Goal: Submit feedback/report problem

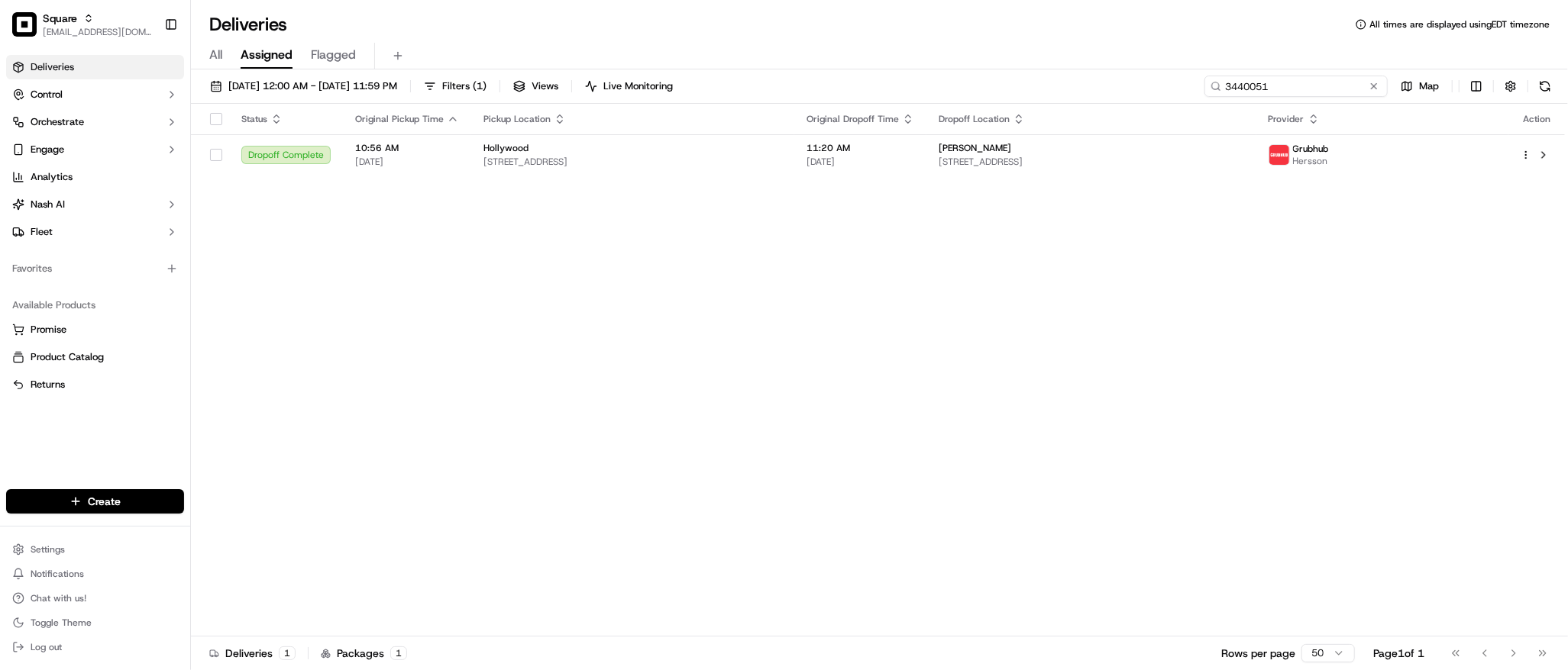
click at [1291, 80] on input "3440051" at bounding box center [1296, 86] width 183 height 21
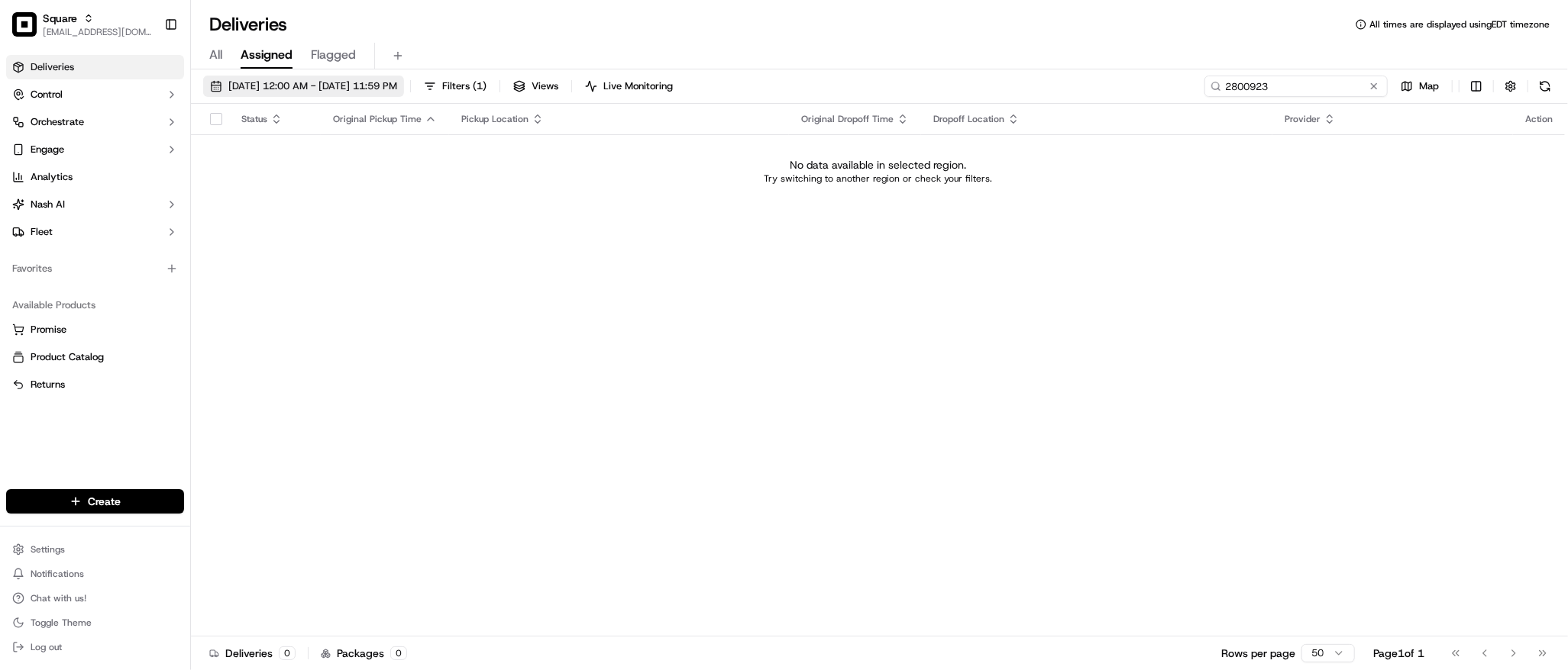
type input "2800923"
click at [404, 76] on button "[DATE] 12:00 AM - [DATE] 11:59 PM" at bounding box center [303, 86] width 201 height 21
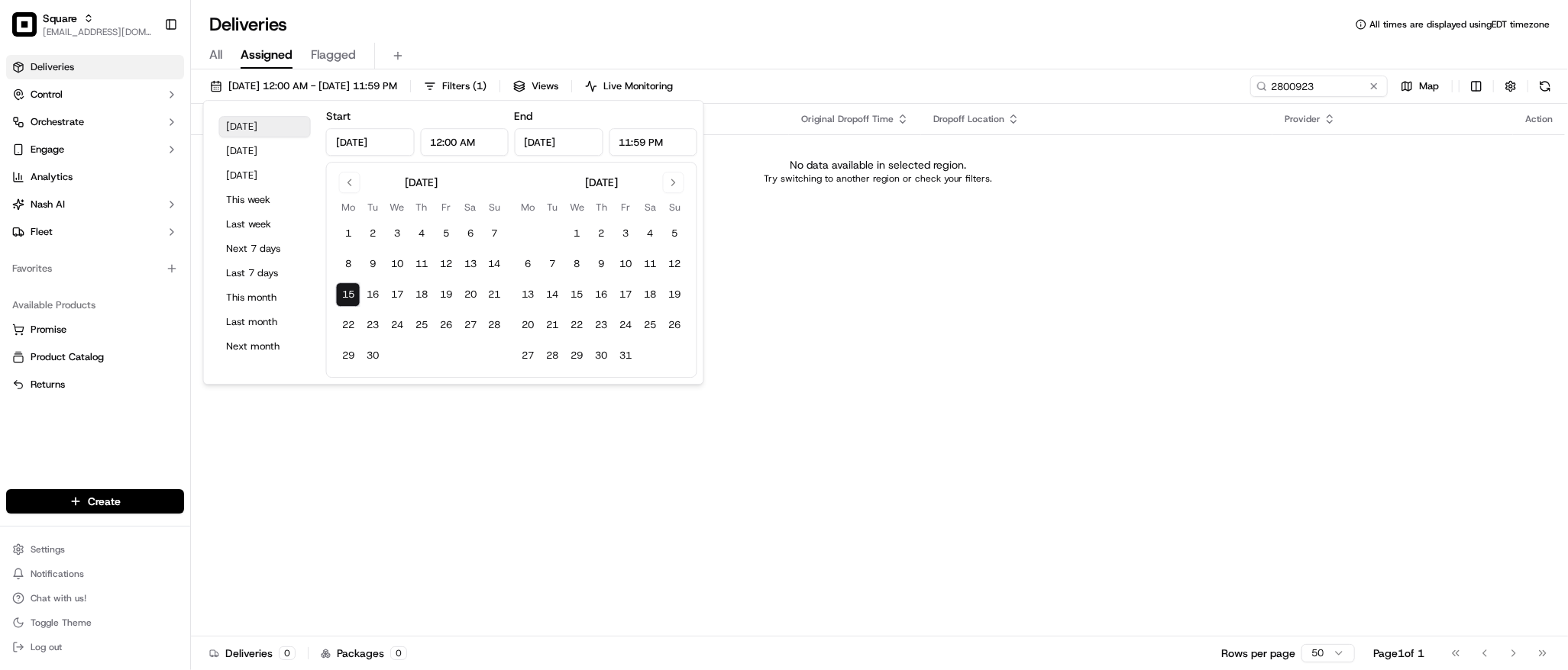
click at [258, 127] on button "[DATE]" at bounding box center [265, 126] width 91 height 21
click at [763, 330] on div "Status Original Pickup Time Pickup Location Original Dropoff Time Dropoff Locat…" at bounding box center [878, 370] width 1374 height 533
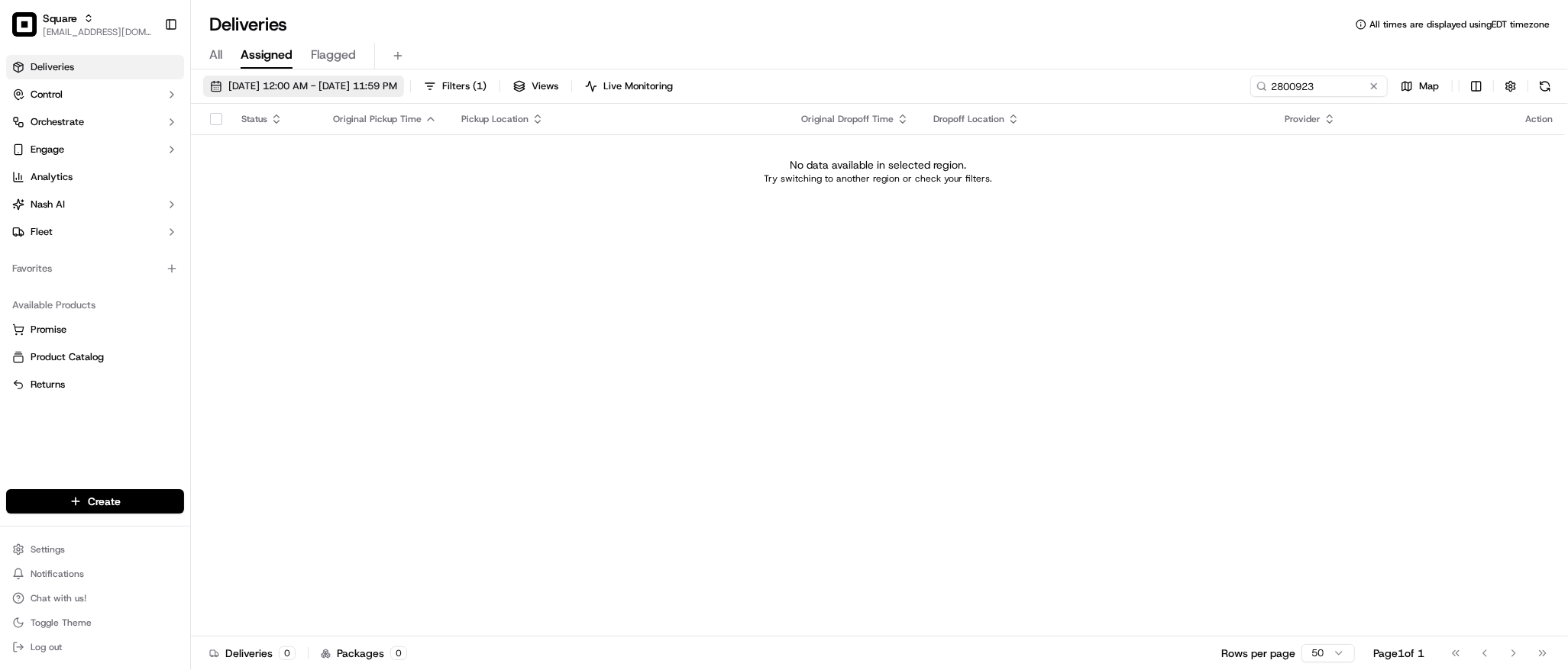
click at [268, 83] on span "09/15/2025 12:00 AM - 09/15/2025 11:59 PM" at bounding box center [313, 87] width 169 height 14
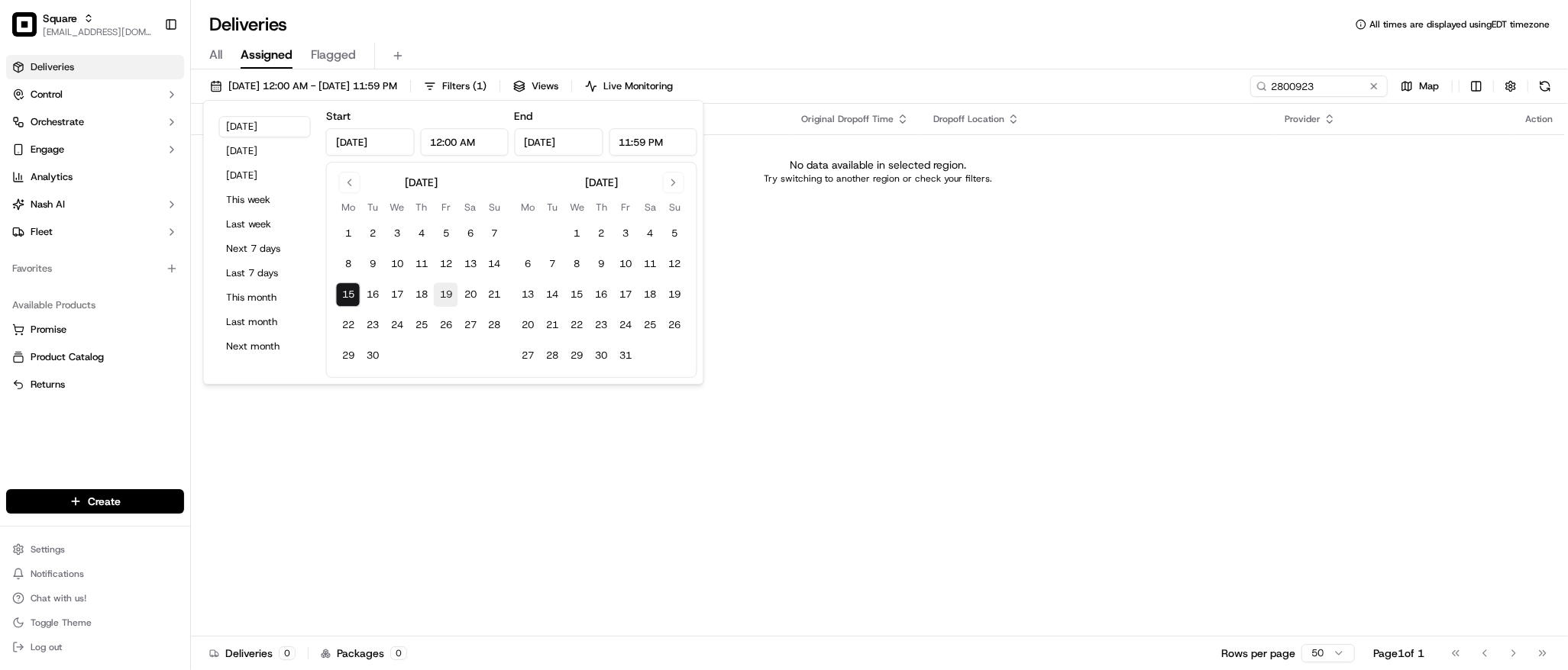
click at [453, 300] on button "19" at bounding box center [446, 294] width 24 height 24
type input "Sep 19, 2025"
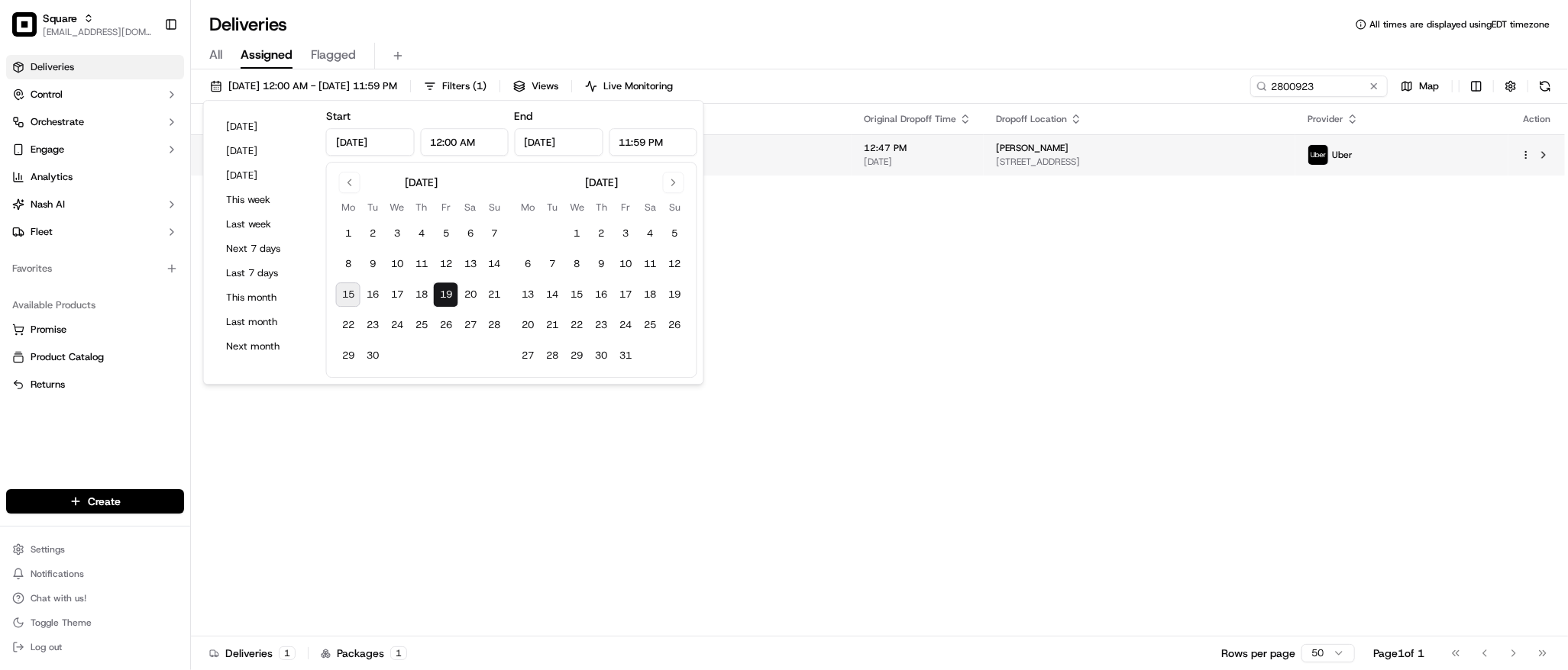
click at [832, 151] on div "Oaklandia Cafe x Bakery" at bounding box center [667, 148] width 345 height 12
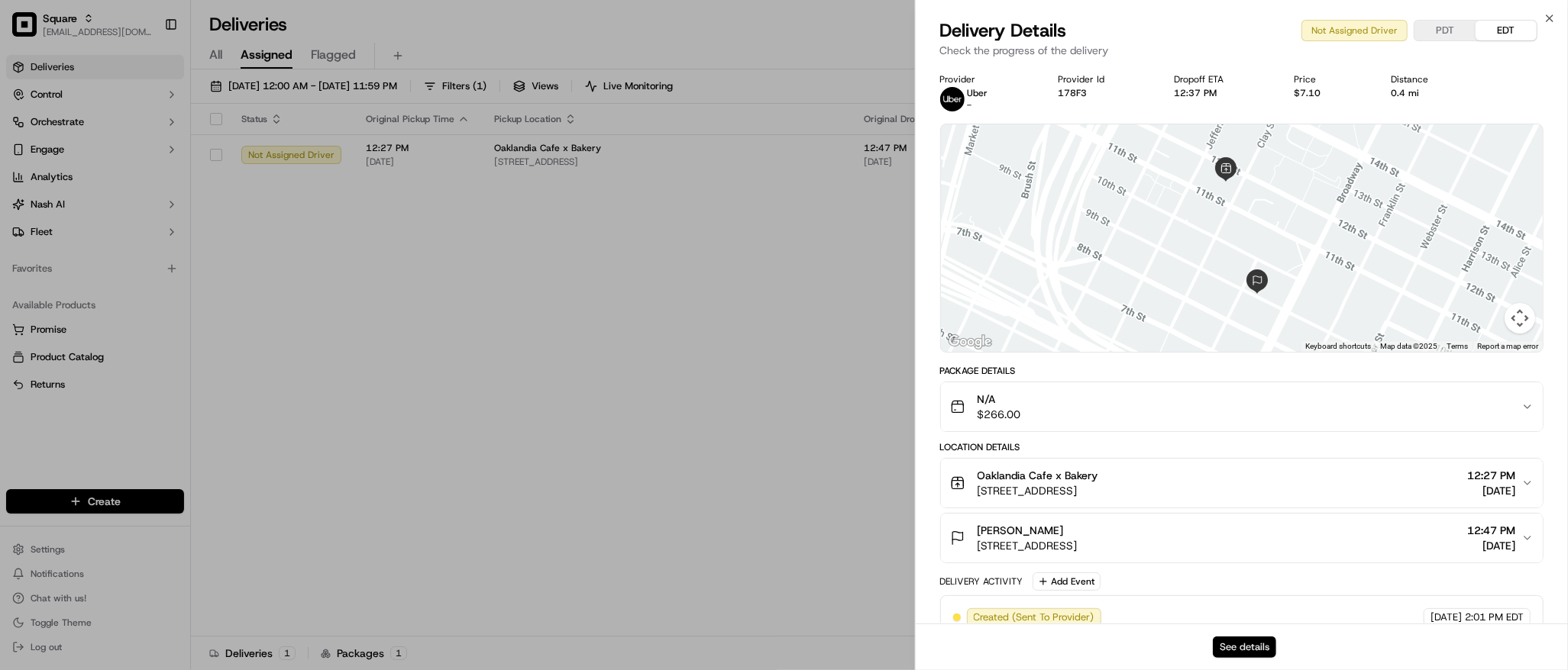
click at [1250, 651] on button "See details" at bounding box center [1244, 647] width 63 height 21
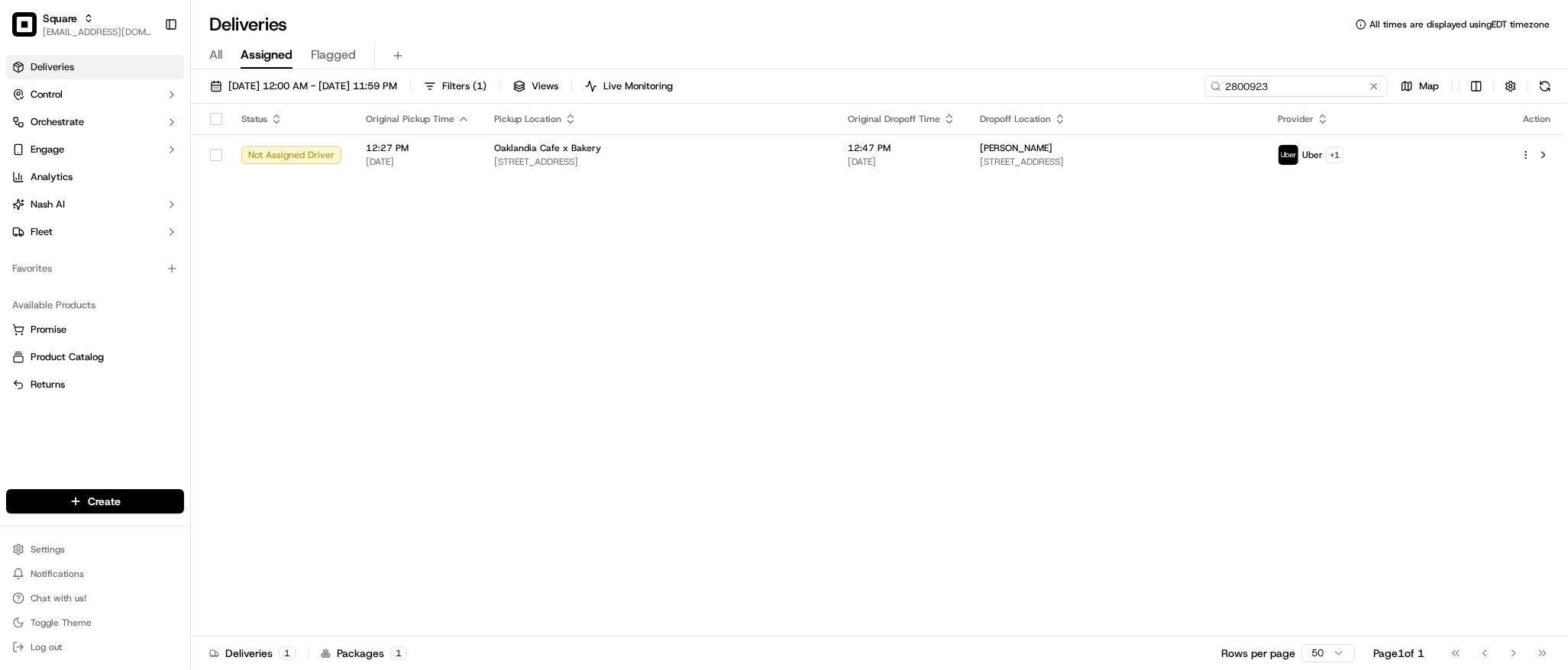
click at [1303, 89] on input "2800923" at bounding box center [1296, 86] width 183 height 21
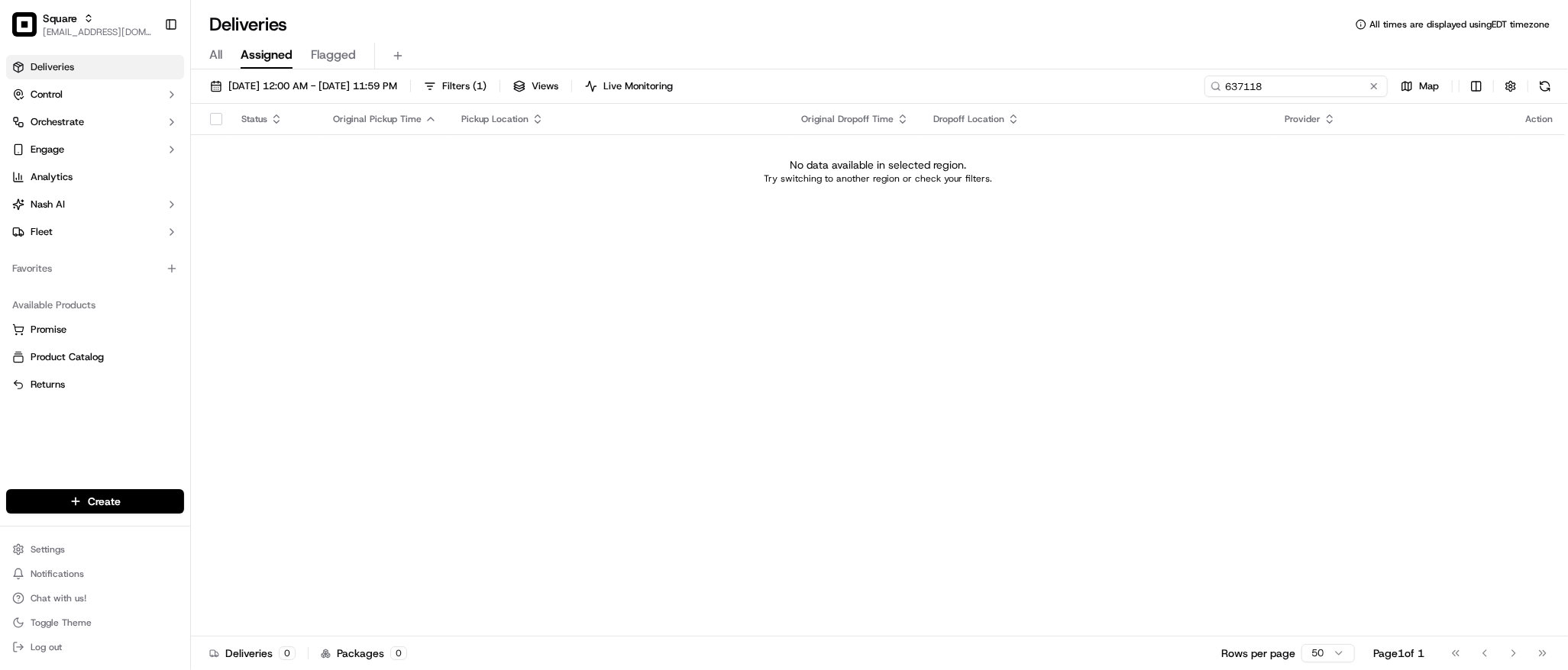
type input "637118"
click at [1122, 172] on div "No data available in selected region. Try switching to another region or check …" at bounding box center [877, 171] width 1362 height 27
click at [299, 83] on span "09/19/2025 12:00 AM - 09/19/2025 11:59 PM" at bounding box center [313, 87] width 169 height 14
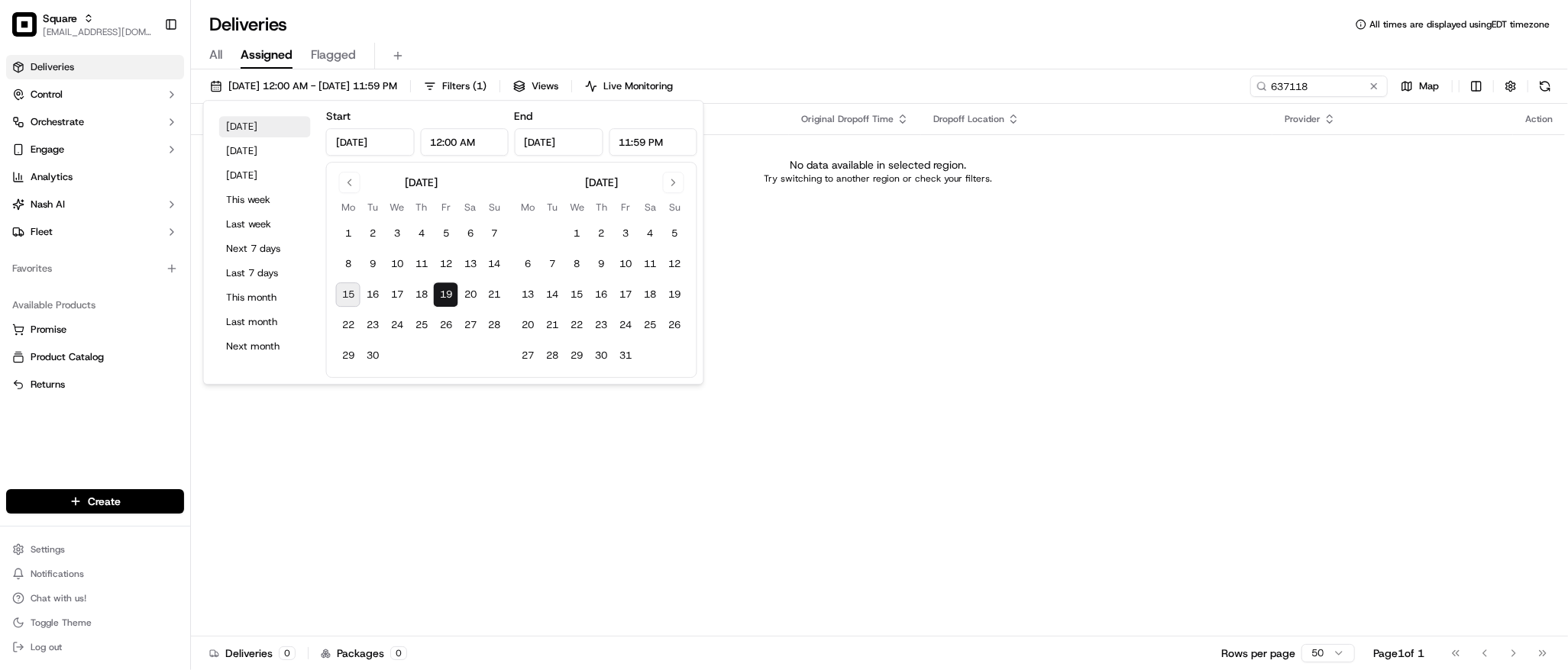
click at [272, 129] on button "Today" at bounding box center [265, 126] width 91 height 21
type input "Sep 15, 2025"
click at [870, 267] on div "Status Original Pickup Time Pickup Location Original Dropoff Time Dropoff Locat…" at bounding box center [878, 370] width 1374 height 533
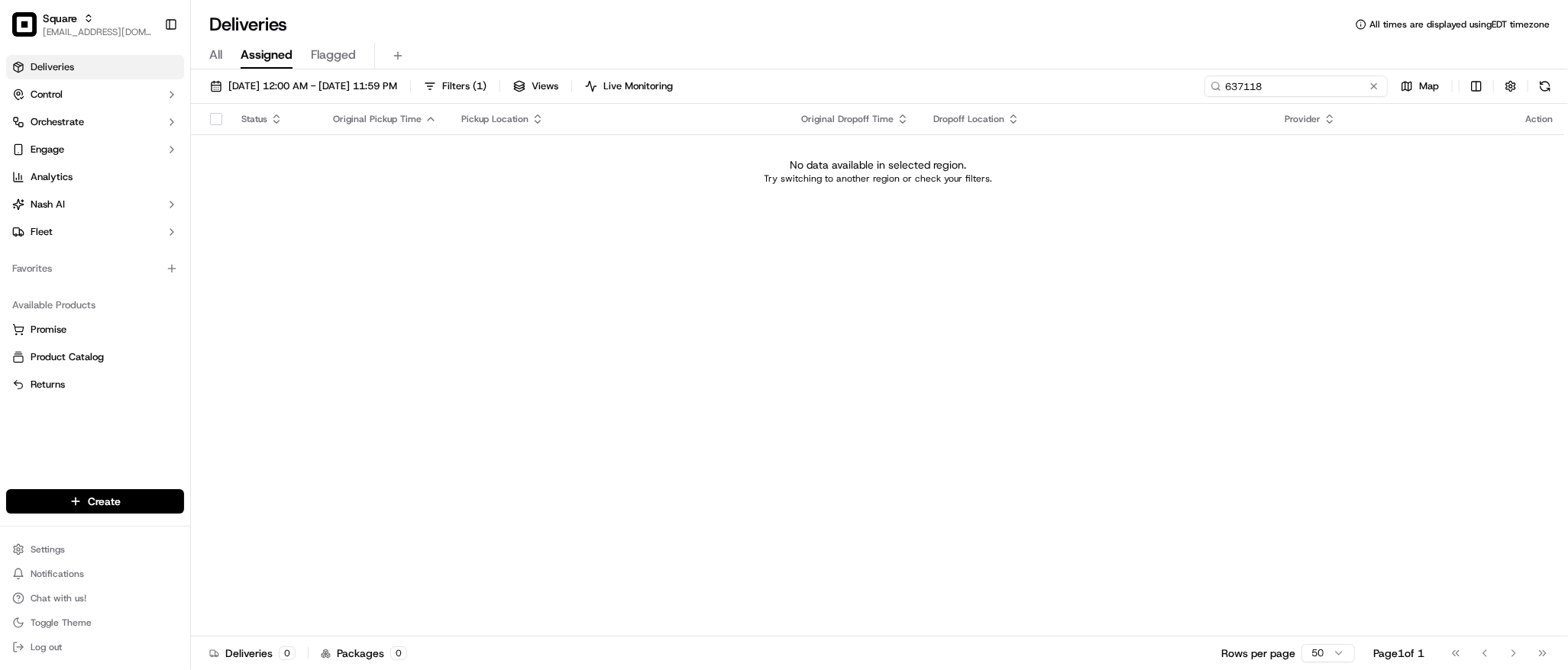
click at [1317, 90] on input "637118" at bounding box center [1296, 86] width 183 height 21
click at [1307, 85] on input "637118" at bounding box center [1296, 86] width 183 height 21
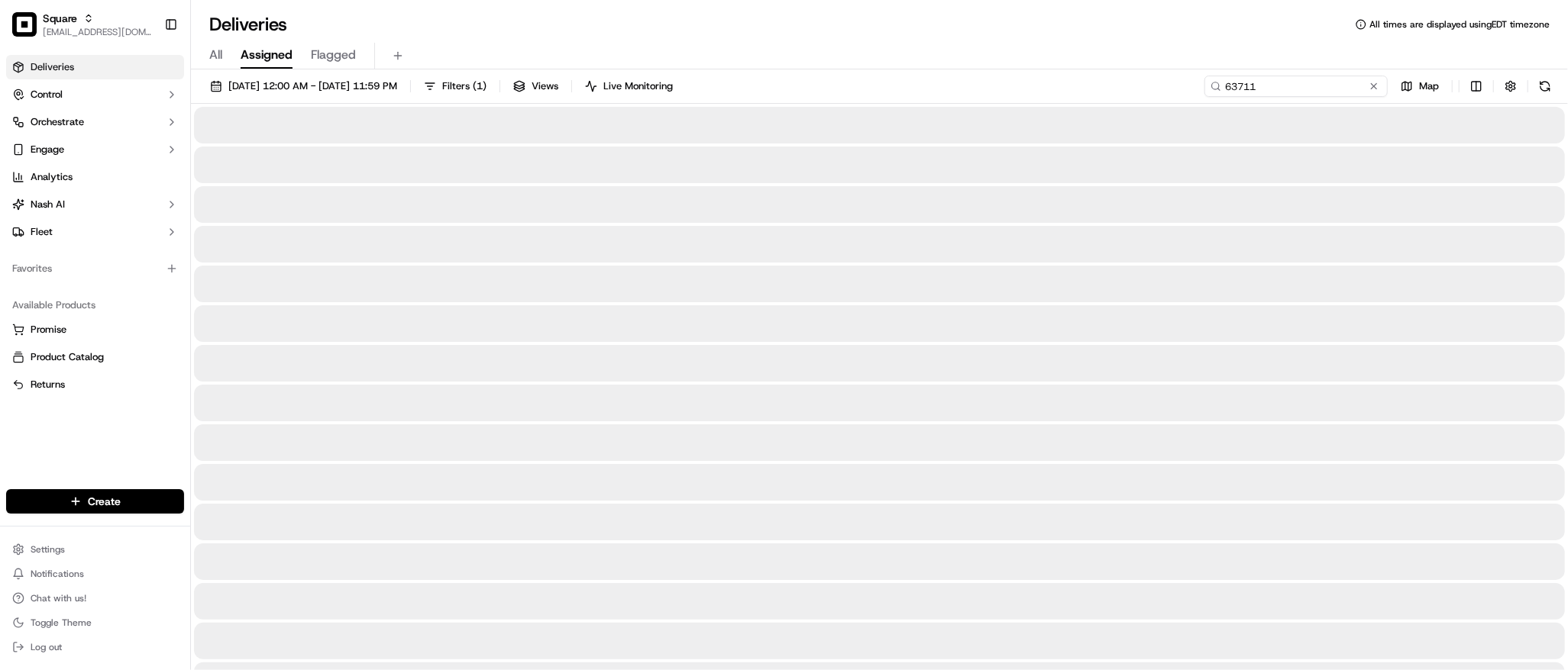
type input "637118"
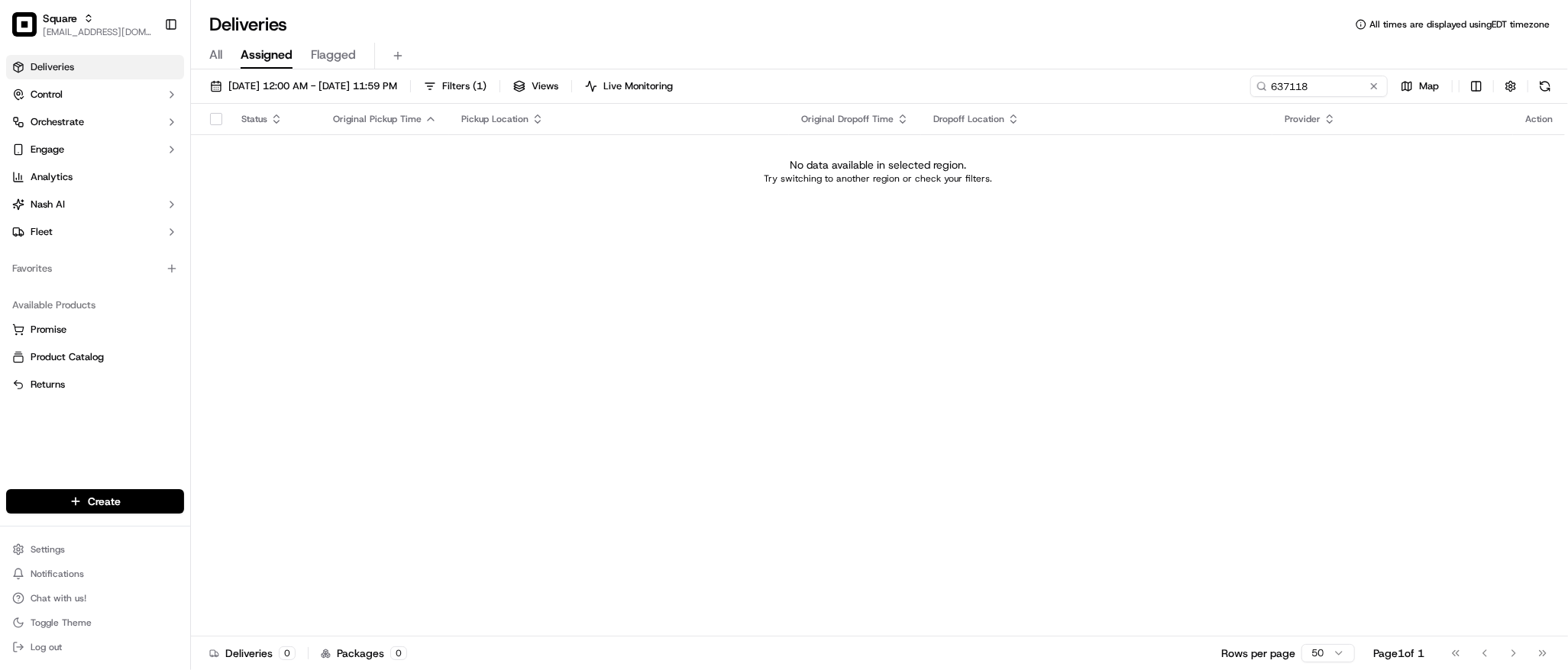
click at [1277, 196] on td "No data available in selected region. Try switching to another region or check …" at bounding box center [878, 171] width 1374 height 73
click at [1312, 87] on input "637118" at bounding box center [1296, 86] width 183 height 21
click at [907, 342] on div "Status Original Pickup Time Pickup Location Original Dropoff Time Dropoff Locat…" at bounding box center [878, 370] width 1374 height 533
click at [922, 460] on div "Status Original Pickup Time Pickup Location Original Dropoff Time Dropoff Locat…" at bounding box center [878, 370] width 1374 height 533
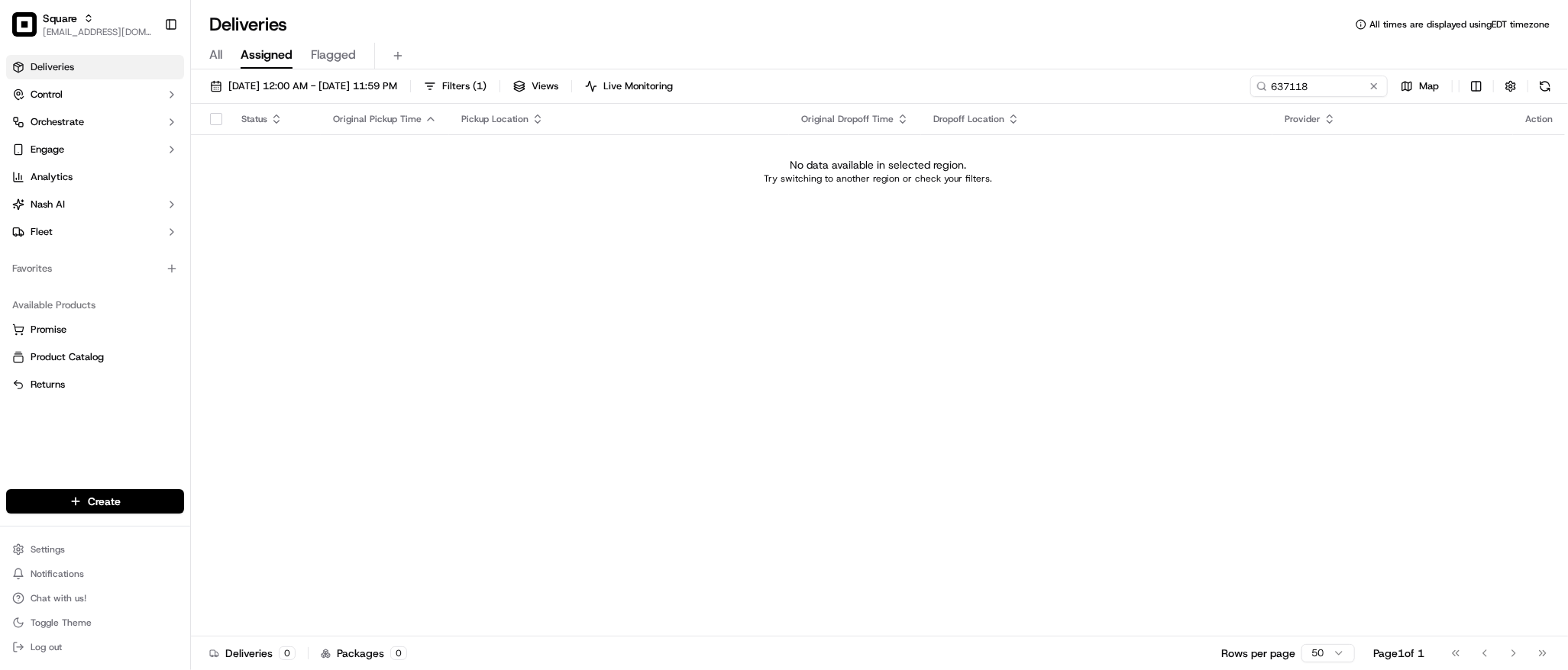
click at [1039, 359] on div "Status Original Pickup Time Pickup Location Original Dropoff Time Dropoff Locat…" at bounding box center [878, 370] width 1374 height 533
click at [925, 396] on div "Status Original Pickup Time Pickup Location Original Dropoff Time Dropoff Locat…" at bounding box center [878, 370] width 1374 height 533
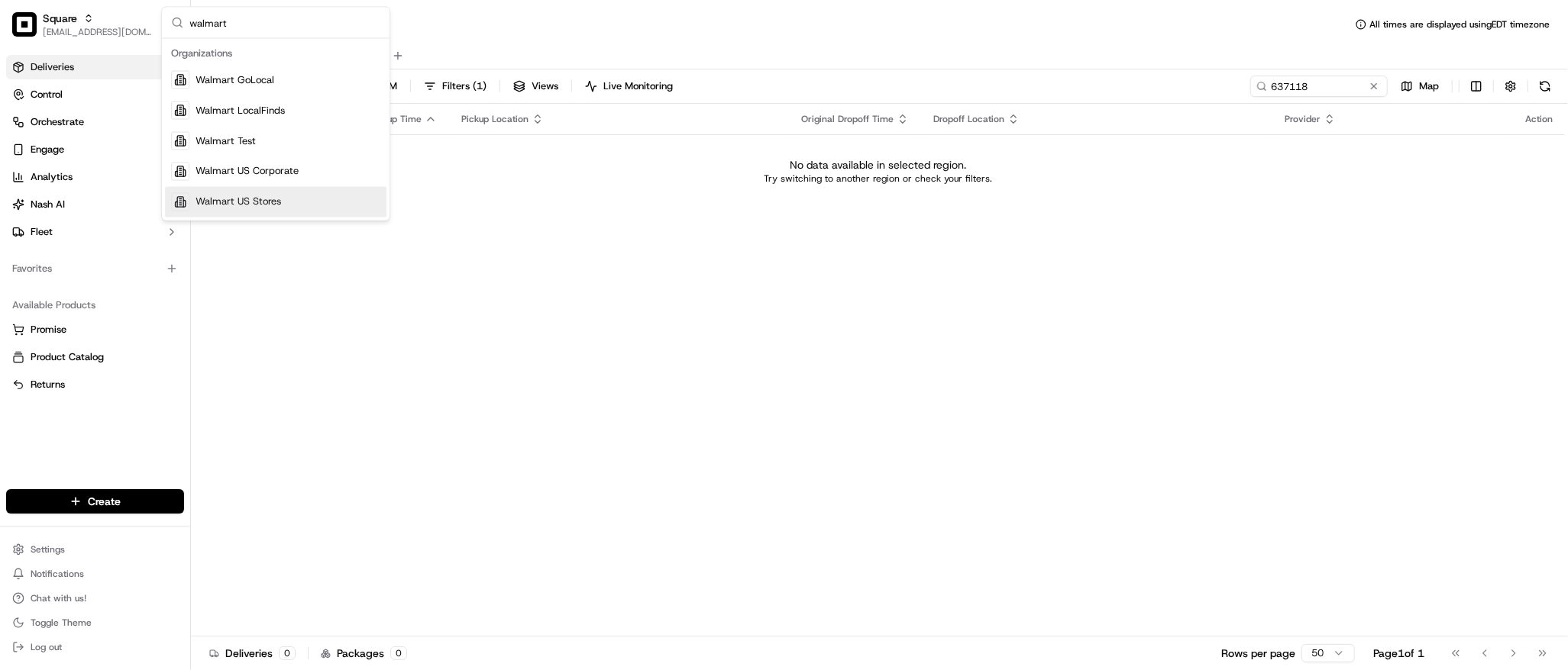
type input "walmart"
click at [282, 203] on div "Walmart US Stores" at bounding box center [276, 202] width 222 height 30
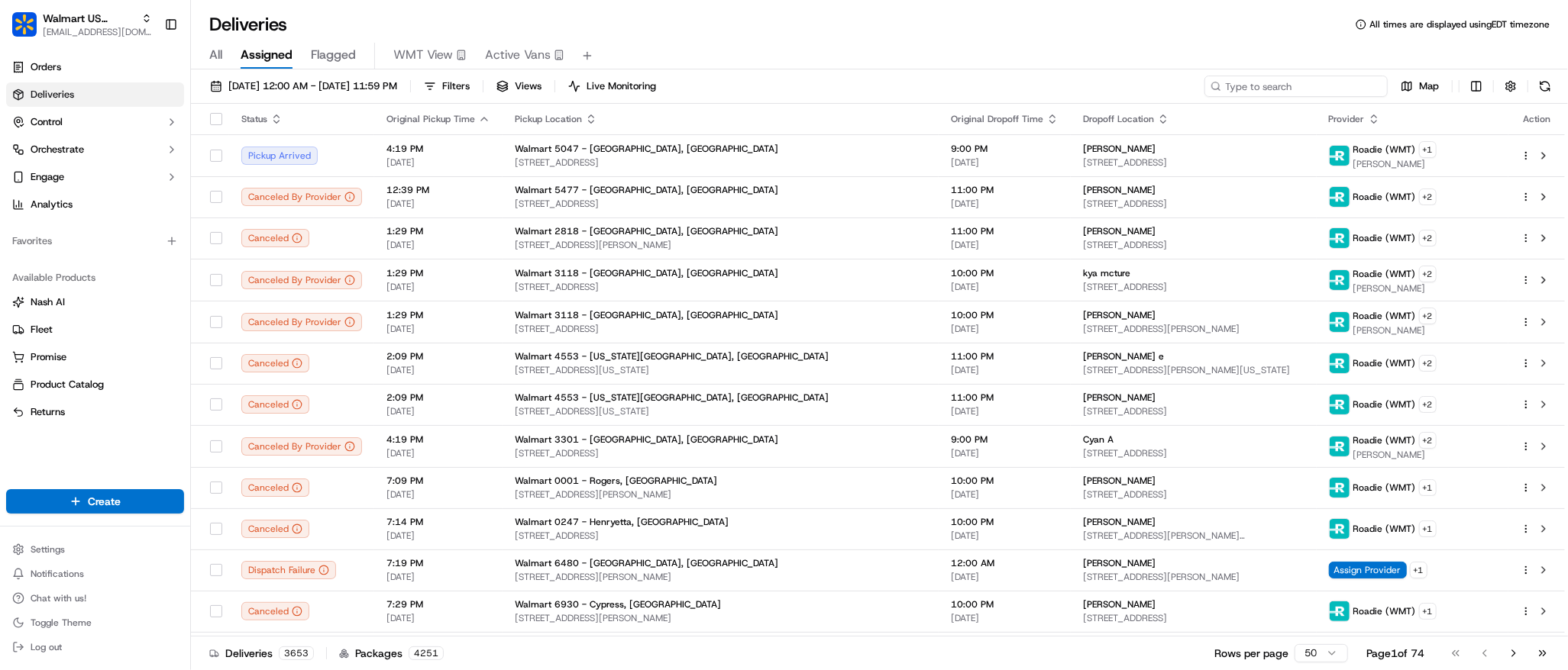
click at [1289, 83] on input at bounding box center [1296, 86] width 183 height 21
paste input "200013668337118"
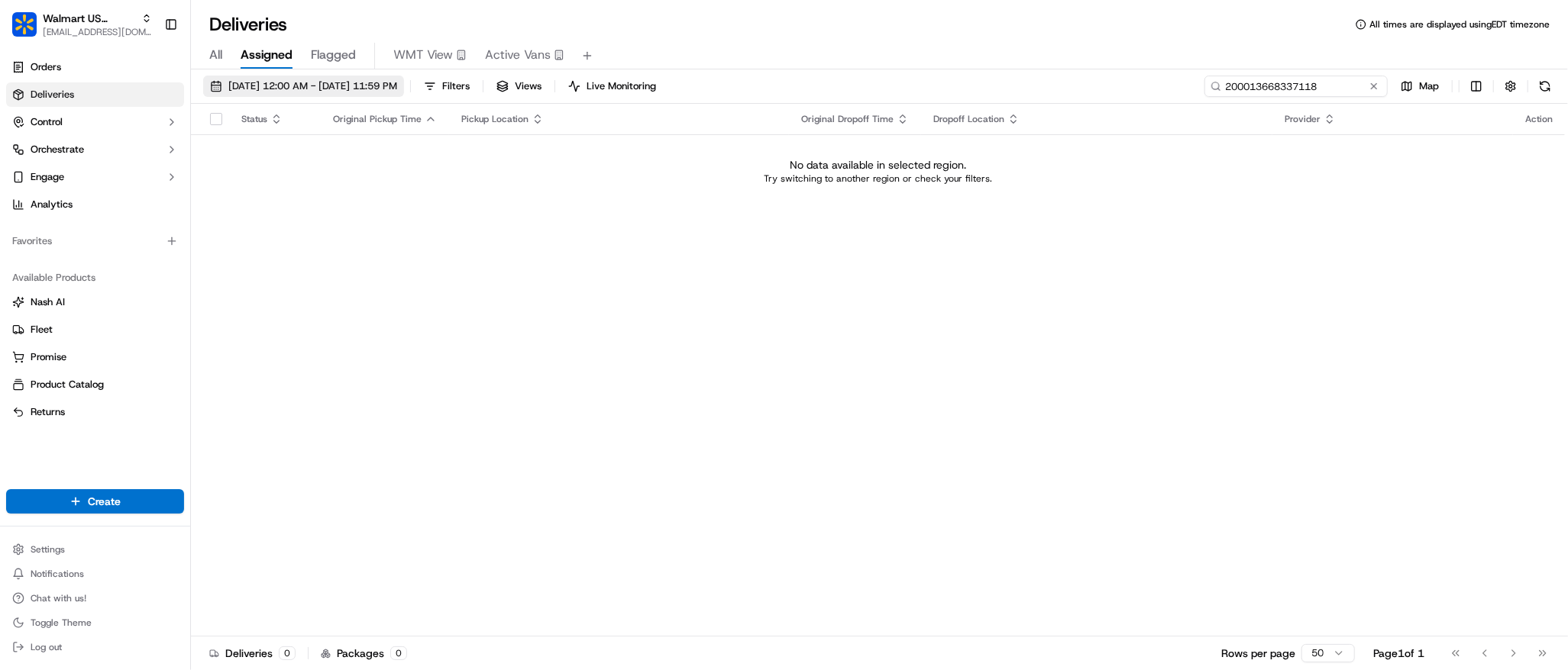
type input "200013668337118"
click at [357, 85] on span "09/15/2025 12:00 AM - 09/15/2025 11:59 PM" at bounding box center [313, 87] width 169 height 14
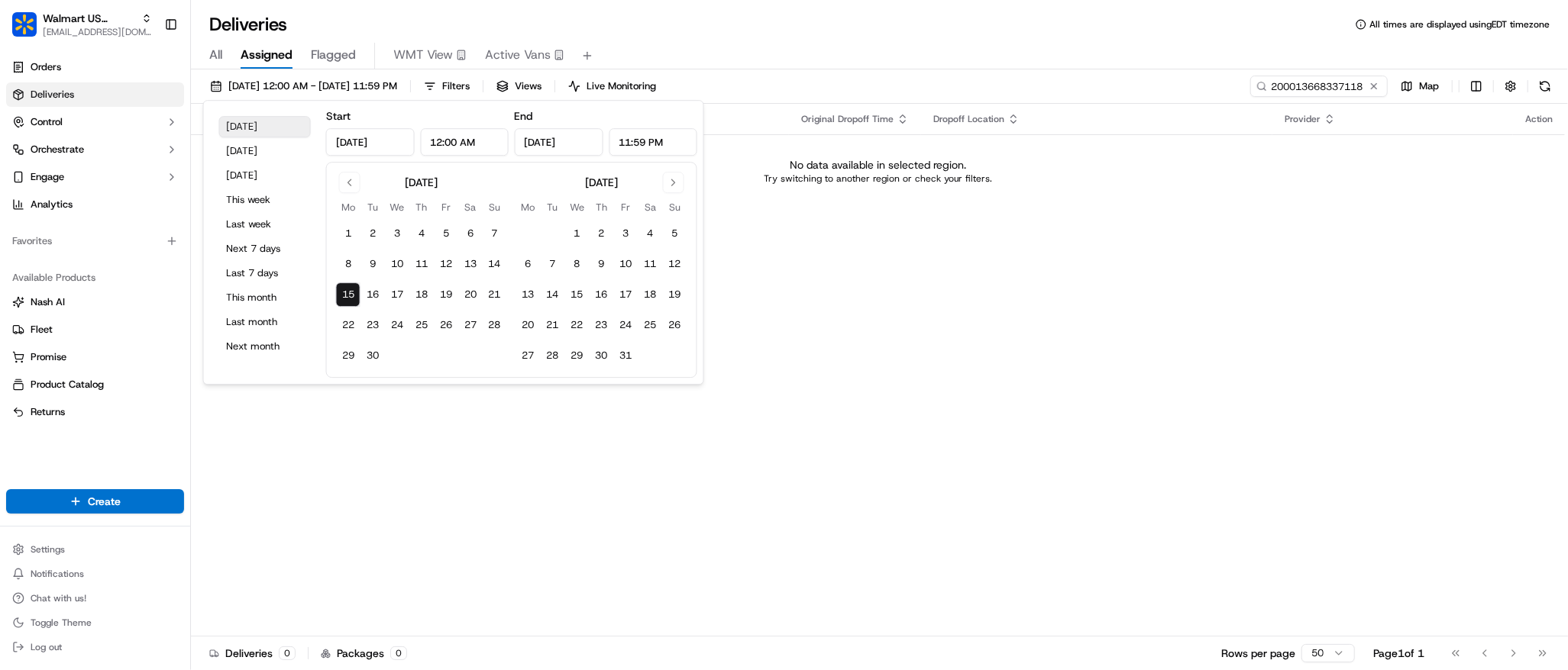
click at [261, 129] on button "Today" at bounding box center [265, 126] width 91 height 21
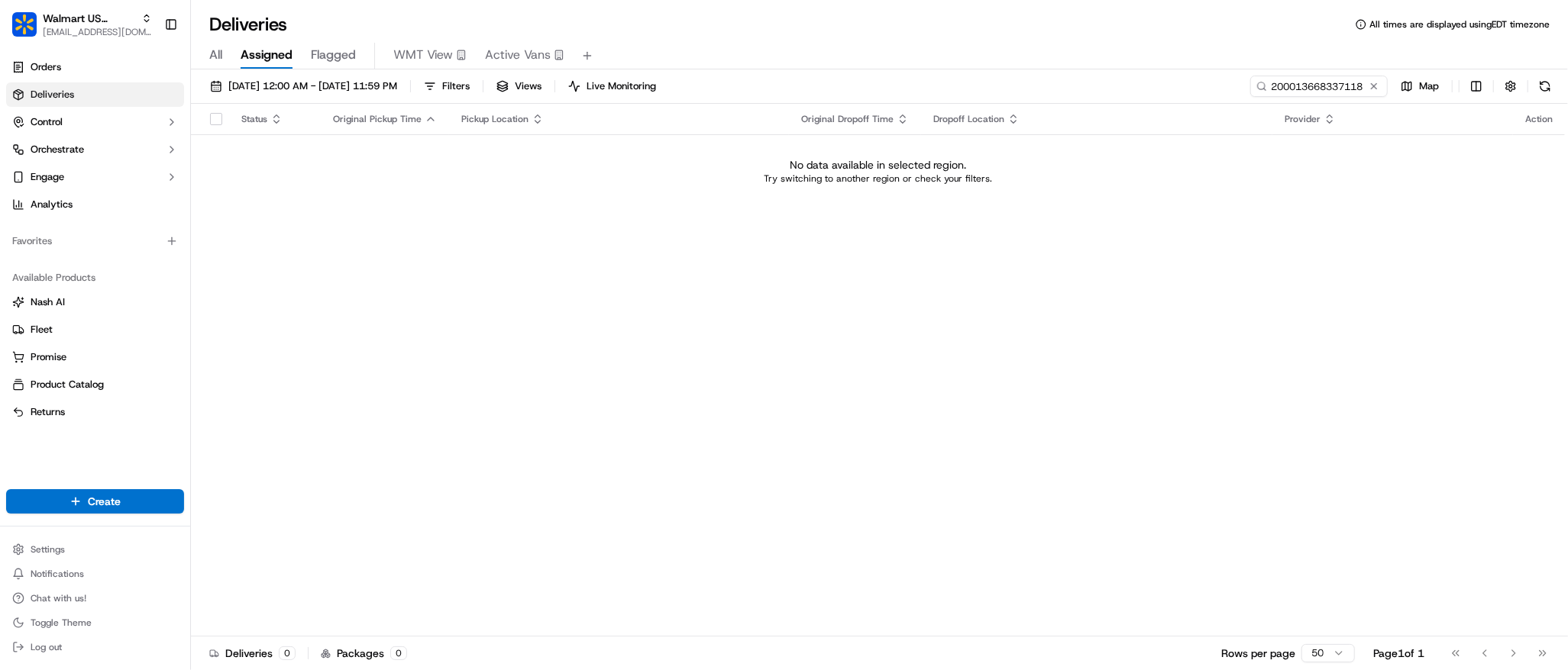
click at [887, 322] on div "Status Original Pickup Time Pickup Location Original Dropoff Time Dropoff Locat…" at bounding box center [878, 370] width 1374 height 533
click at [302, 90] on span "09/15/2025 12:00 AM - 09/15/2025 11:59 PM" at bounding box center [313, 87] width 169 height 14
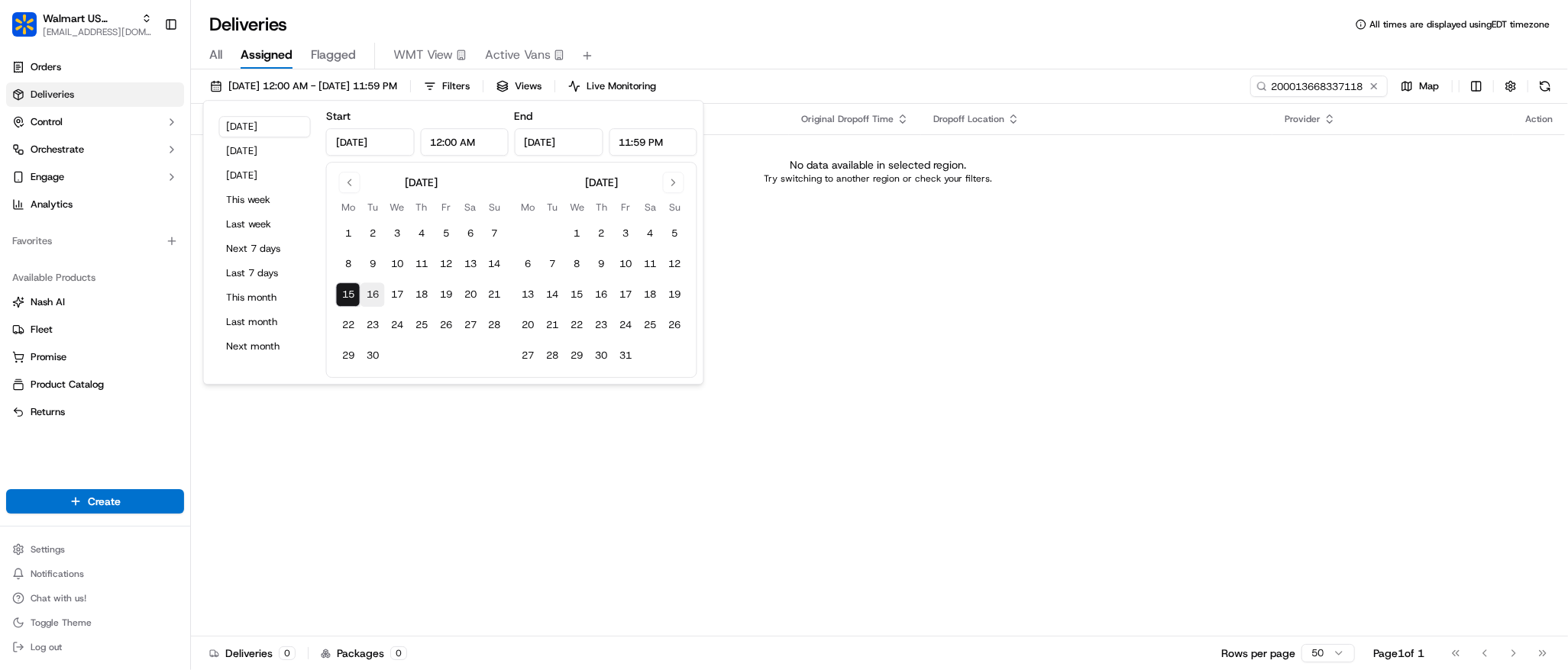
click at [371, 290] on button "16" at bounding box center [372, 294] width 24 height 24
type input "Sep 16, 2025"
click at [336, 289] on button "15" at bounding box center [348, 294] width 24 height 24
type input "Sep 15, 2025"
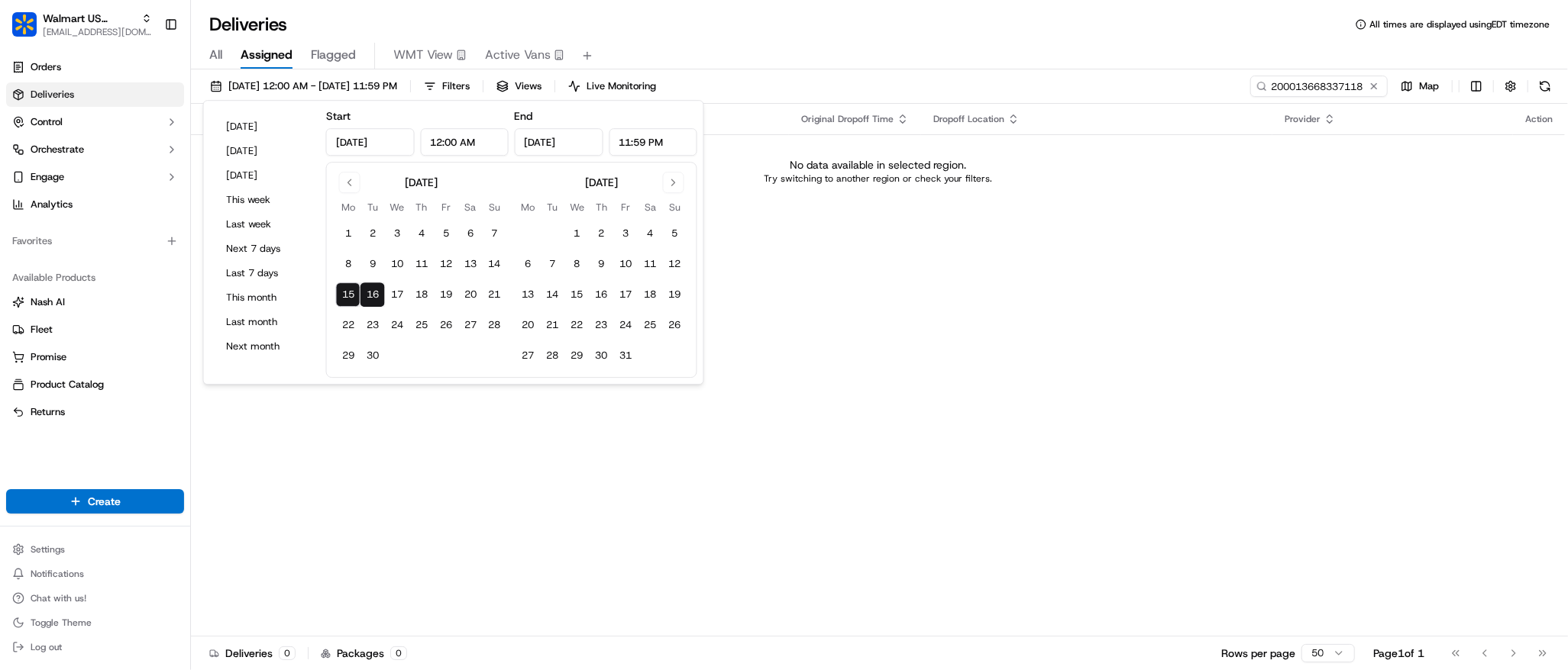
click at [795, 280] on div "Status Original Pickup Time Pickup Location Original Dropoff Time Dropoff Locat…" at bounding box center [878, 370] width 1374 height 533
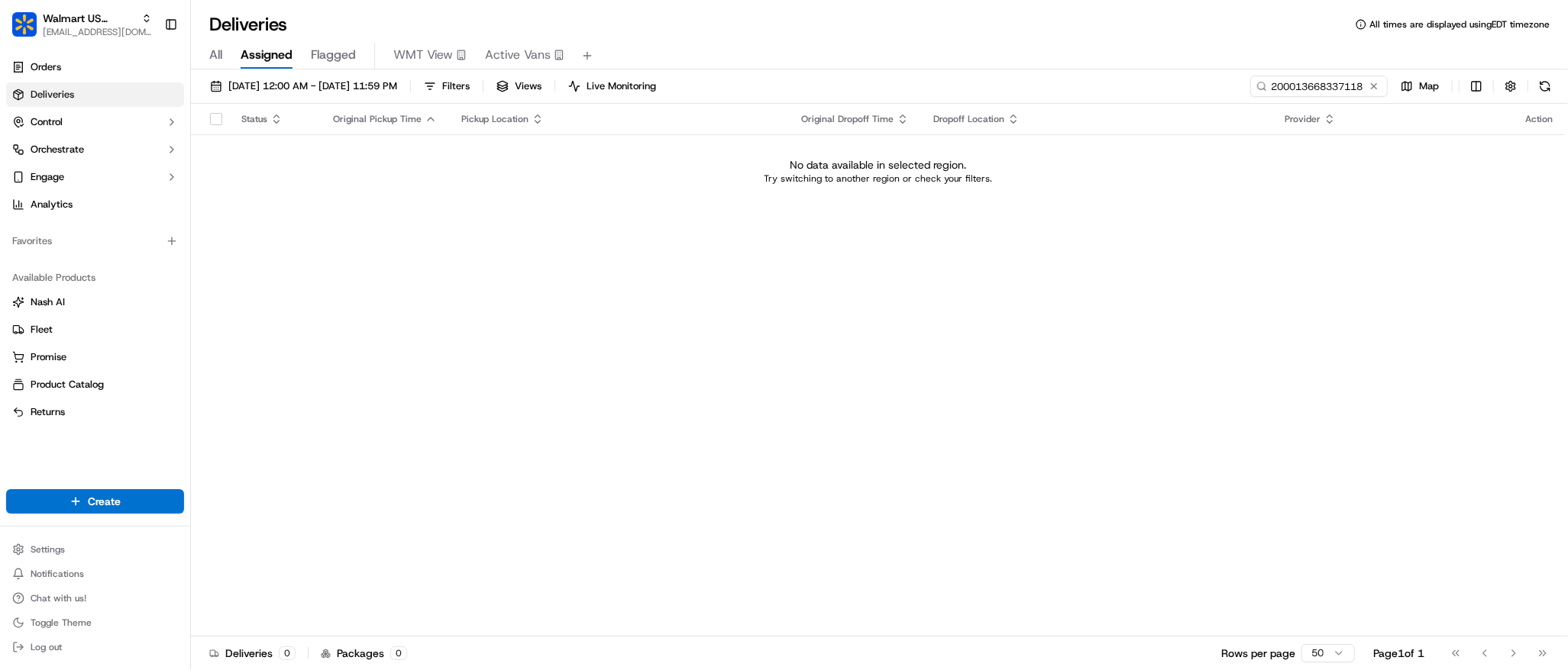
click at [1303, 317] on div "Status Original Pickup Time Pickup Location Original Dropoff Time Dropoff Locat…" at bounding box center [878, 370] width 1374 height 533
click at [468, 243] on div "Status Original Pickup Time Pickup Location Original Dropoff Time Dropoff Locat…" at bounding box center [878, 370] width 1374 height 533
click at [1298, 90] on input "200013668337118" at bounding box center [1296, 86] width 183 height 21
paste input "6"
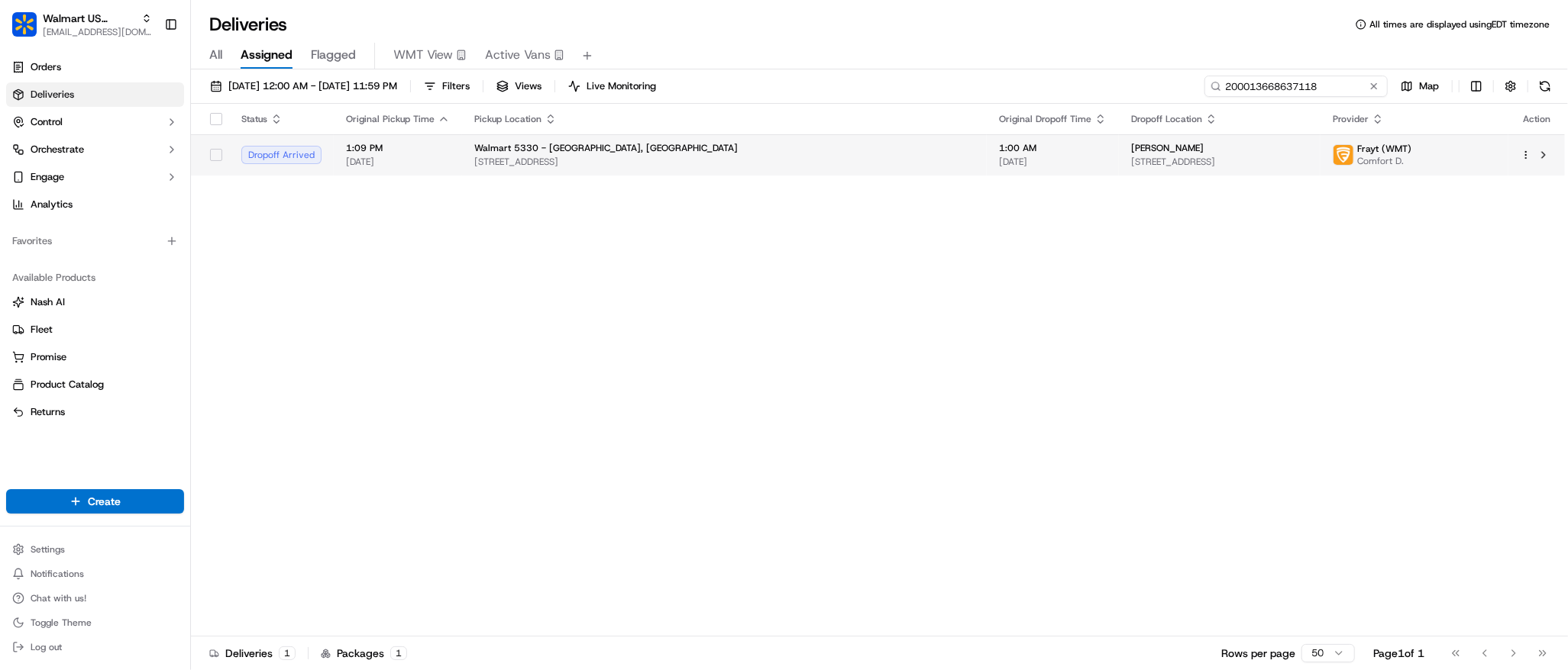
type input "200013668637118"
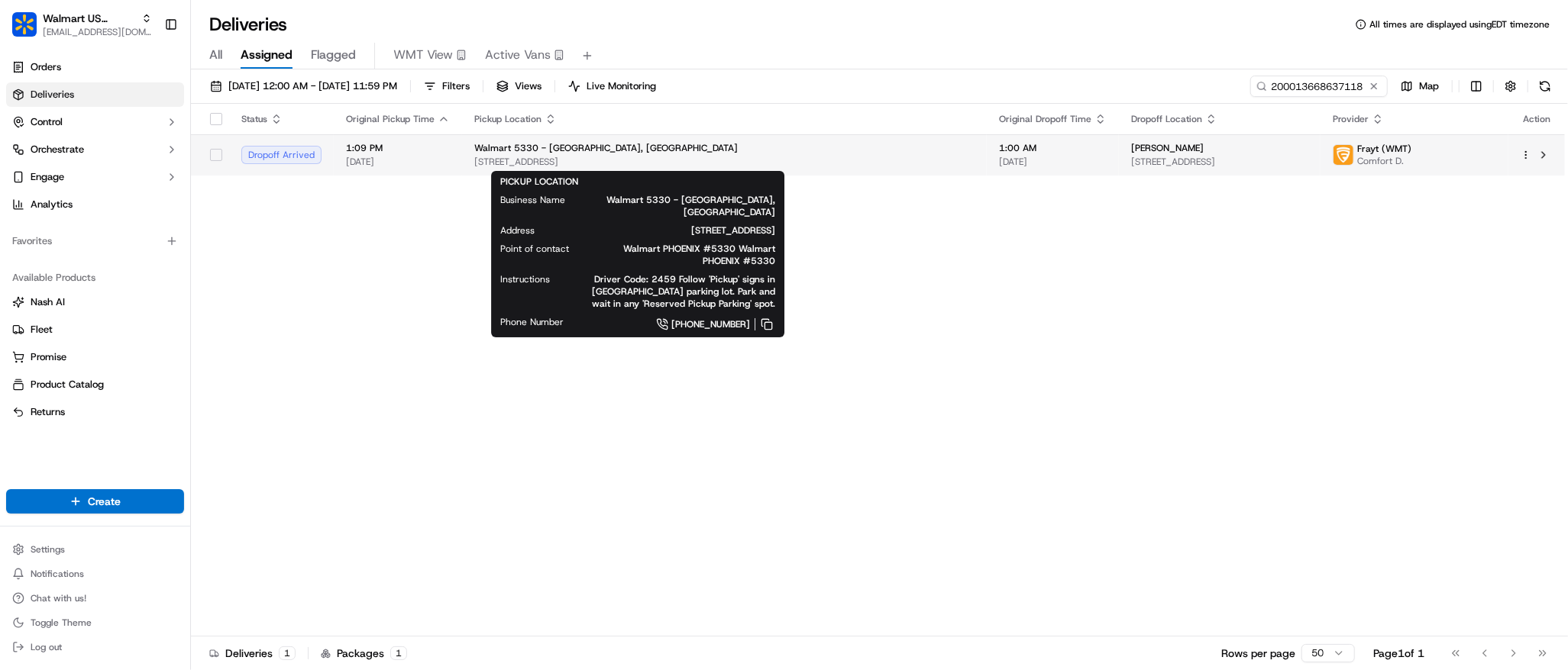
click at [780, 158] on span "6145 N 35TH AVE, PHOENIX, AZ 85017, US" at bounding box center [724, 162] width 500 height 12
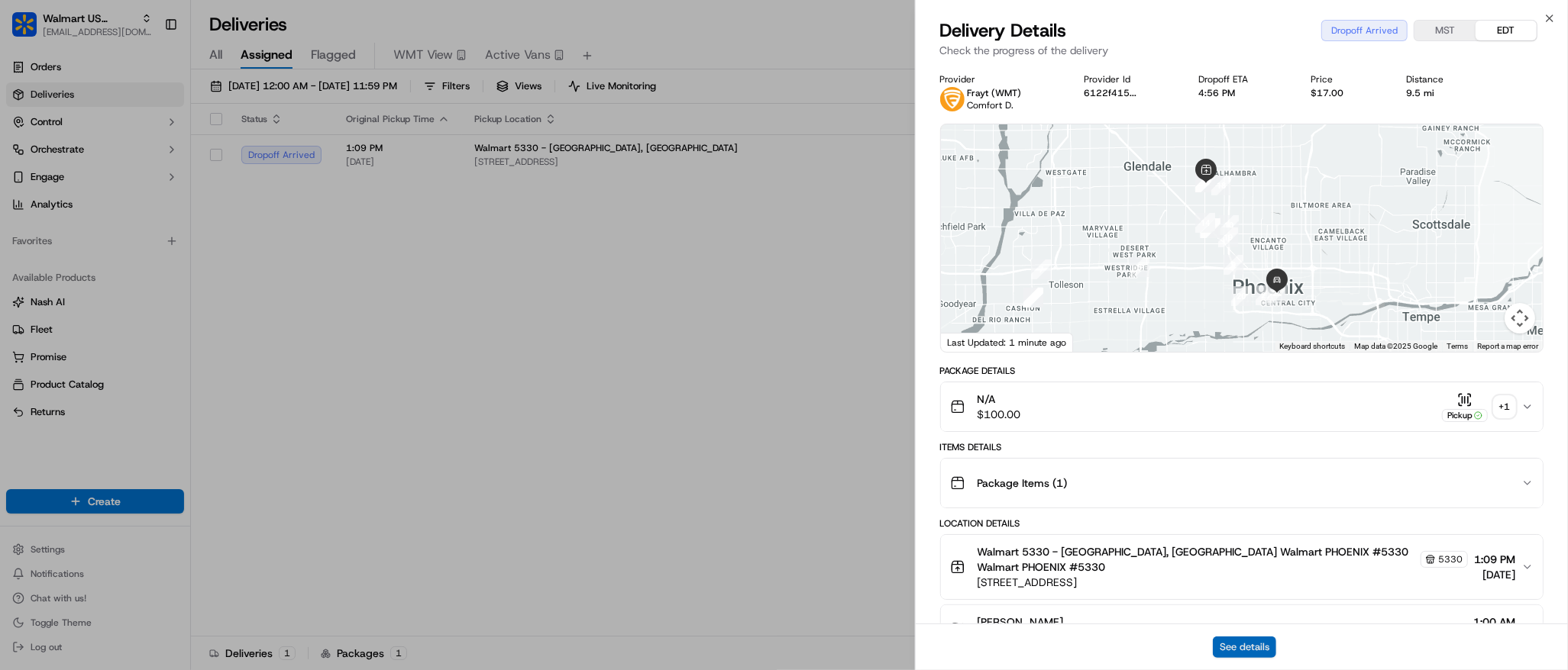
click at [1238, 643] on button "See details" at bounding box center [1244, 647] width 63 height 21
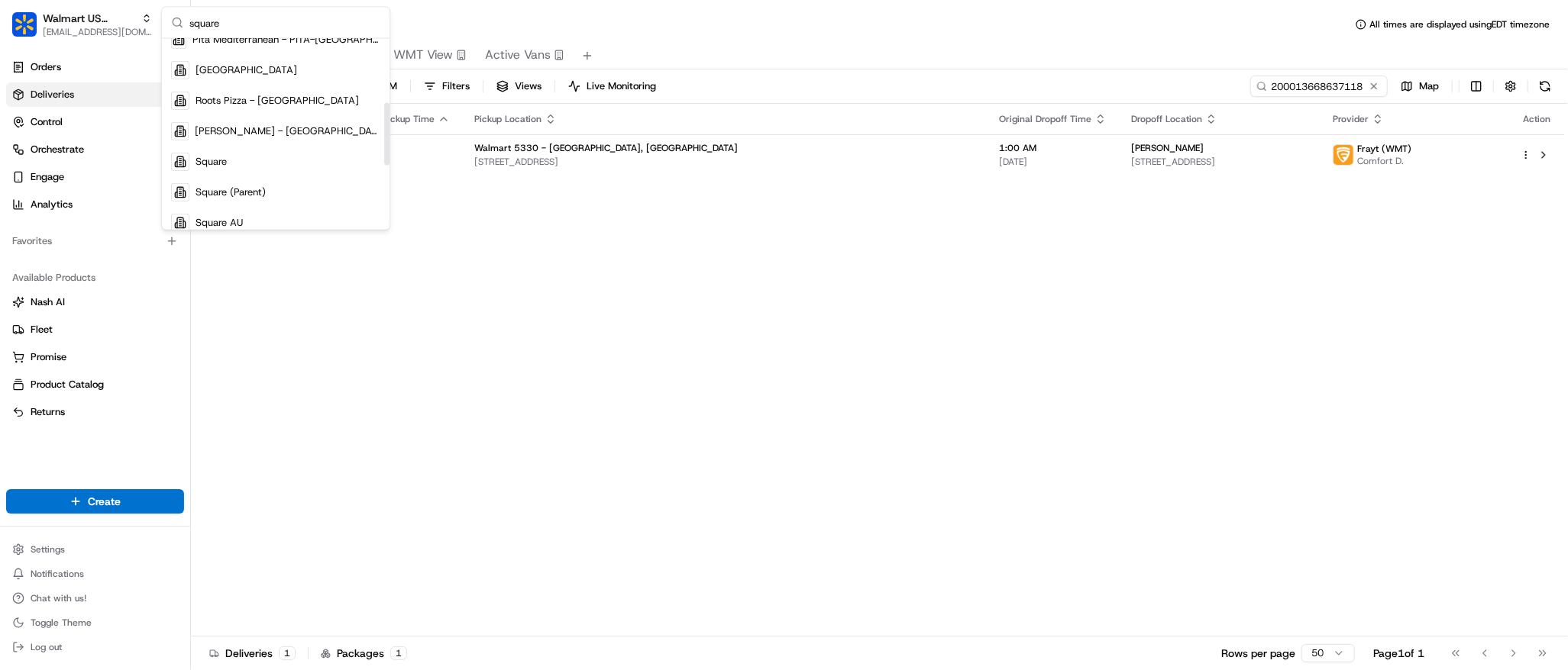
scroll to position [194, 0]
type input "square"
click at [244, 153] on div "Square" at bounding box center [276, 161] width 222 height 30
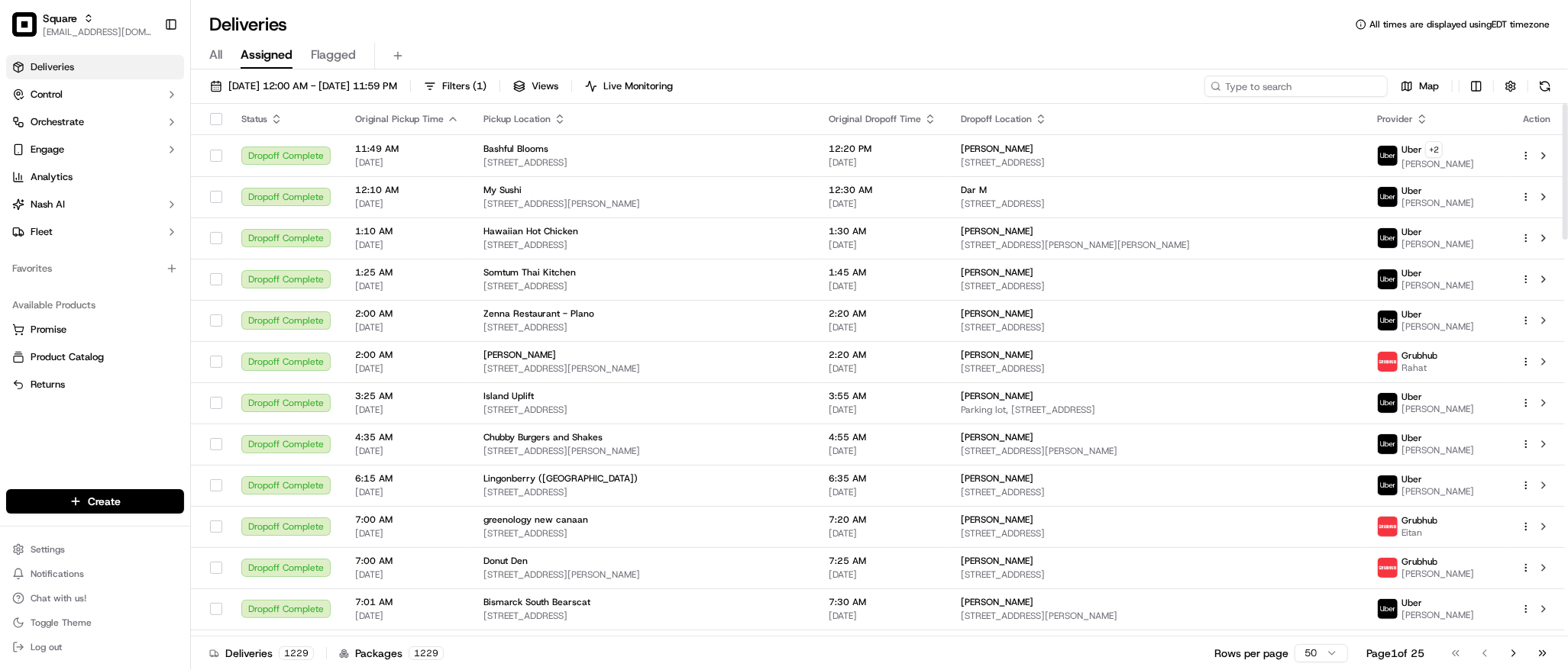
click at [1302, 84] on input at bounding box center [1296, 86] width 183 height 21
paste input "5724686"
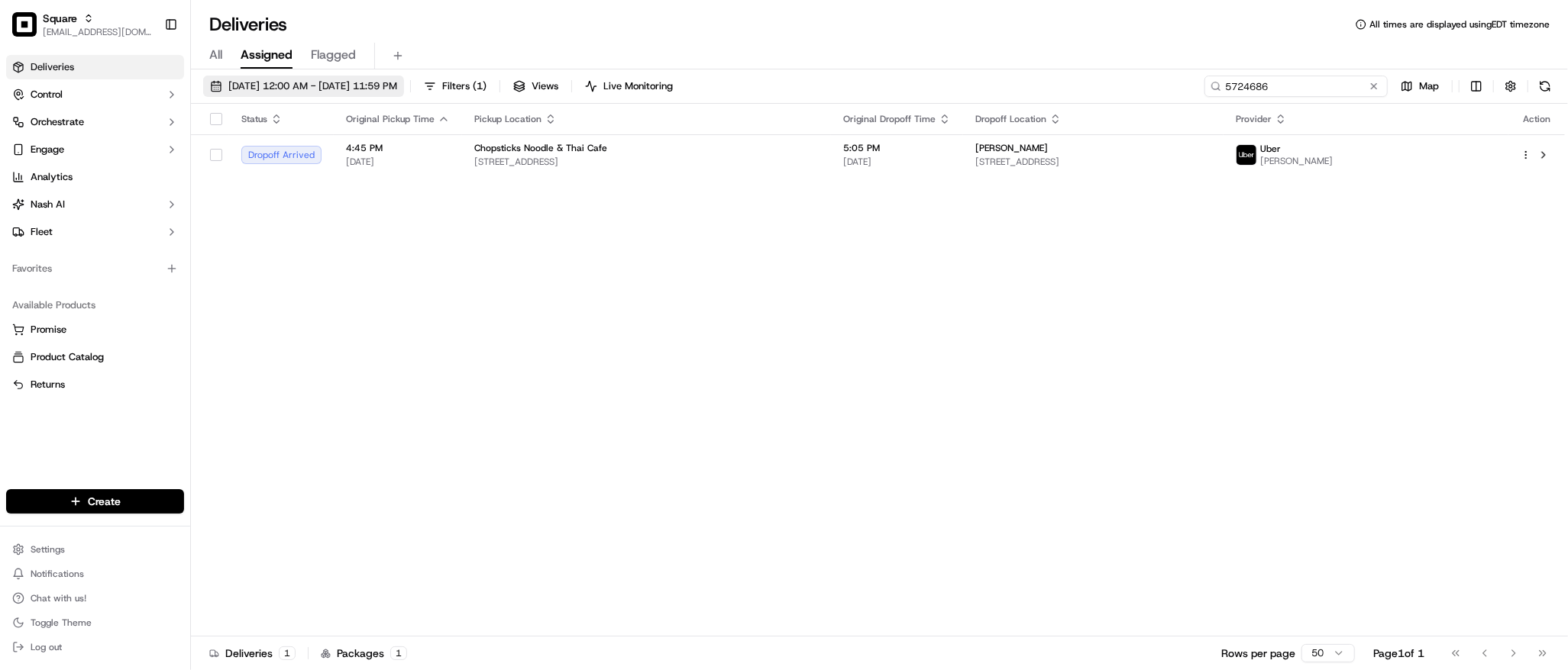
type input "5724686"
click at [266, 89] on span "09/15/2025 12:00 AM - 09/16/2025 11:59 PM" at bounding box center [313, 87] width 169 height 14
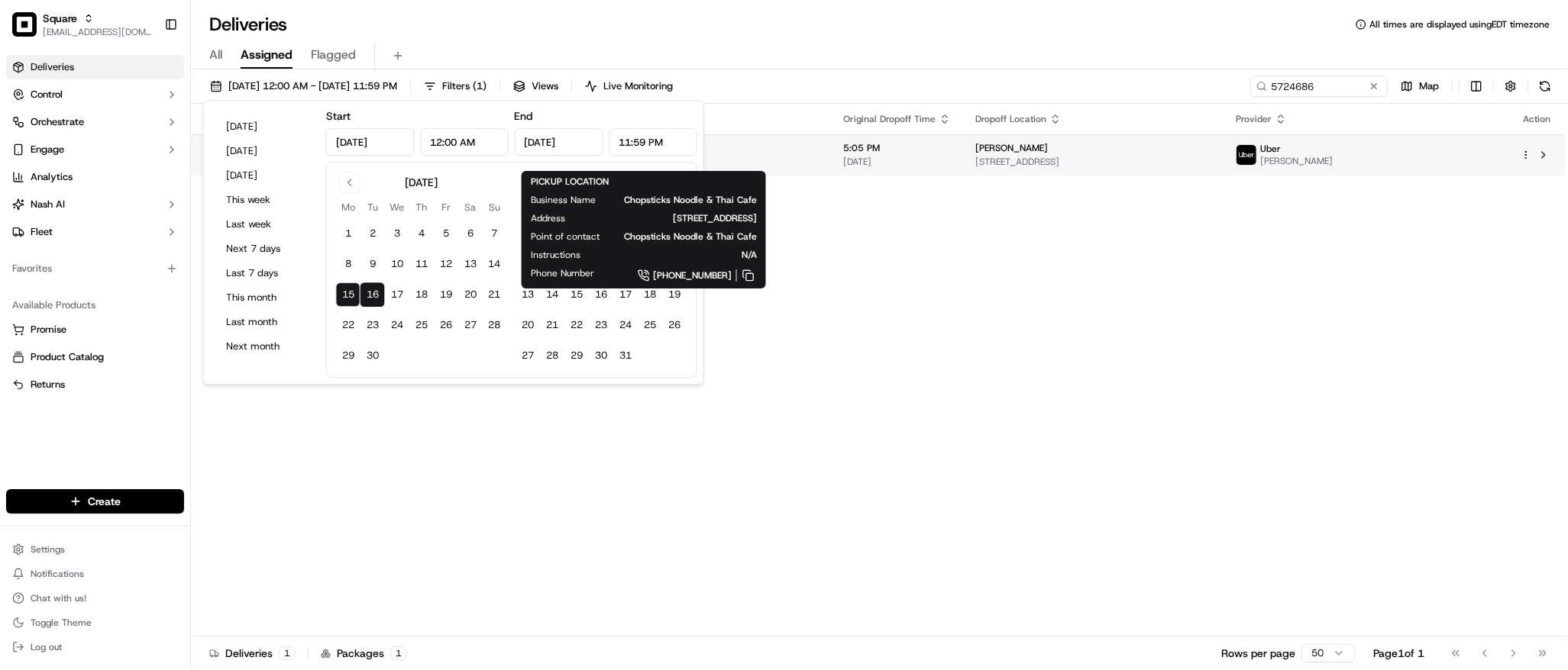
click at [758, 156] on span "[STREET_ADDRESS]" at bounding box center [646, 162] width 344 height 12
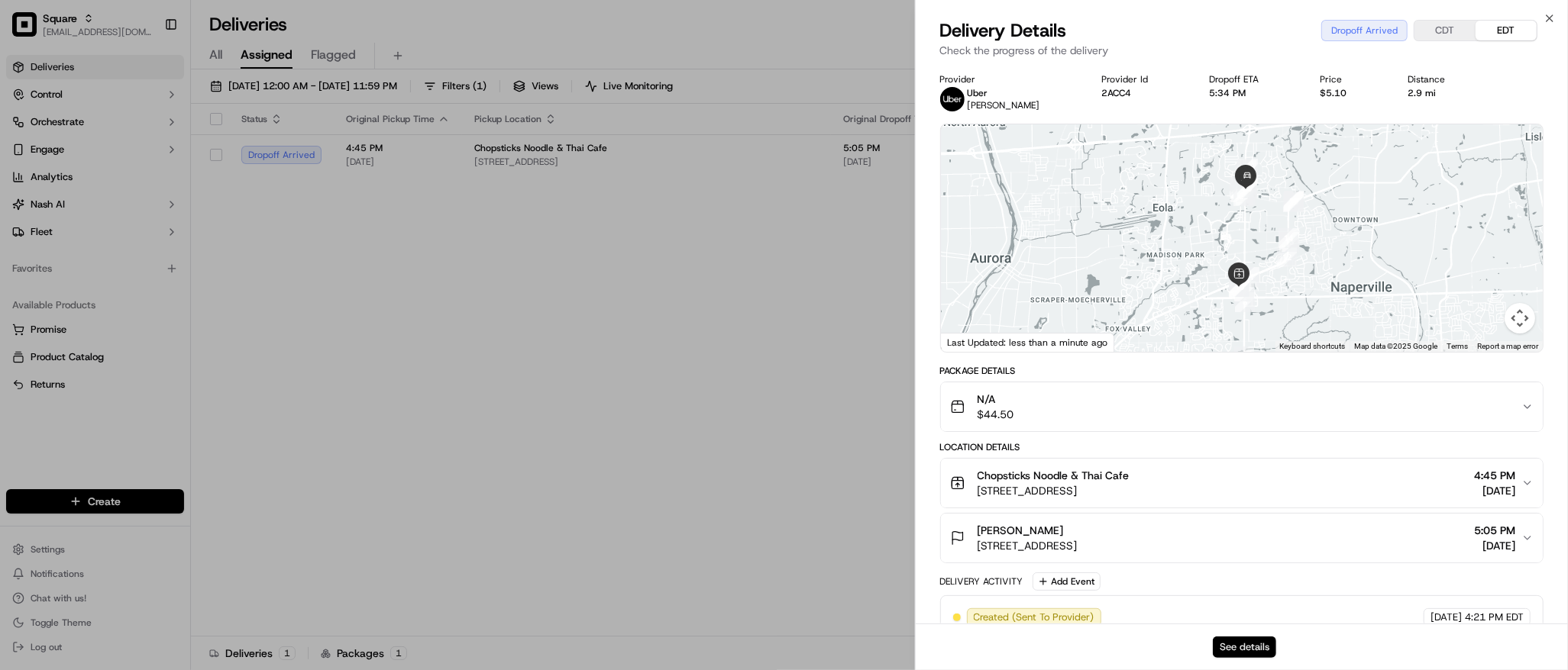
click at [1244, 656] on button "See details" at bounding box center [1244, 647] width 63 height 21
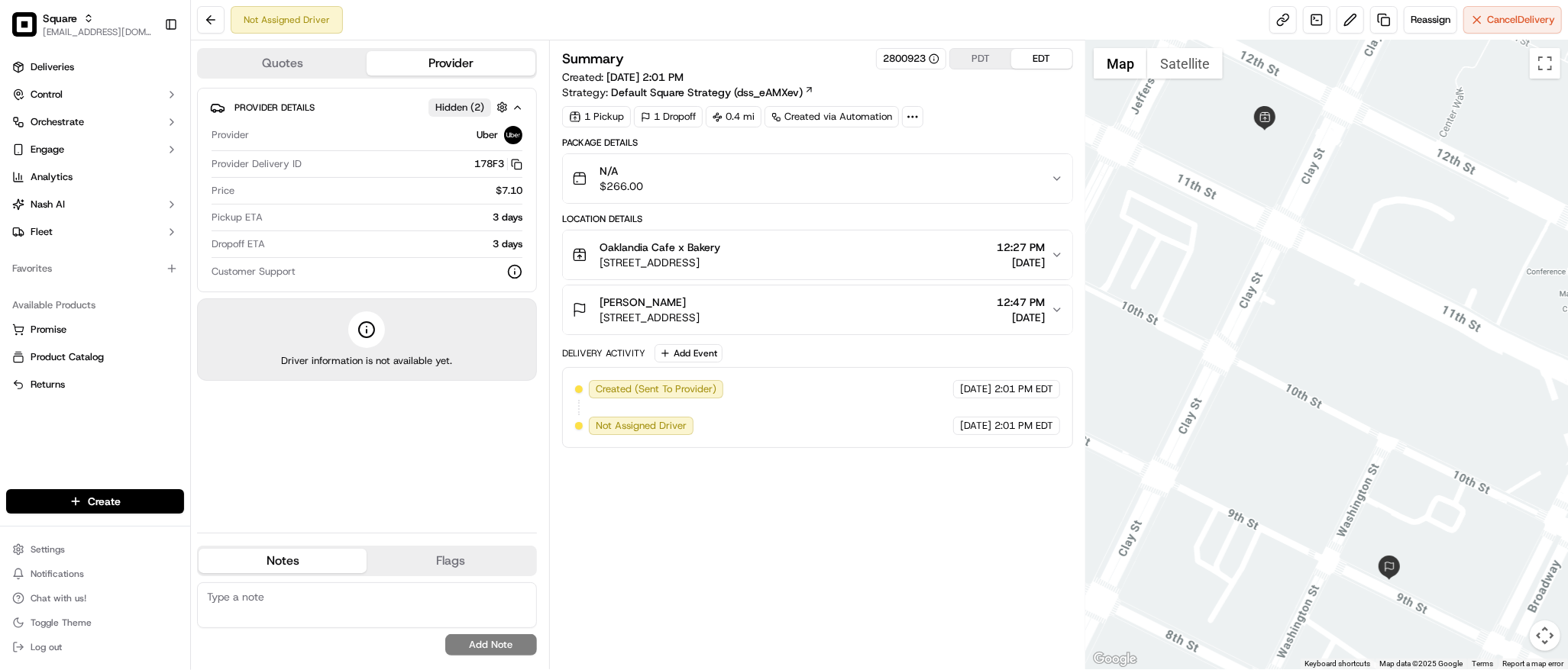
click at [976, 60] on button "PDT" at bounding box center [980, 58] width 61 height 19
click at [1008, 91] on div "Summary 2800923 PDT EDT Created: 09/10/2025 11:01 AM Strategy: Default Square S…" at bounding box center [817, 74] width 511 height 52
click at [909, 262] on div "Oaklandia Cafe x Bakery 555 12th St #101, Oakland, CA 94607, USA 9:27 AM 09/19/…" at bounding box center [812, 254] width 479 height 30
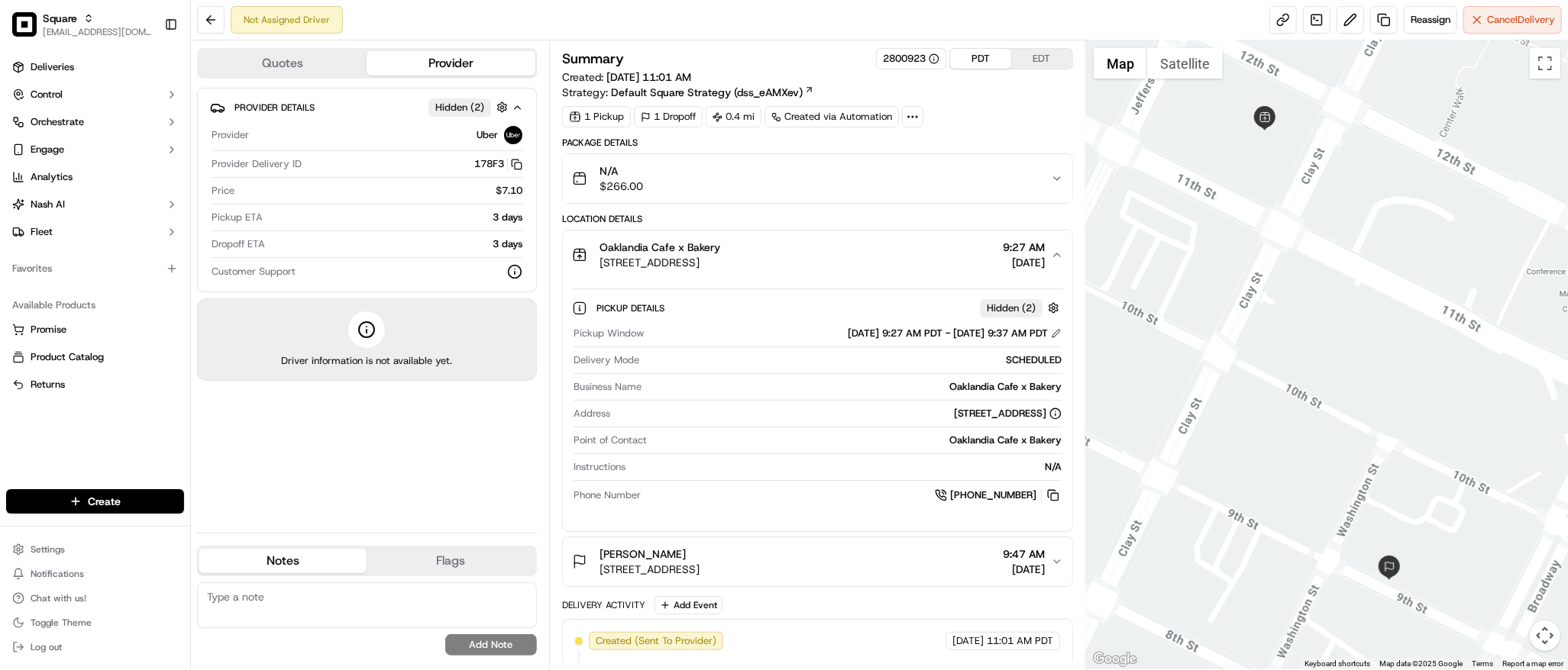
click at [909, 262] on div "Oaklandia Cafe x Bakery 555 12th St #101, Oakland, CA 94607, USA 9:27 AM 09/19/…" at bounding box center [812, 254] width 479 height 30
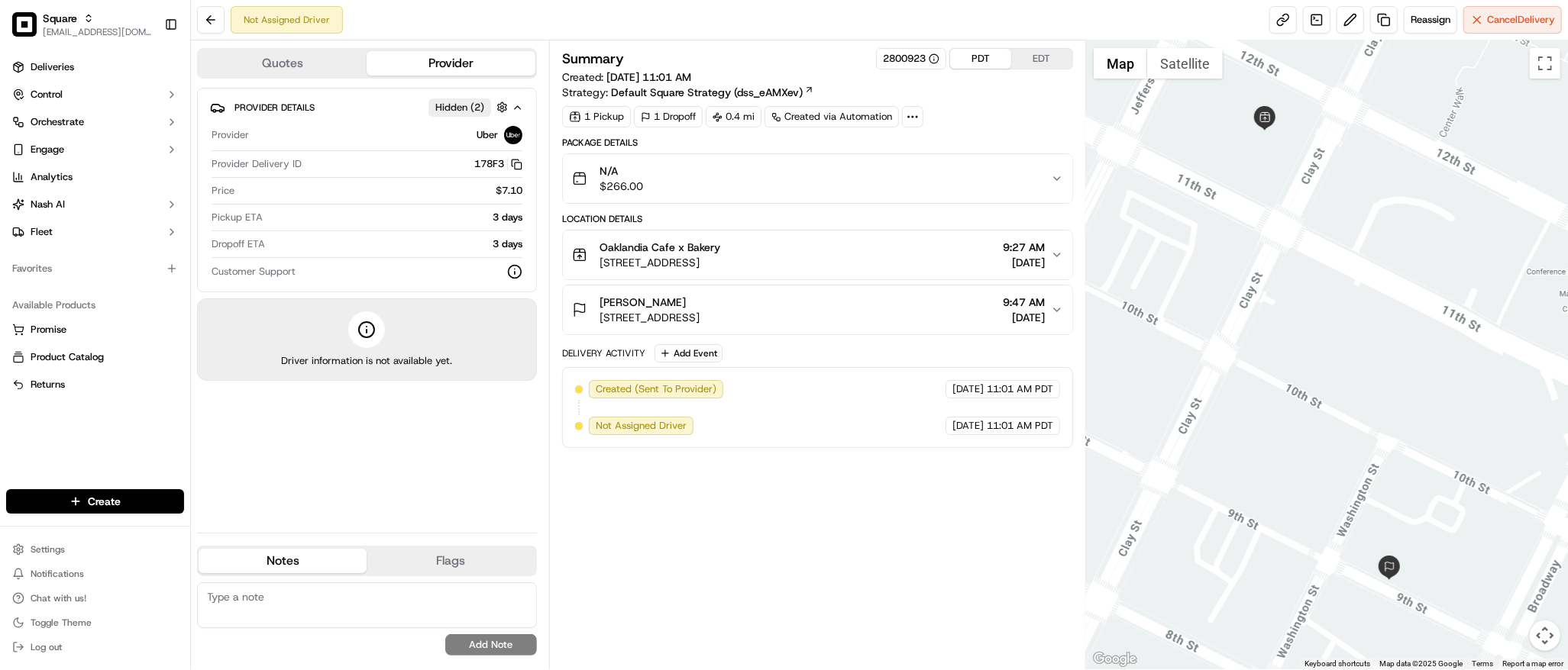
click at [909, 262] on div "Oaklandia Cafe x Bakery 555 12th St #101, Oakland, CA 94607, USA 9:27 AM 09/19/…" at bounding box center [812, 254] width 479 height 30
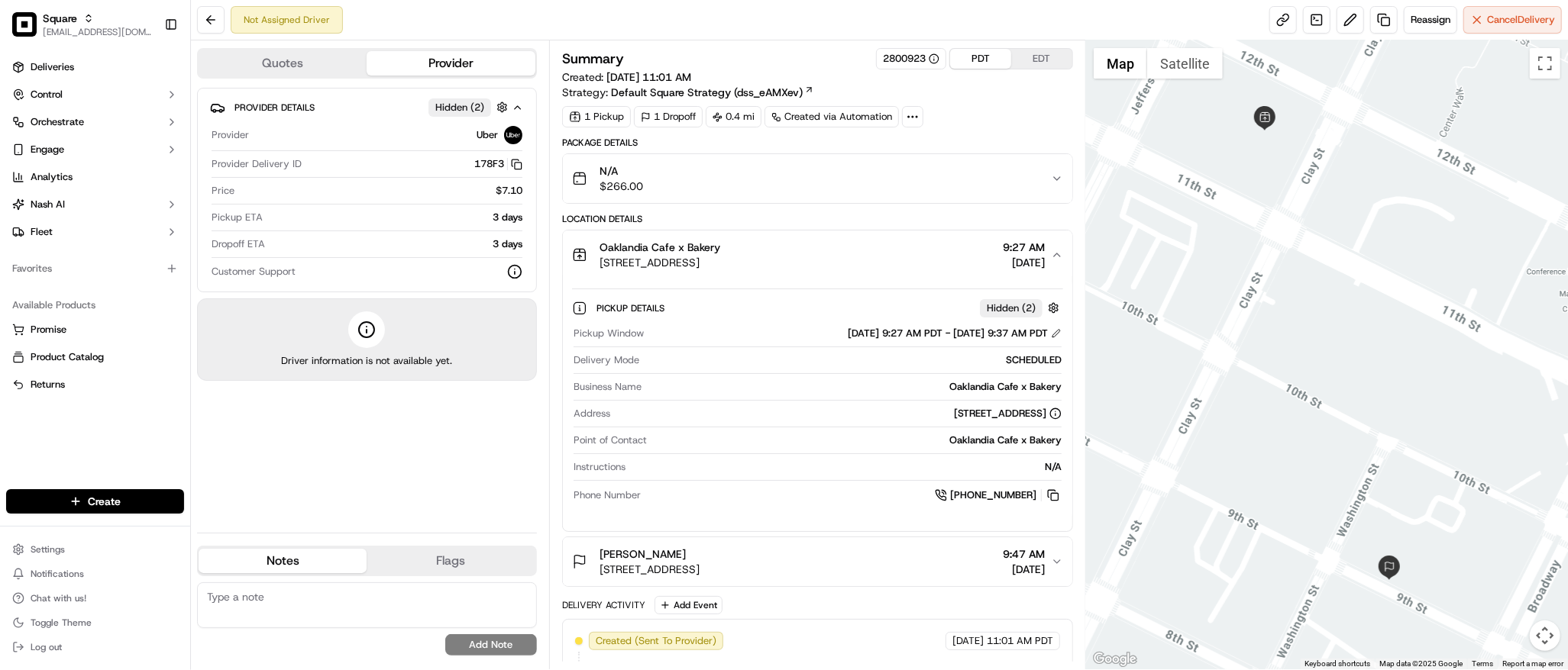
click at [982, 69] on div "PDT EDT" at bounding box center [1011, 58] width 124 height 21
click at [979, 55] on button "PDT" at bounding box center [980, 58] width 61 height 19
click at [974, 104] on div "Summary 2800923 PDT EDT Created: 09/10/2025 11:01 AM Strategy: Default Square S…" at bounding box center [817, 88] width 511 height 80
click at [410, 456] on div "Provider Details Hidden ( 2 ) Provider Uber Provider Delivery ID 178F3 Copy del…" at bounding box center [366, 304] width 340 height 433
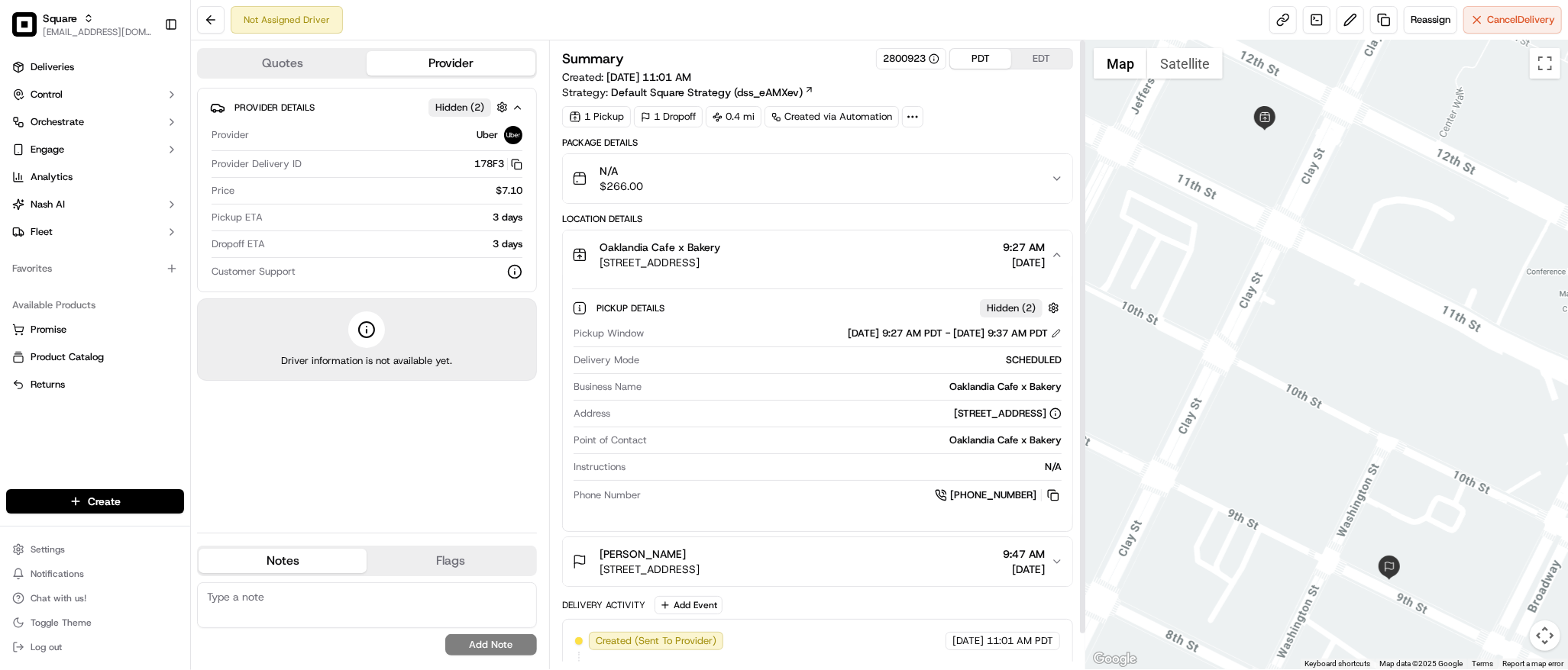
scroll to position [38, 0]
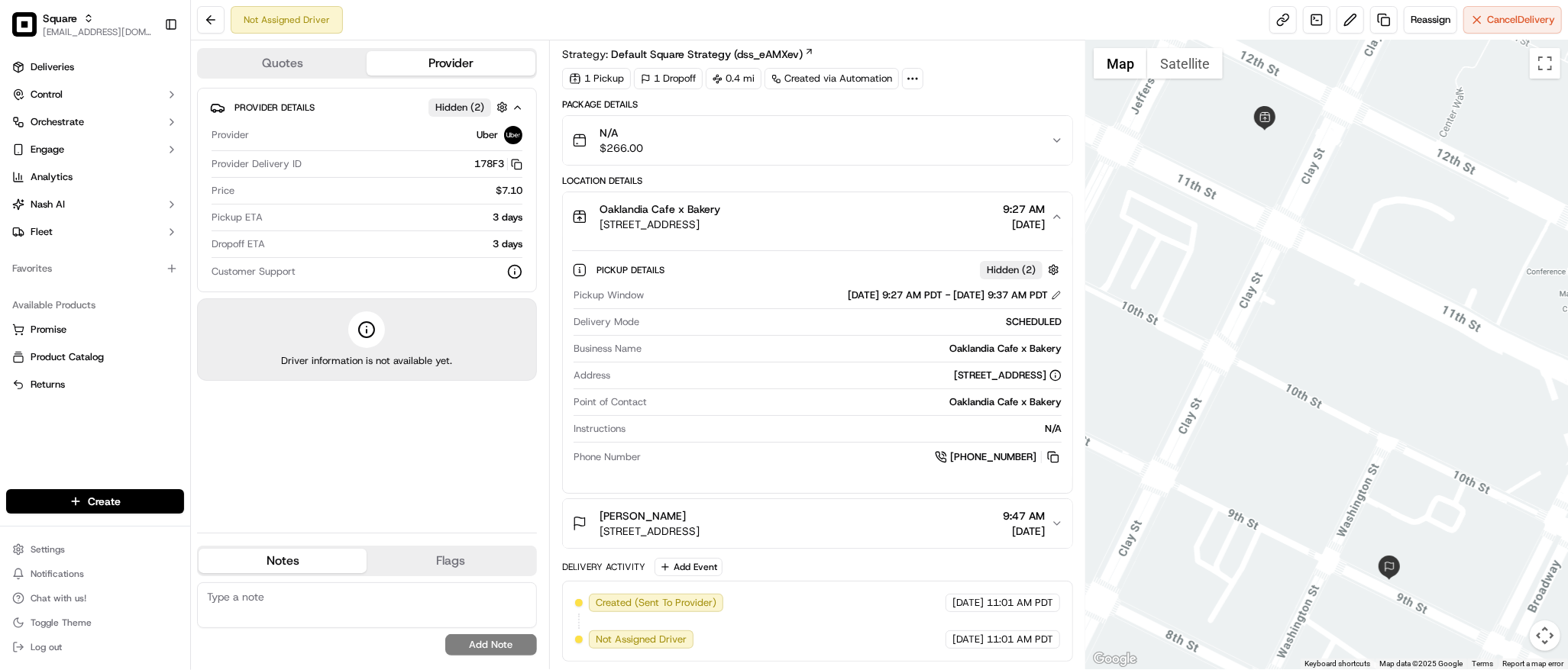
click at [1051, 221] on icon "button" at bounding box center [1057, 217] width 12 height 12
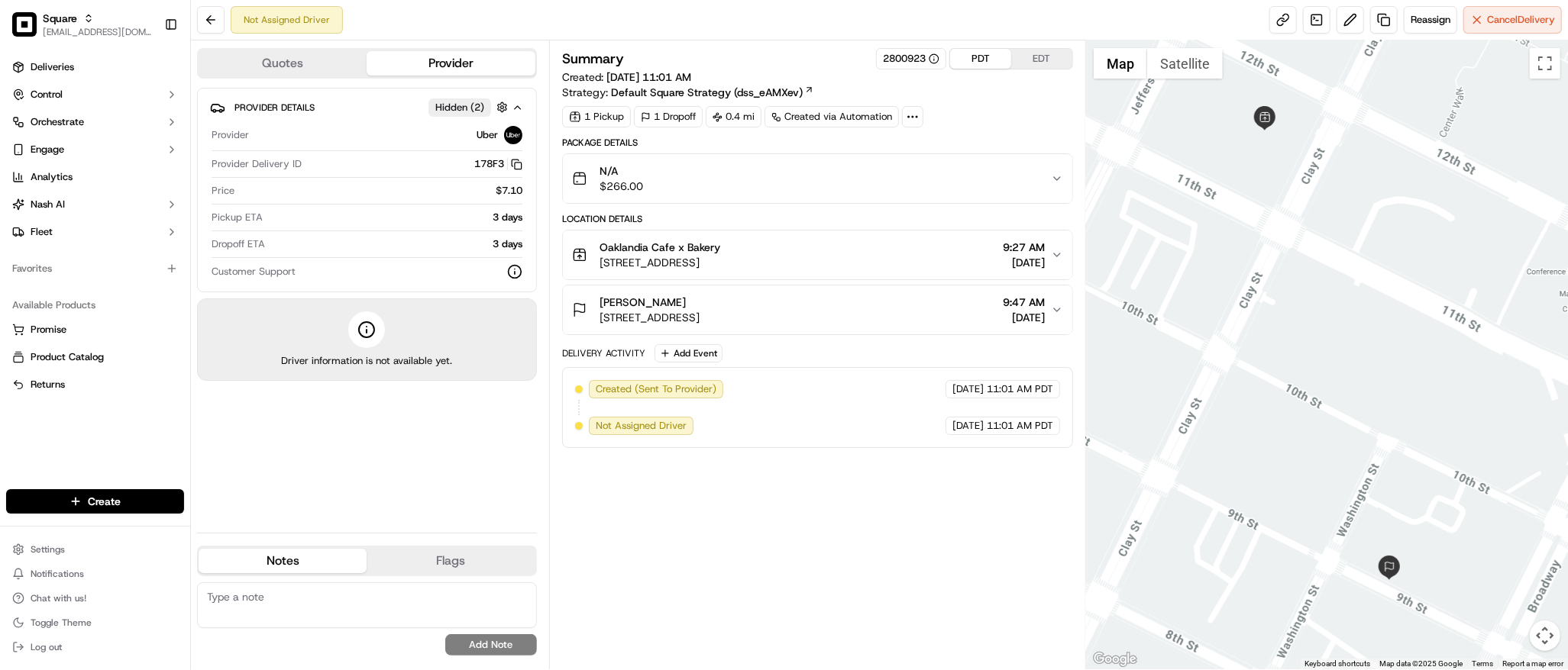
click at [1049, 321] on div "Ruby Ferguson 484 9th St, Oakland, CA 94607, USA 9:47 AM 09/19/2025" at bounding box center [812, 310] width 479 height 30
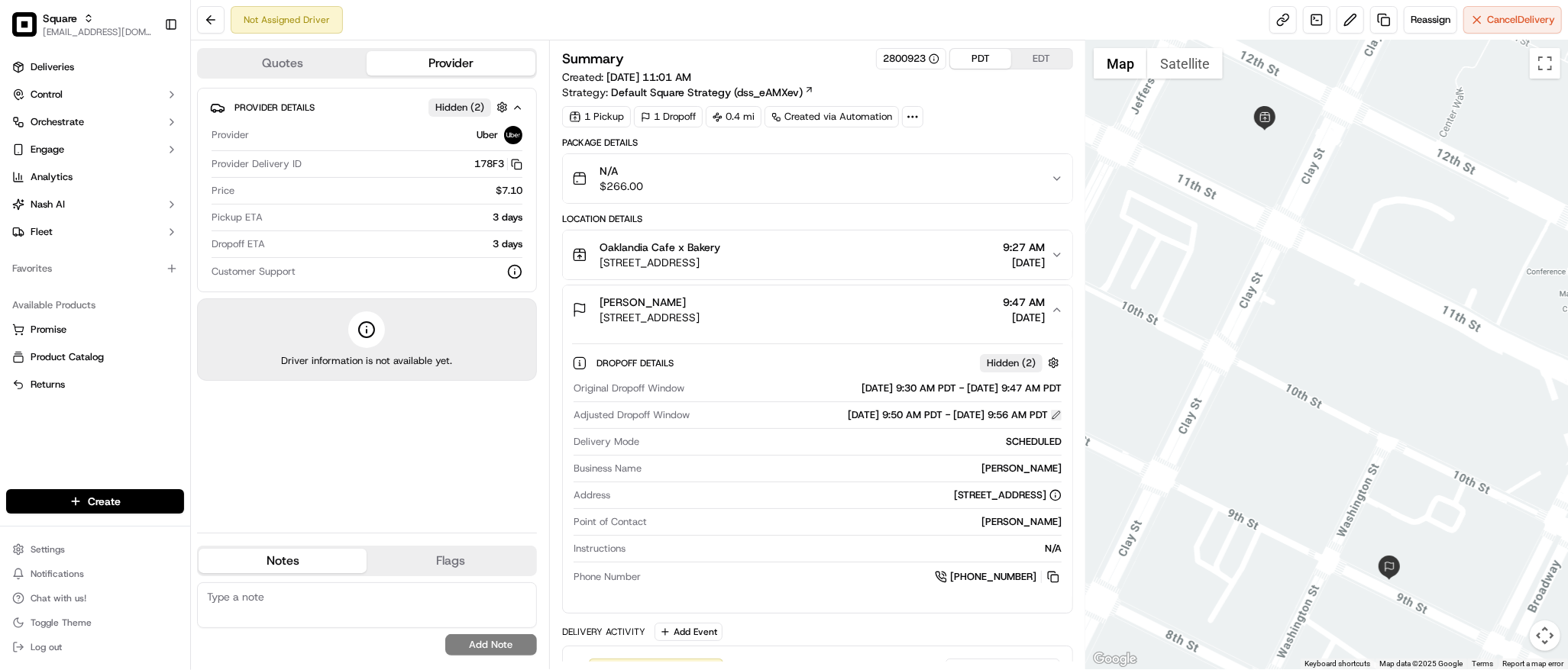
click at [1054, 418] on button at bounding box center [1056, 415] width 11 height 11
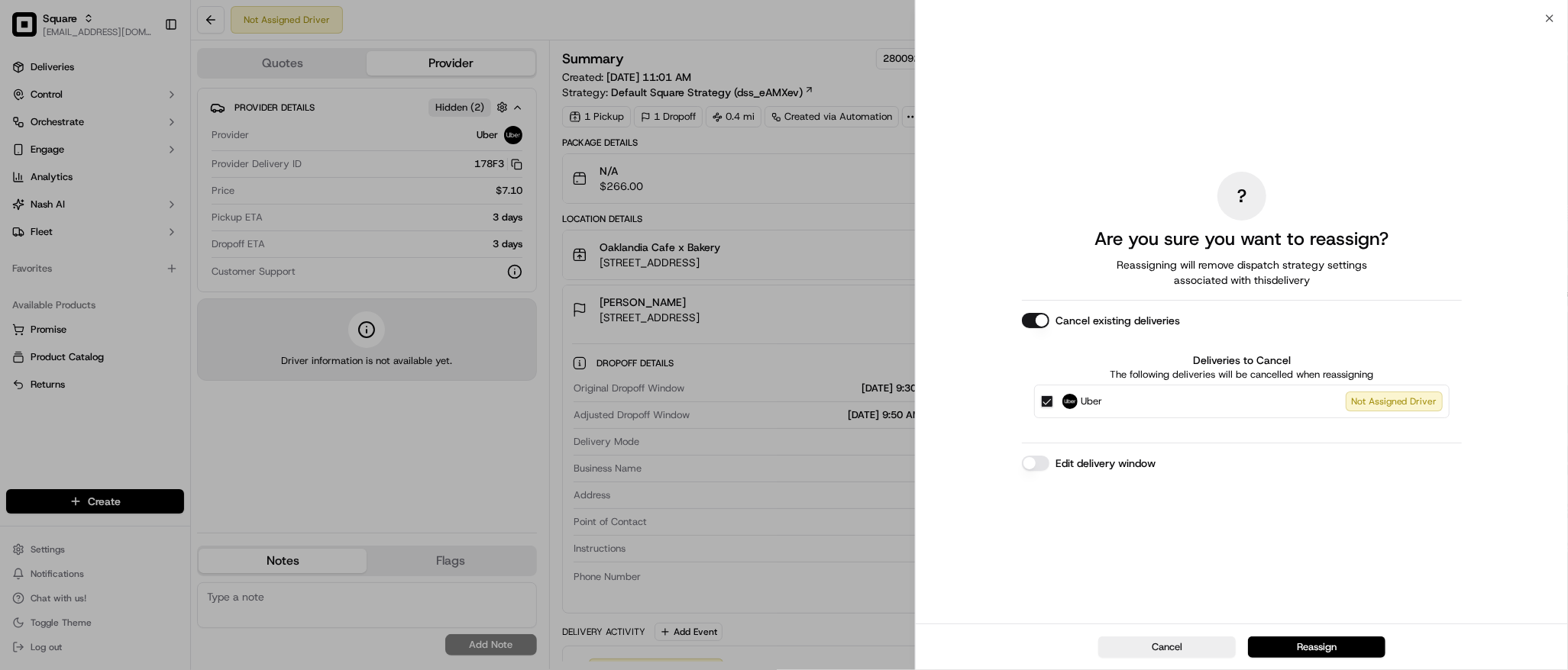
click at [1030, 462] on button "Edit delivery window" at bounding box center [1035, 463] width 27 height 16
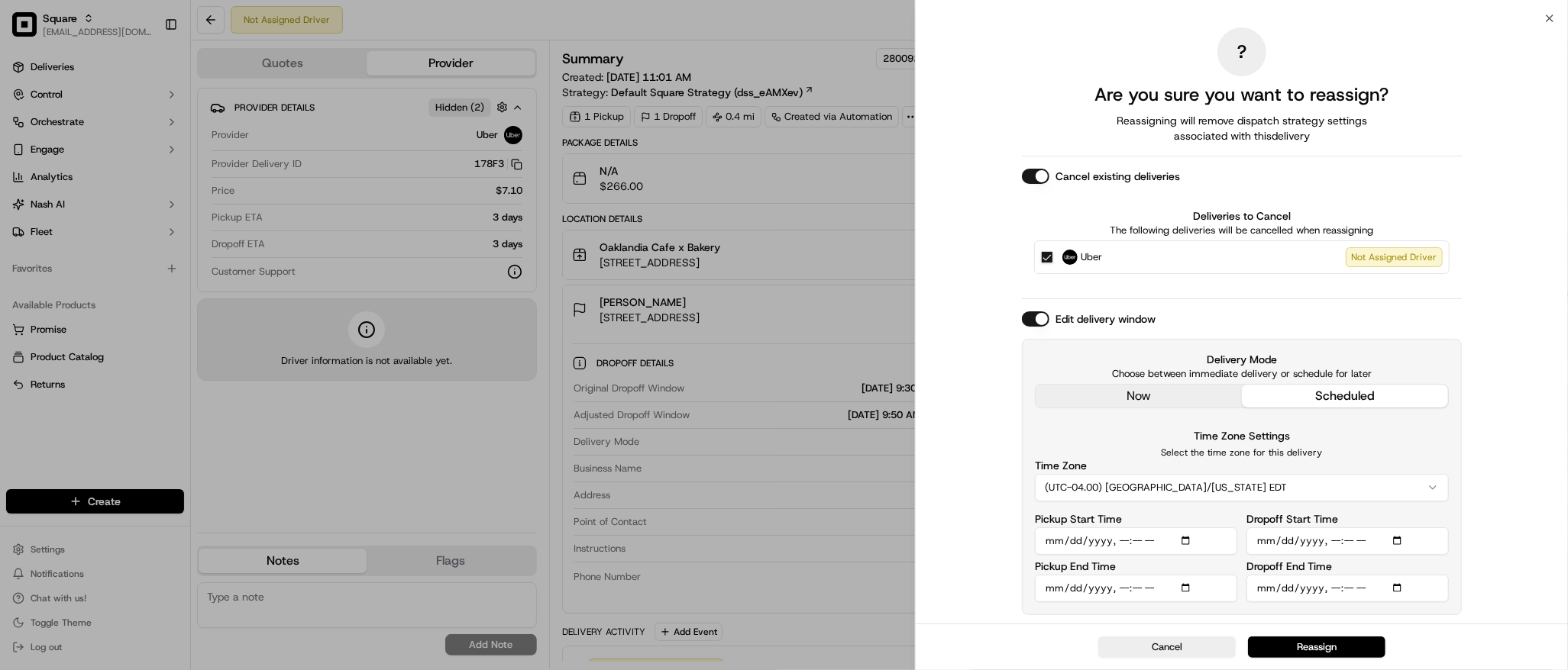
click at [1278, 483] on button "(UTC-04.00) America/New York EDT" at bounding box center [1242, 487] width 414 height 27
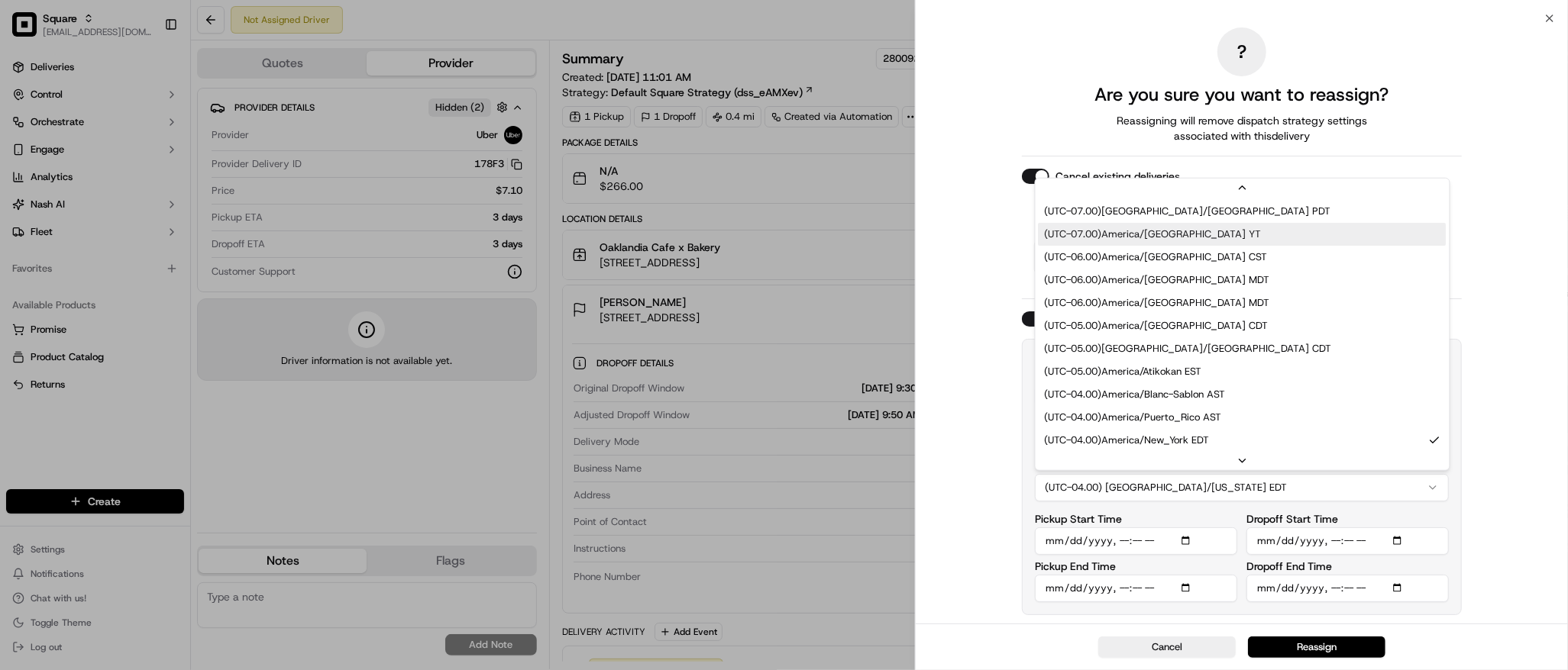
scroll to position [73, 0]
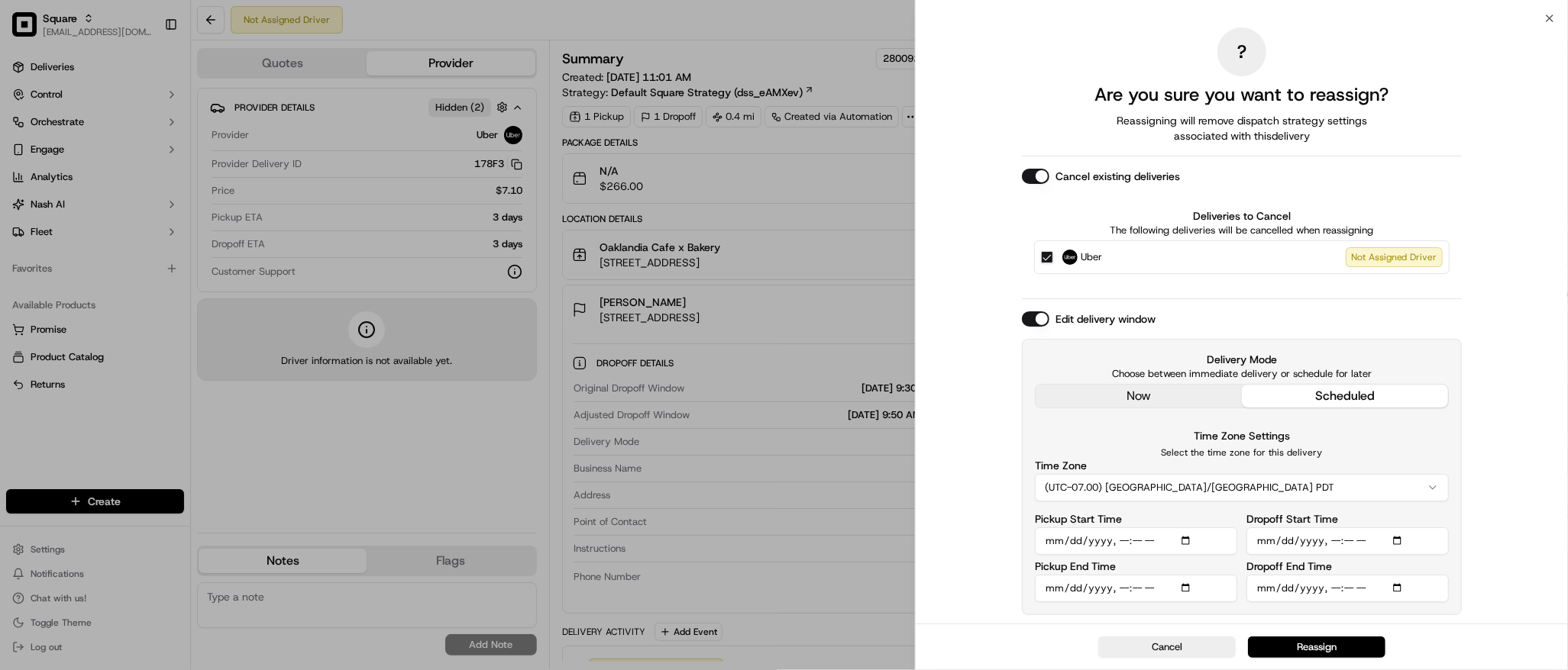
click at [1404, 597] on input "Dropoff End Time" at bounding box center [1347, 588] width 202 height 27
click at [1399, 584] on input "Dropoff End Time" at bounding box center [1347, 588] width 202 height 27
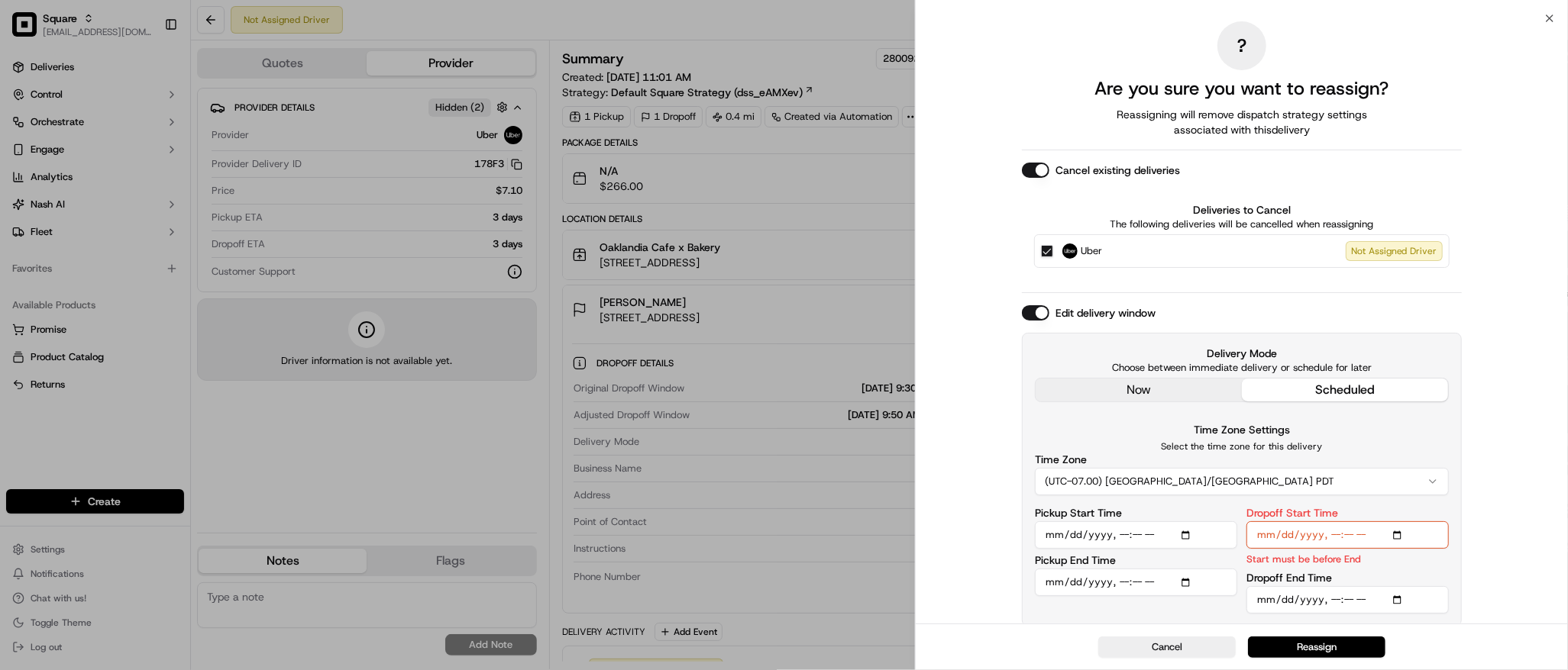
type input "2025-09-19T09:30"
click at [1518, 298] on div "? Are you sure you want to reassign? Reassigning will remove dispatch strategy …" at bounding box center [1242, 324] width 652 height 612
click at [1399, 531] on input "Dropoff Start Time" at bounding box center [1347, 534] width 202 height 27
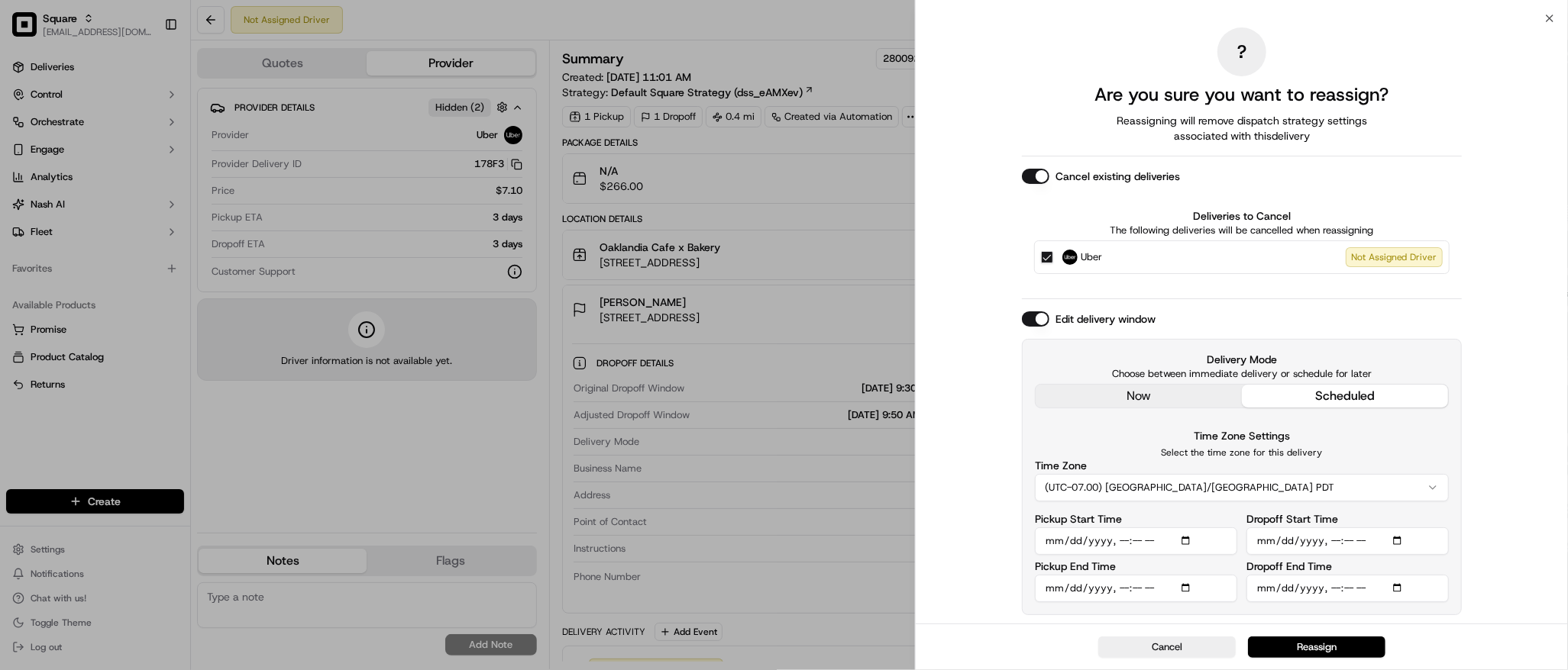
type input "2025-09-19T09:20"
click at [1516, 271] on div "? Are you sure you want to reassign? Reassigning will remove dispatch strategy …" at bounding box center [1242, 321] width 652 height 605
click at [1189, 590] on input "Pickup End Time" at bounding box center [1136, 588] width 202 height 27
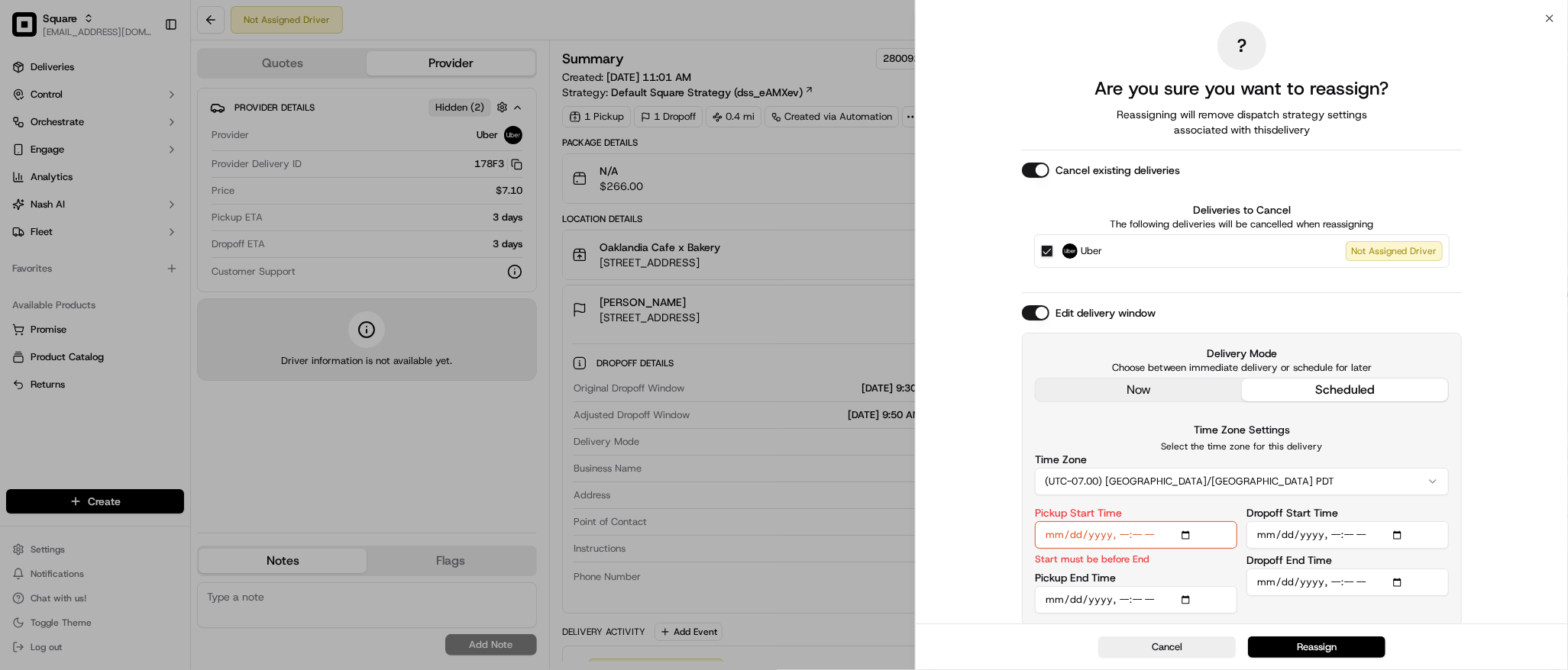
type input "2025-09-19T09:10"
click at [1469, 303] on div "? Are you sure you want to reassign? Reassigning will remove dispatch strategy …" at bounding box center [1242, 324] width 652 height 612
click at [1189, 535] on input "Pickup Start Time" at bounding box center [1136, 534] width 202 height 27
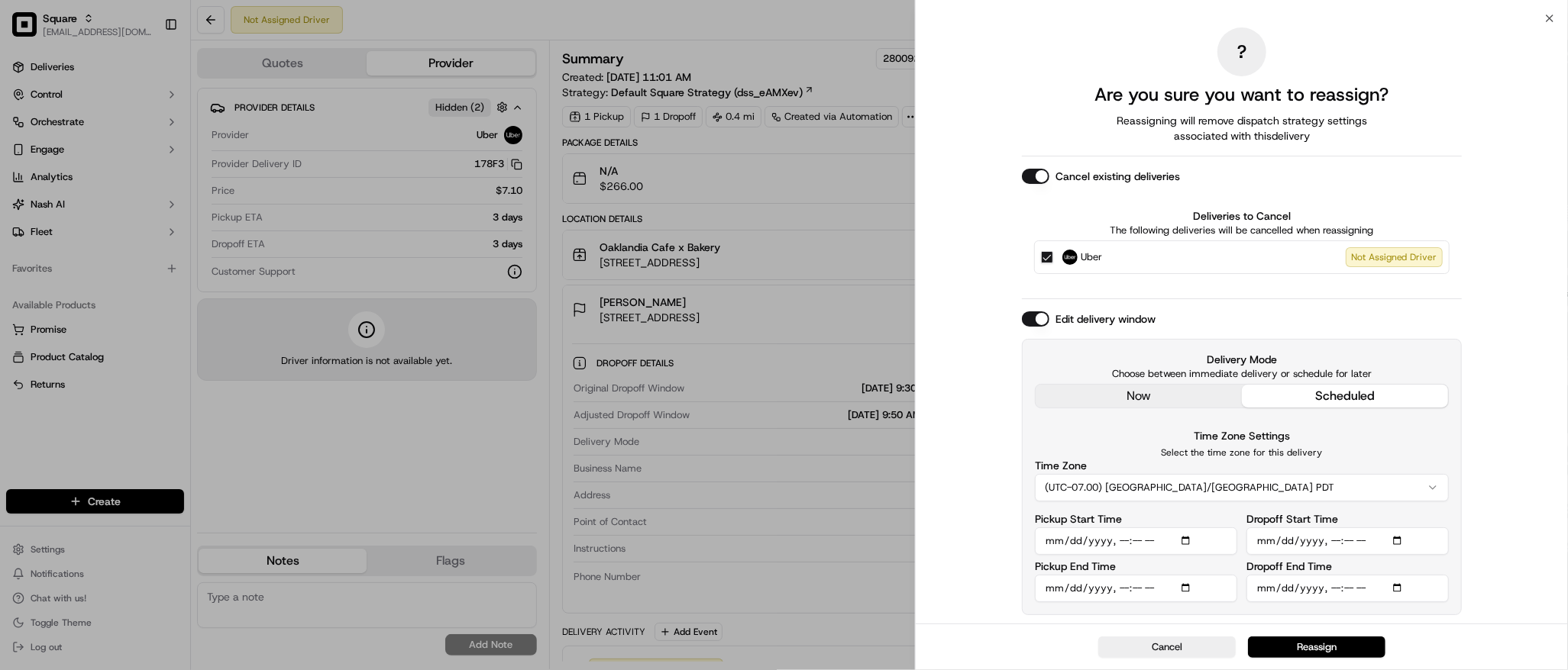
type input "2025-09-19T09:00"
click at [1460, 282] on div "Deliveries to Cancel The following deliveries will be cancelled when reassignin…" at bounding box center [1242, 240] width 440 height 90
click at [1305, 649] on button "Reassign" at bounding box center [1317, 647] width 137 height 21
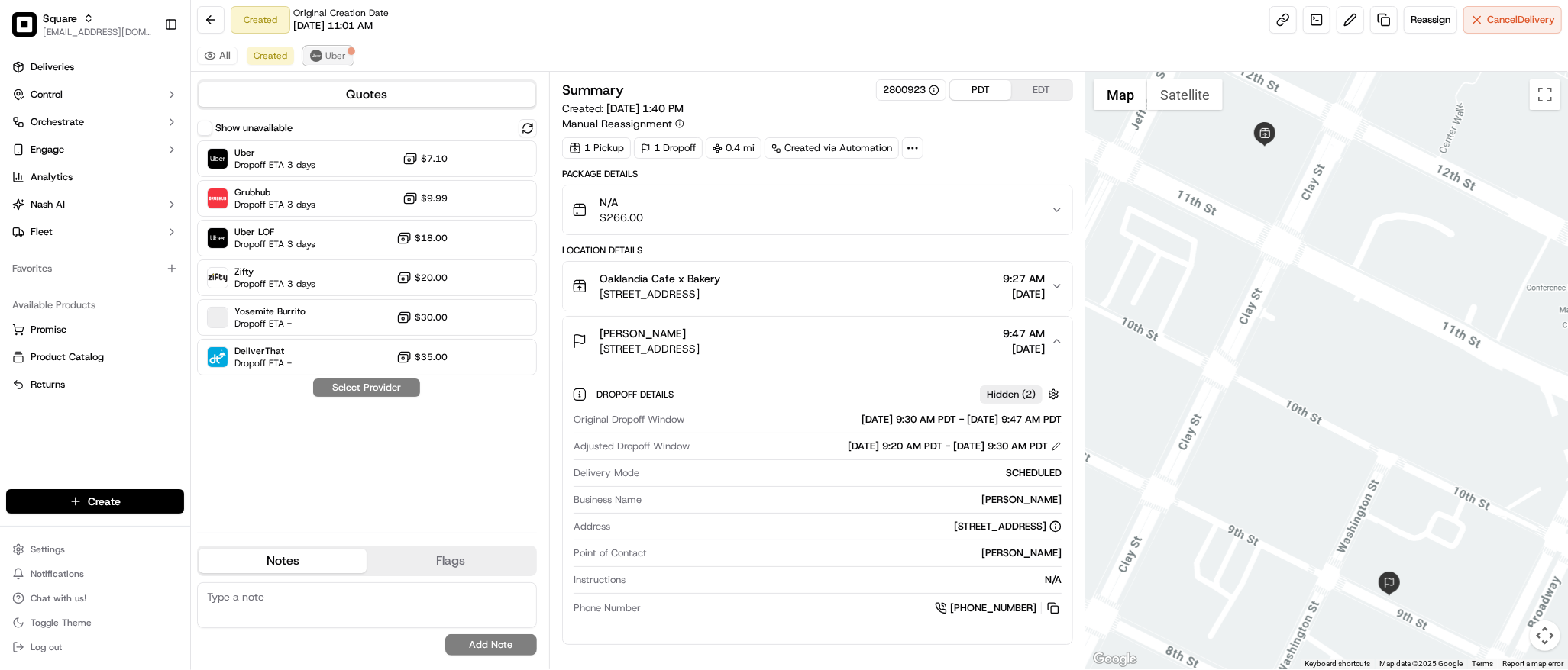
click at [335, 57] on span "Uber" at bounding box center [336, 56] width 20 height 12
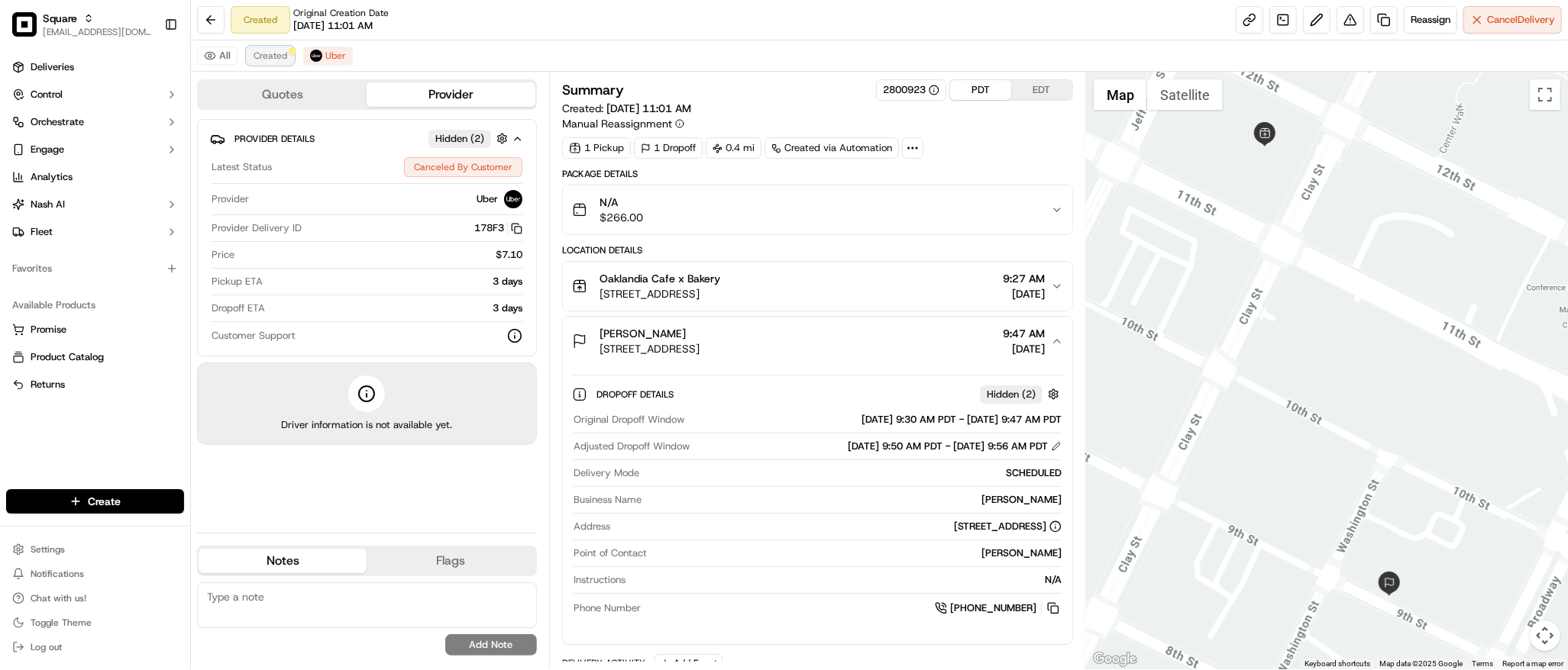
click at [261, 58] on span "Created" at bounding box center [270, 56] width 34 height 12
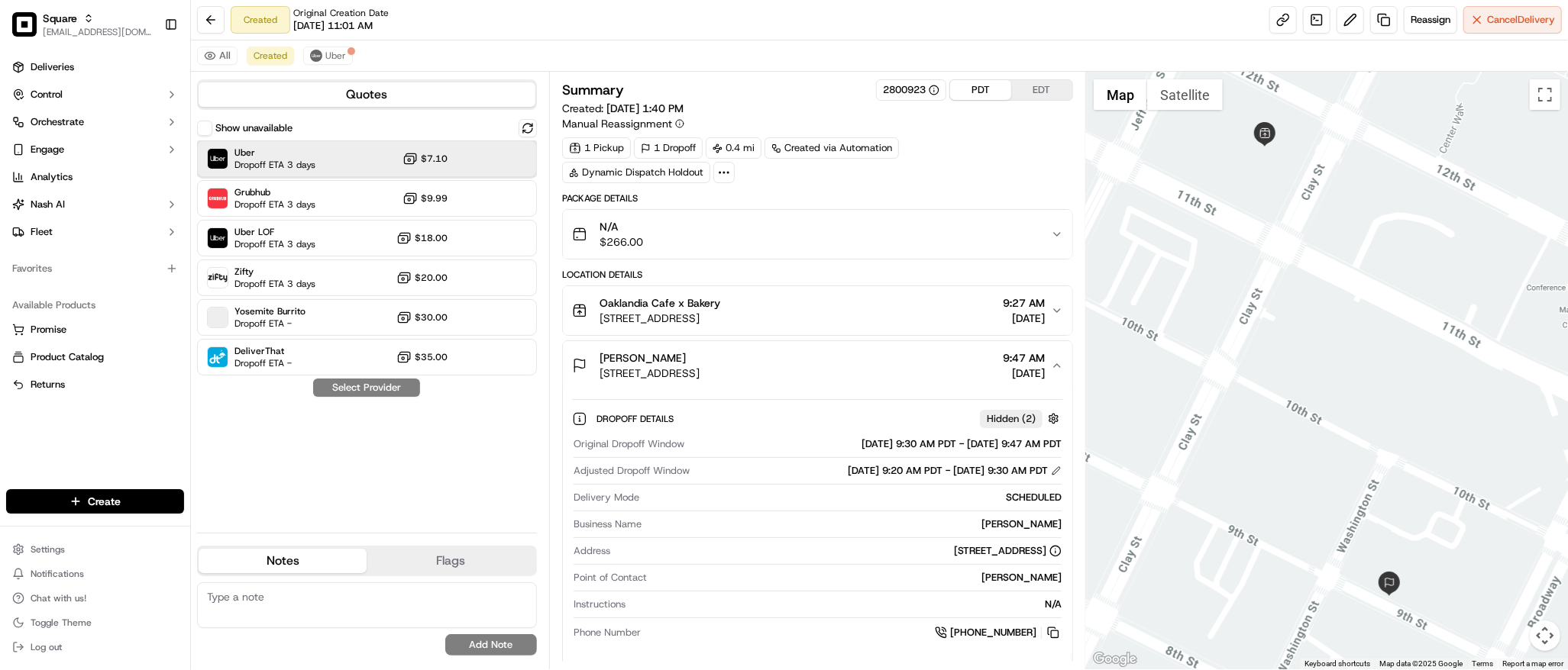
click at [300, 161] on span "Dropoff ETA 3 days" at bounding box center [275, 165] width 81 height 12
click at [358, 391] on button "Assign Provider" at bounding box center [366, 387] width 108 height 18
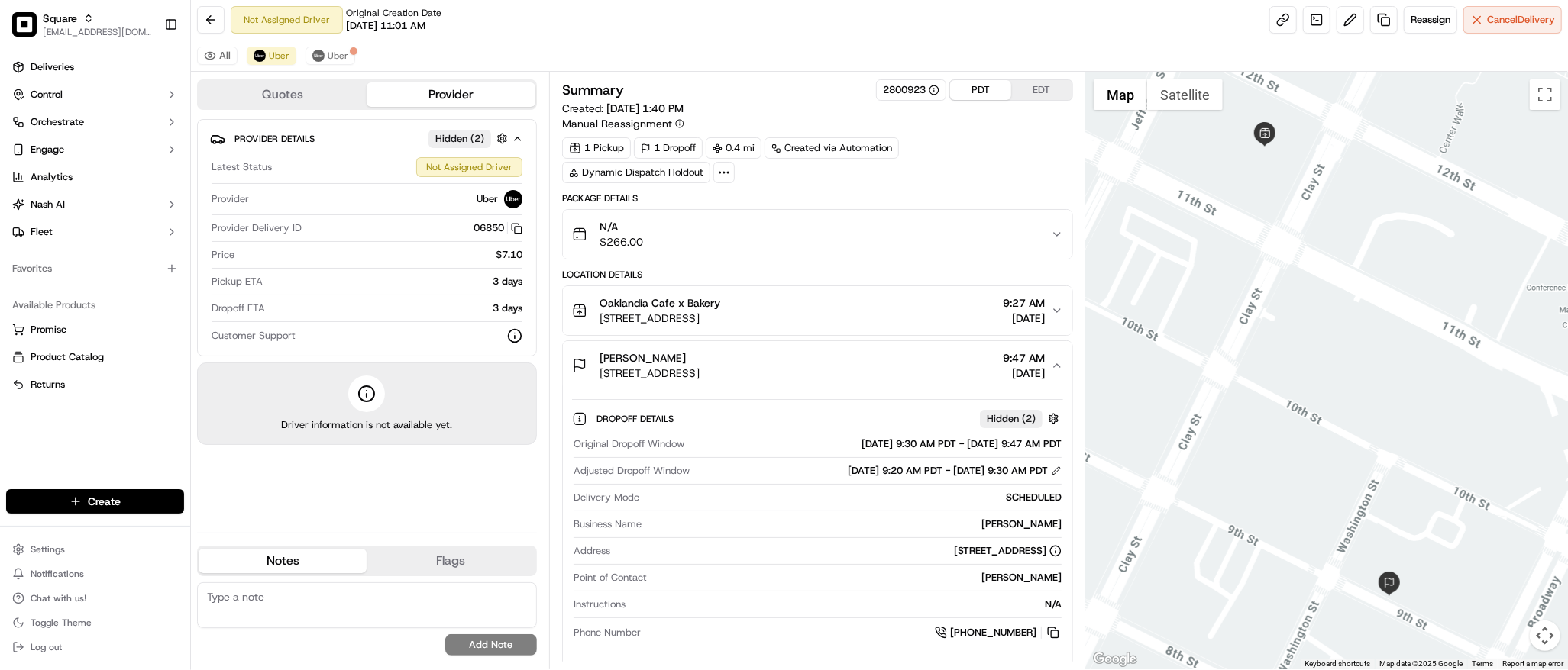
click at [1364, 201] on div at bounding box center [1326, 370] width 482 height 597
click at [345, 608] on textarea at bounding box center [366, 605] width 340 height 46
paste textarea "**Caller Information: merchant **Reason for Call: request to change DO time to …"
type textarea "**Caller Information: merchant **Reason for Call: request to change DO time to …"
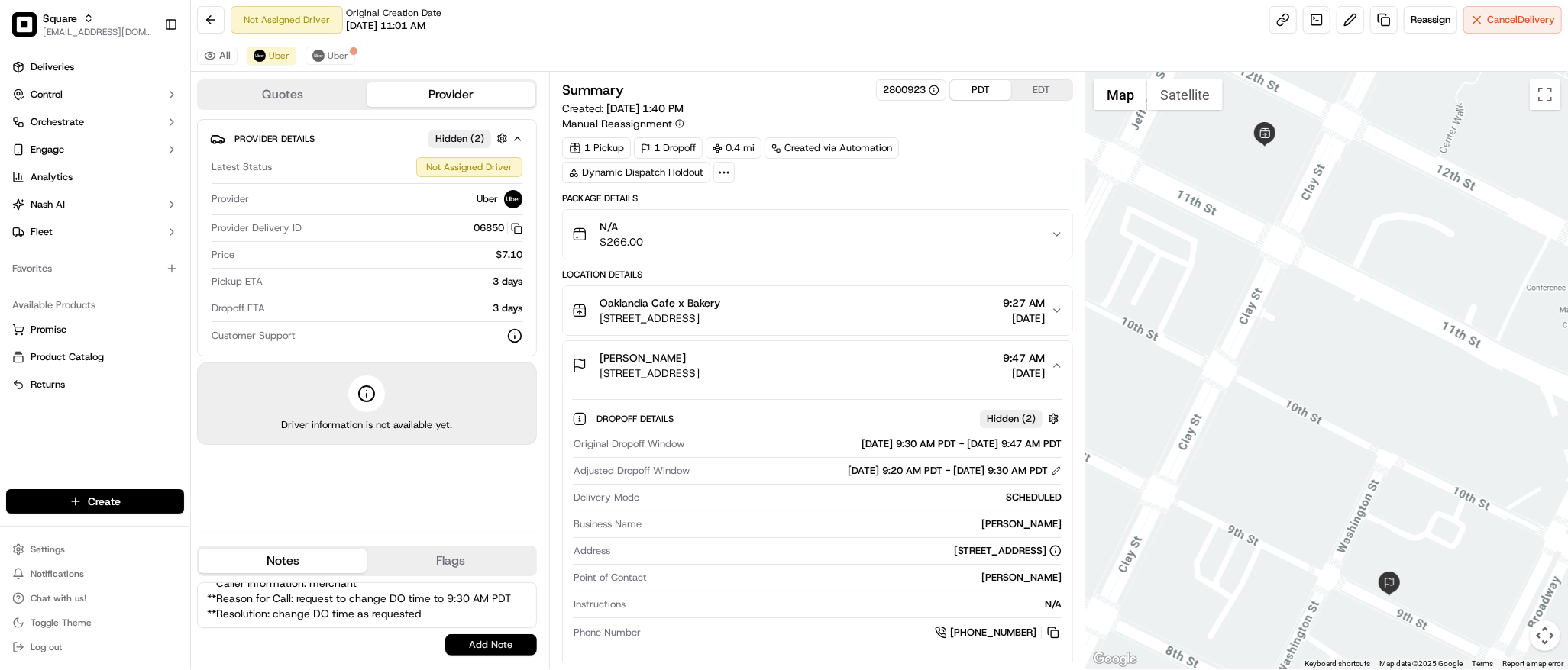
click at [469, 643] on button "Add Note" at bounding box center [490, 644] width 91 height 21
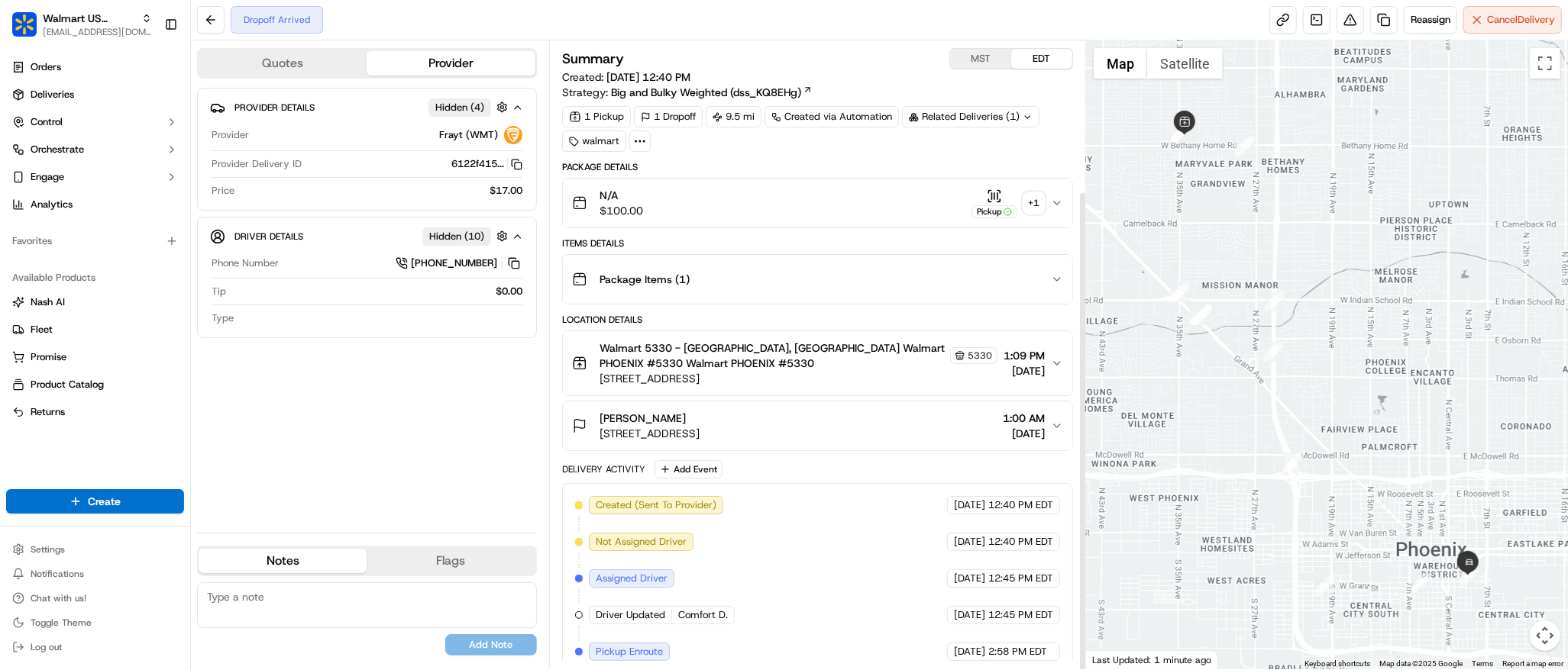
scroll to position [196, 0]
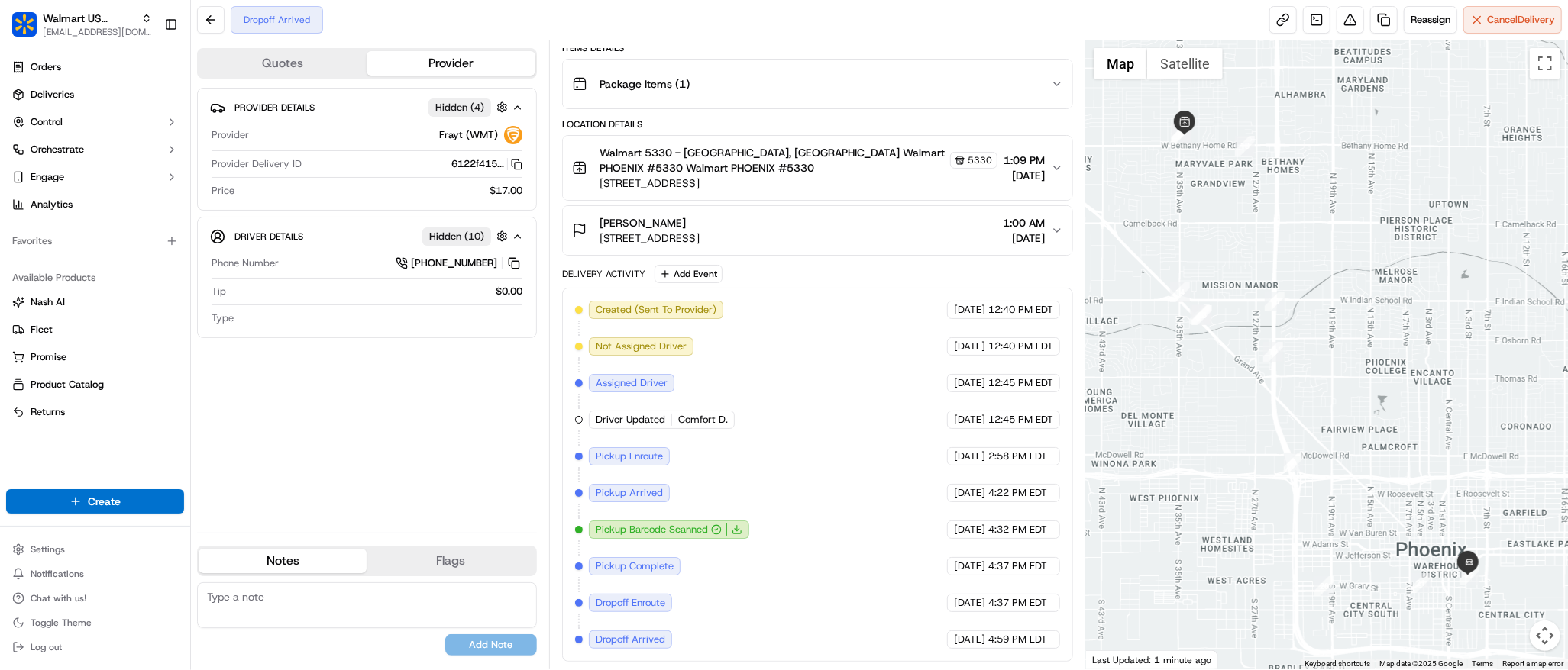
click at [927, 231] on div "Marcus Mckinnor 411 S 3RD St, Apt 418, Phoenix, AZ 85004, US 1:00 AM 09/16/2025" at bounding box center [812, 230] width 479 height 30
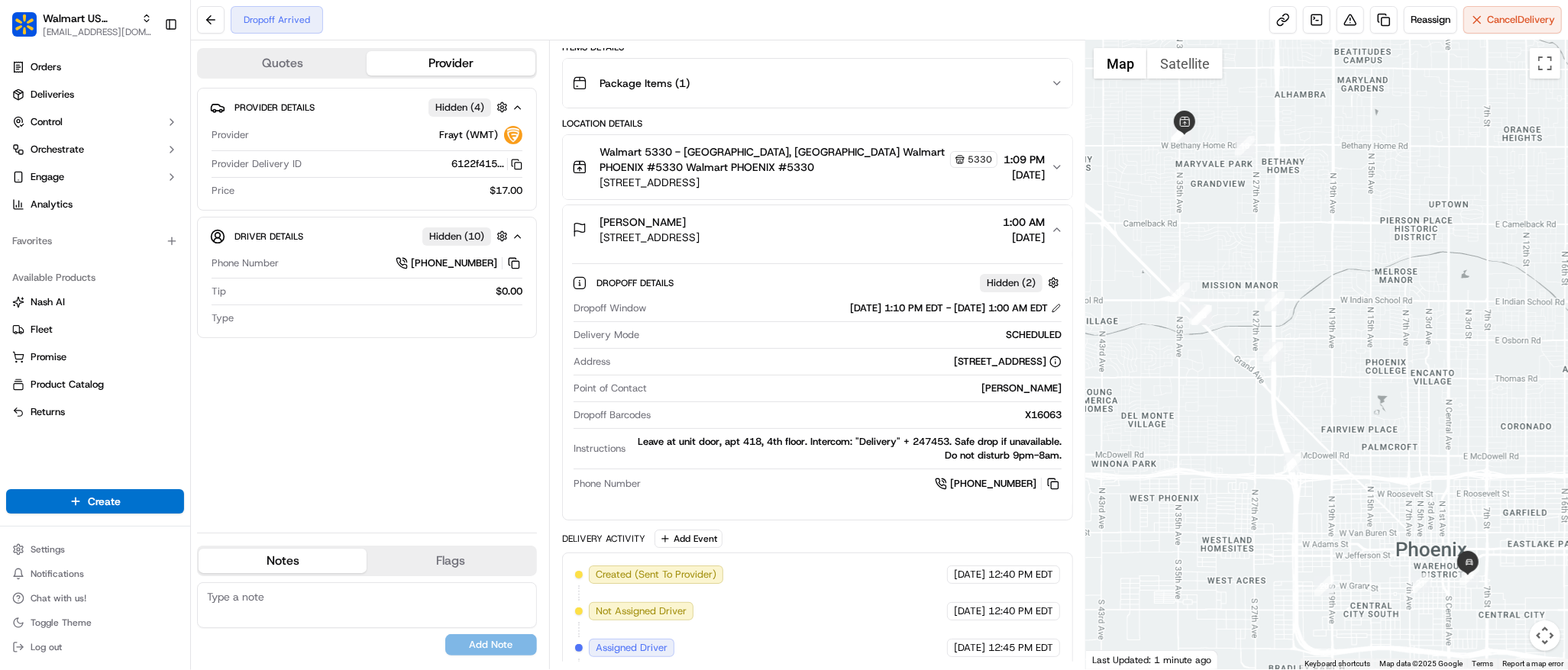
click at [1372, 118] on div at bounding box center [1326, 355] width 482 height 629
click at [1296, 163] on div at bounding box center [1326, 355] width 482 height 629
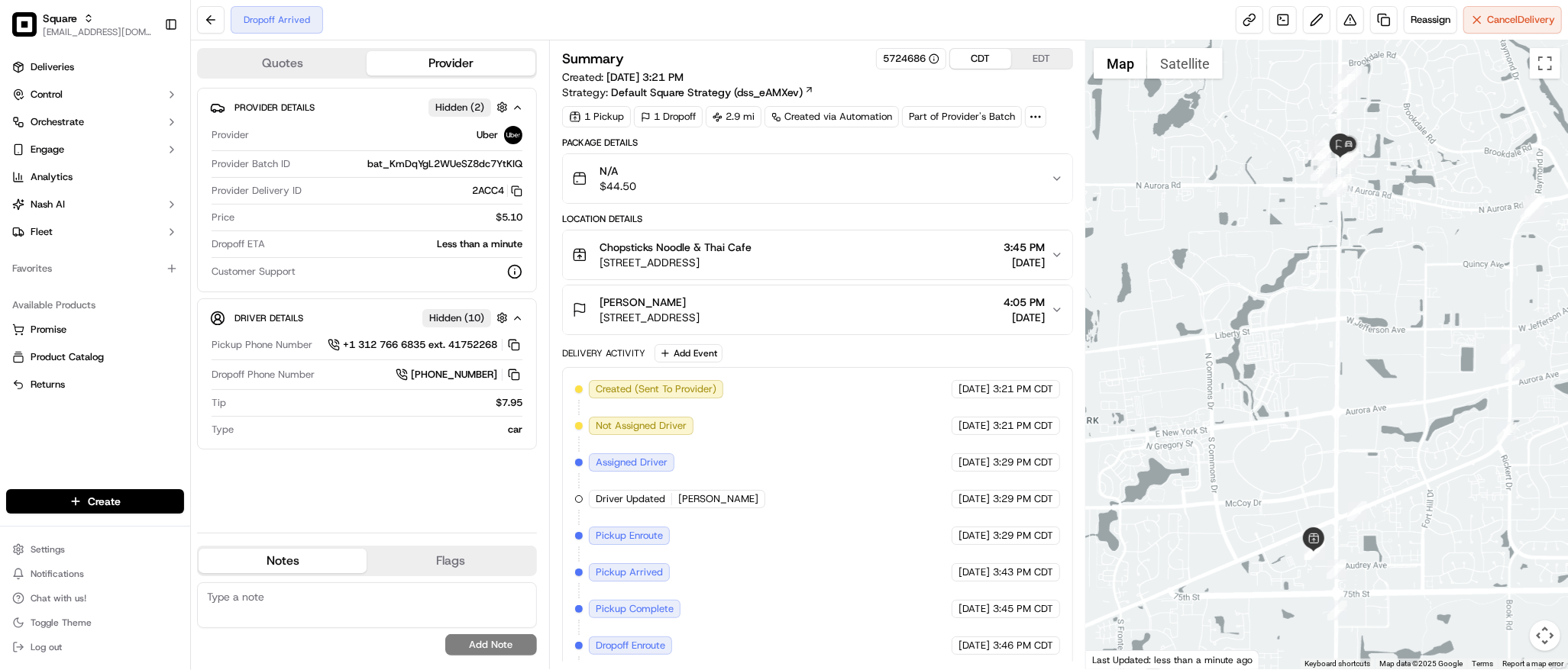
click at [976, 57] on button "CDT" at bounding box center [980, 58] width 61 height 19
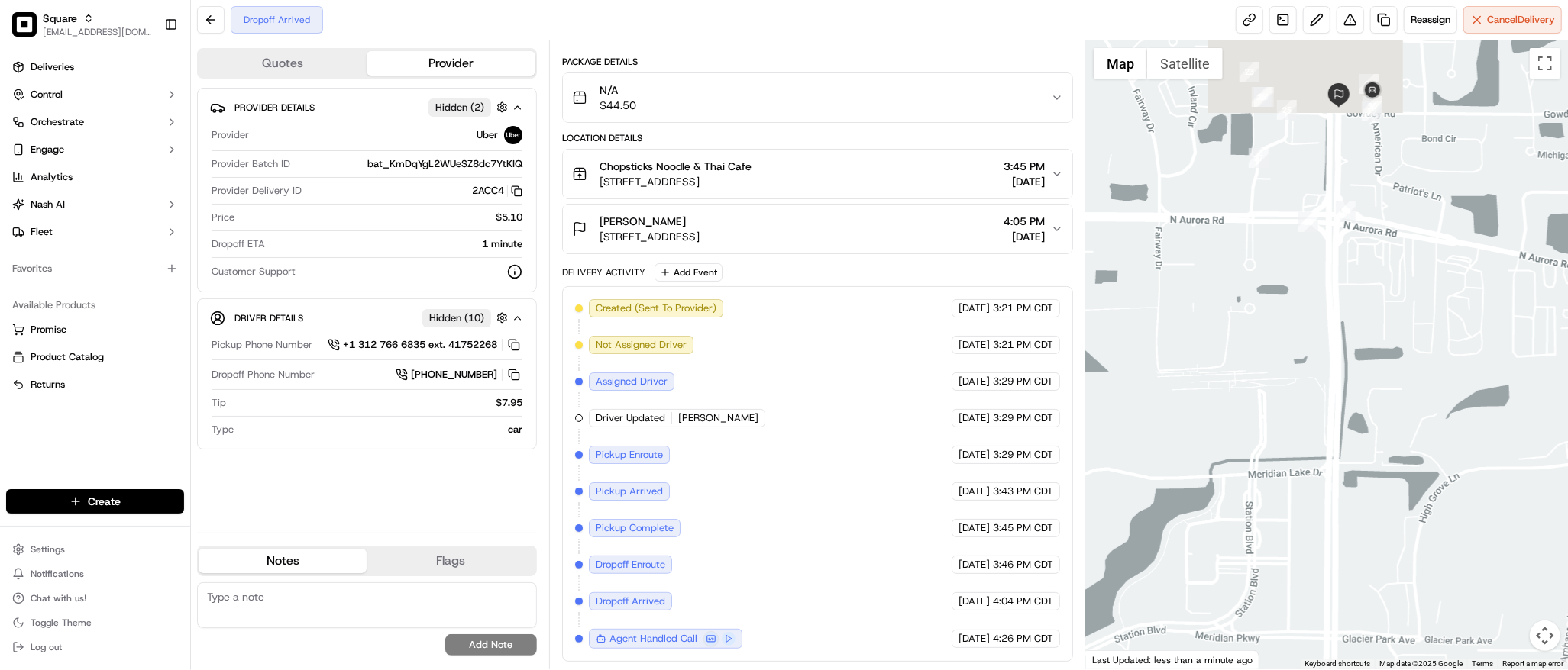
drag, startPoint x: 1352, startPoint y: 197, endPoint x: 1225, endPoint y: 568, distance: 392.1
click at [1225, 568] on div at bounding box center [1326, 355] width 482 height 629
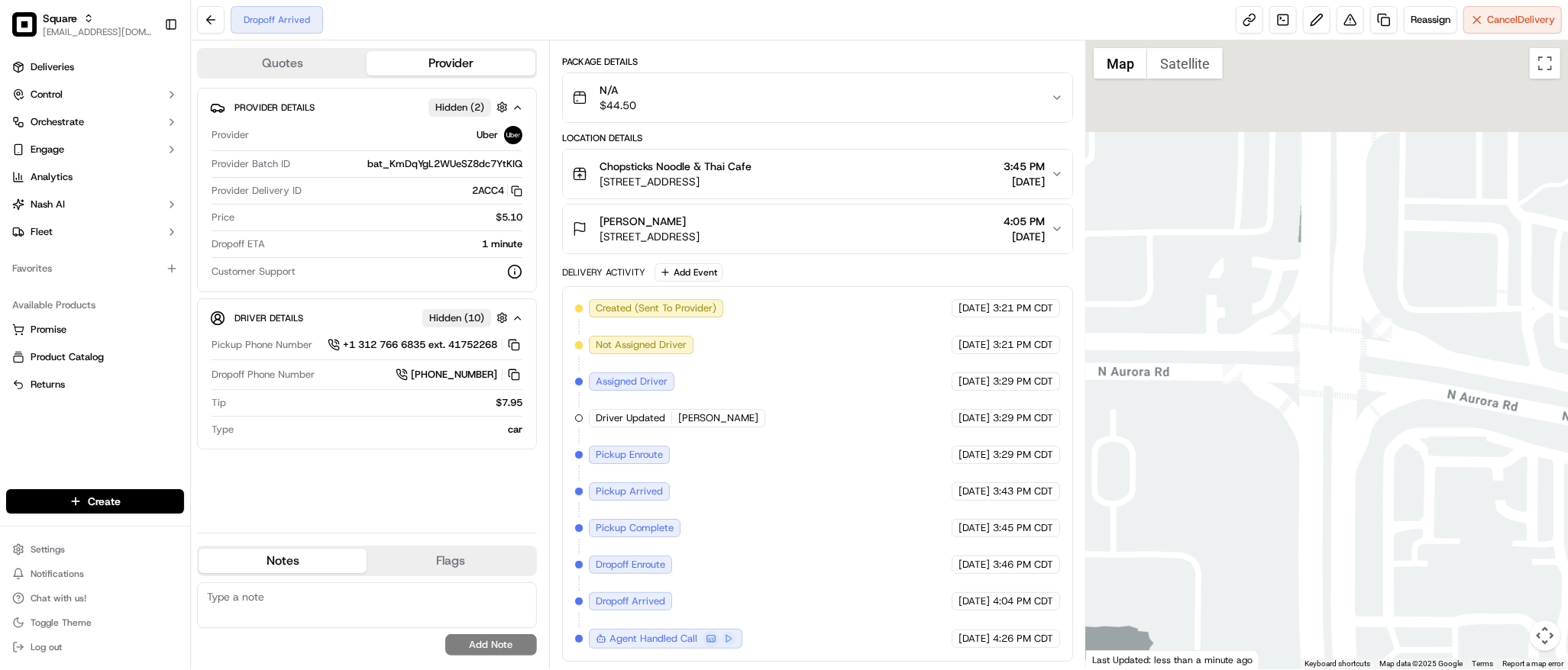
drag, startPoint x: 1354, startPoint y: 191, endPoint x: 1309, endPoint y: 493, distance: 305.3
click at [1309, 493] on div at bounding box center [1326, 355] width 482 height 629
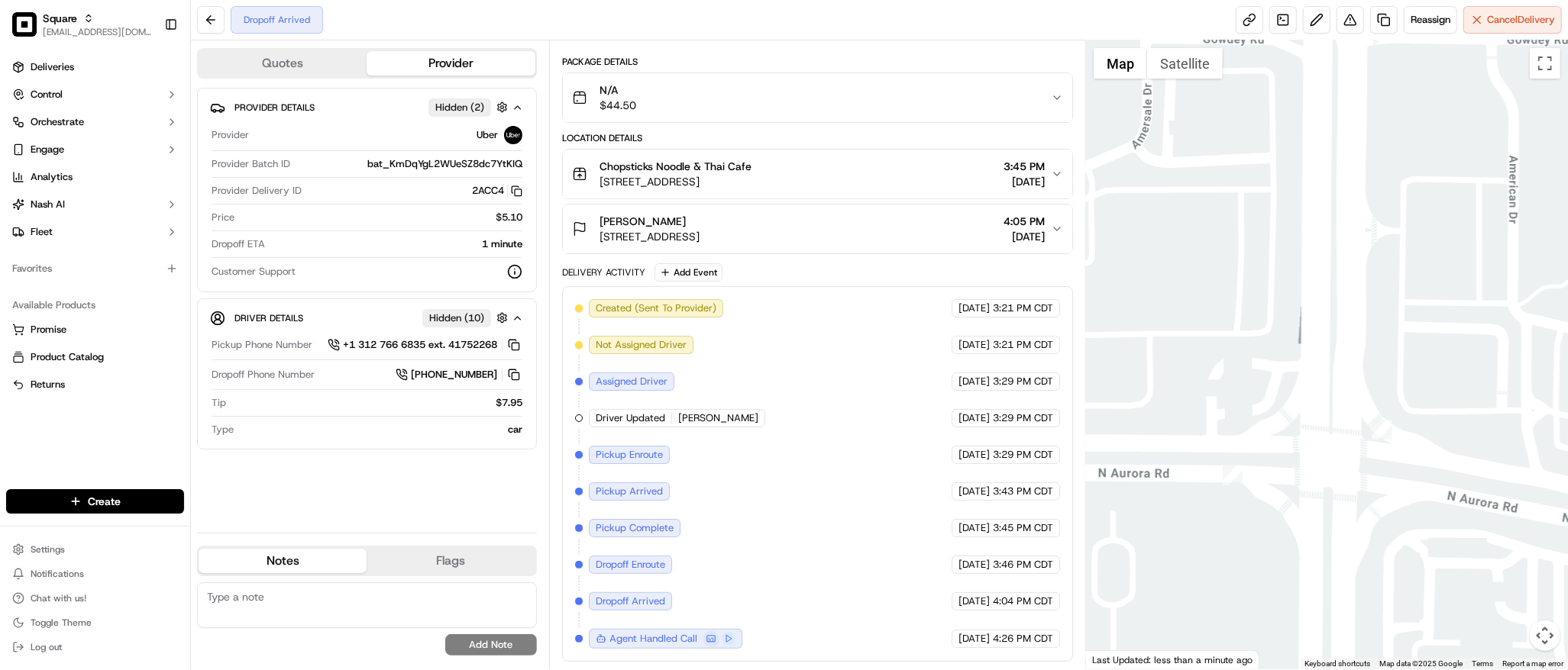
scroll to position [0, 0]
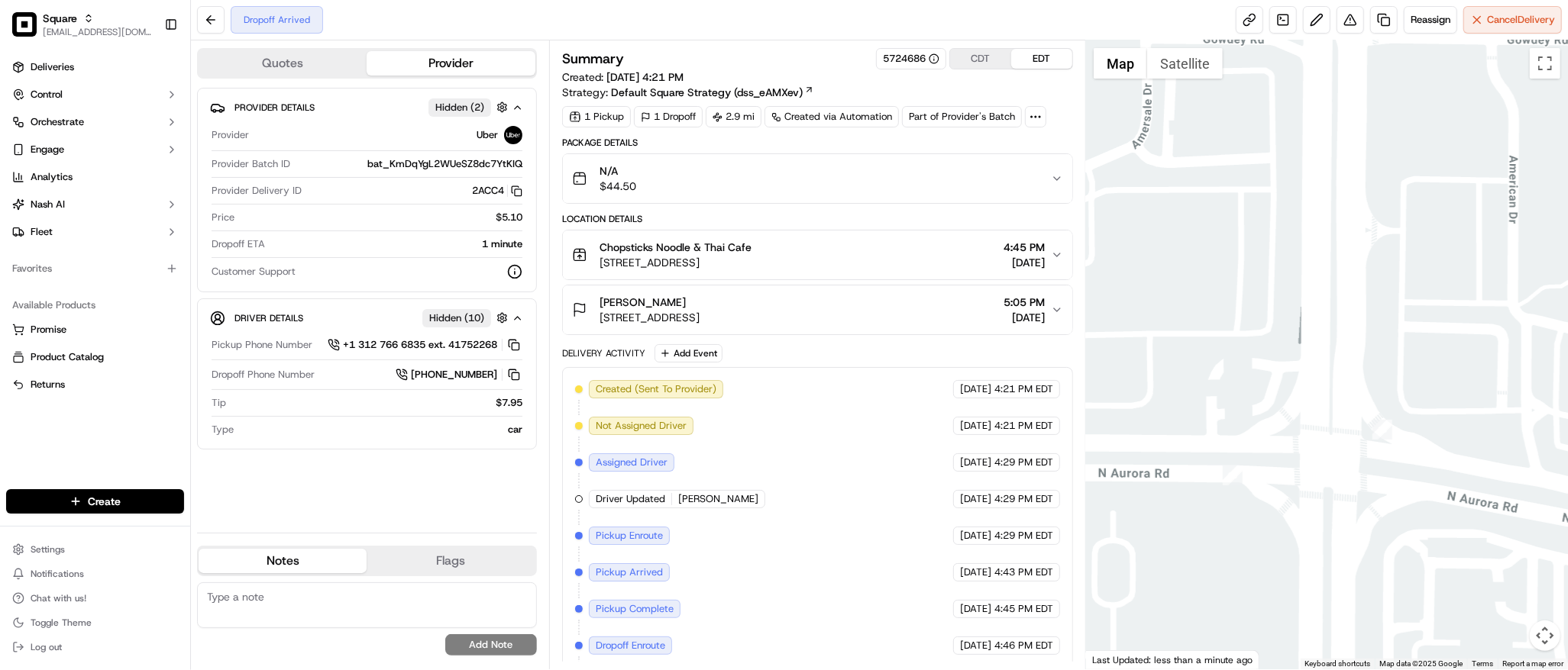
click at [1033, 58] on button "EDT" at bounding box center [1042, 58] width 61 height 19
click at [1329, 305] on div at bounding box center [1326, 355] width 482 height 629
click at [804, 314] on div "Cristian Saenz 996 N Rte 59, Naperville, IL 60563, USA 5:05 PM 09/15/2025" at bounding box center [812, 310] width 479 height 30
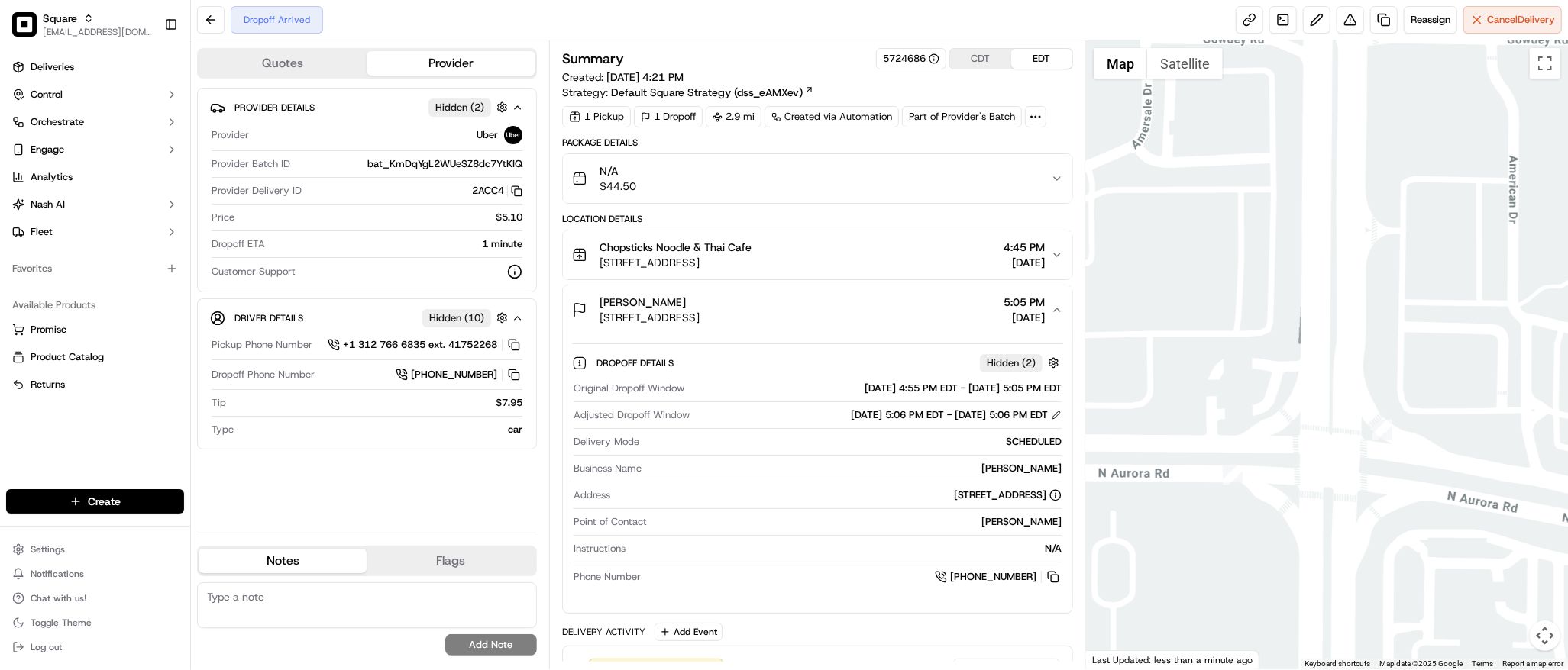
click at [804, 314] on div "Cristian Saenz 996 N Rte 59, Naperville, IL 60563, USA 5:05 PM 09/15/2025" at bounding box center [812, 310] width 479 height 30
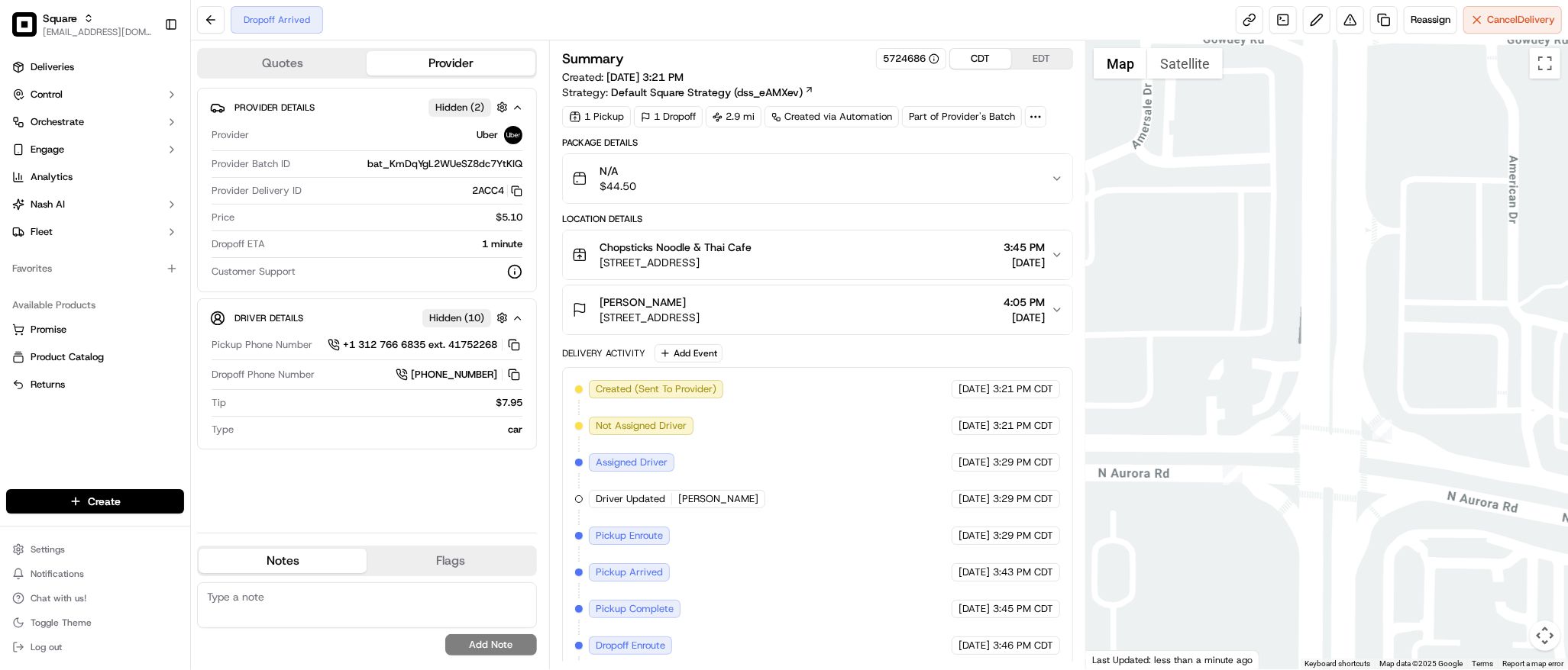
click at [976, 62] on button "CDT" at bounding box center [980, 58] width 61 height 19
click at [985, 19] on div "Dropoff Arrived Reassign Cancel Delivery" at bounding box center [880, 20] width 1377 height 41
click at [900, 341] on div "Package Details N/A $44.50 Location Details Chopsticks Noodle & Thai Cafe 375 S…" at bounding box center [817, 439] width 511 height 606
click at [899, 306] on div "Cristian Saenz 996 N Rte 59, Naperville, IL 60563, USA 4:05 PM 09/15/2025" at bounding box center [812, 310] width 479 height 30
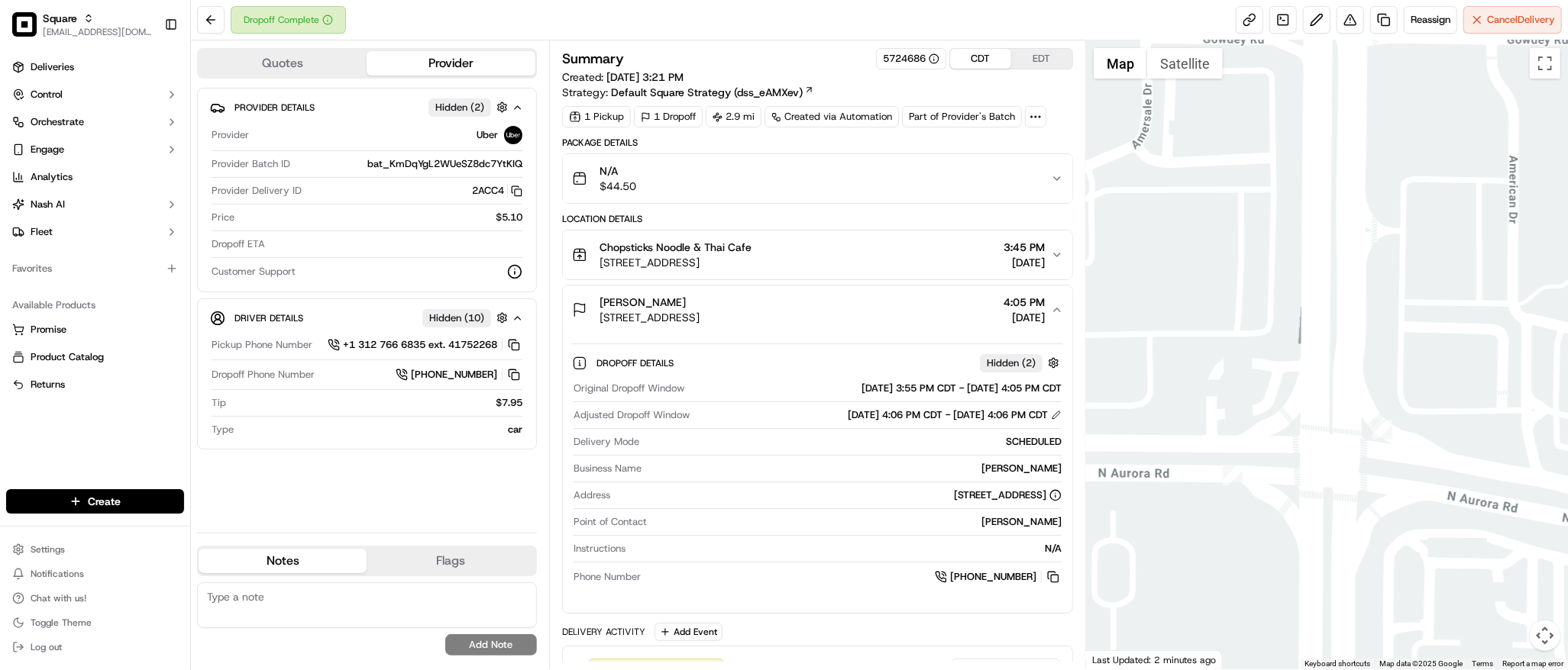
click at [899, 306] on div "Cristian Saenz 996 N Rte 59, Naperville, IL 60563, USA 4:05 PM 09/15/2025" at bounding box center [812, 310] width 479 height 30
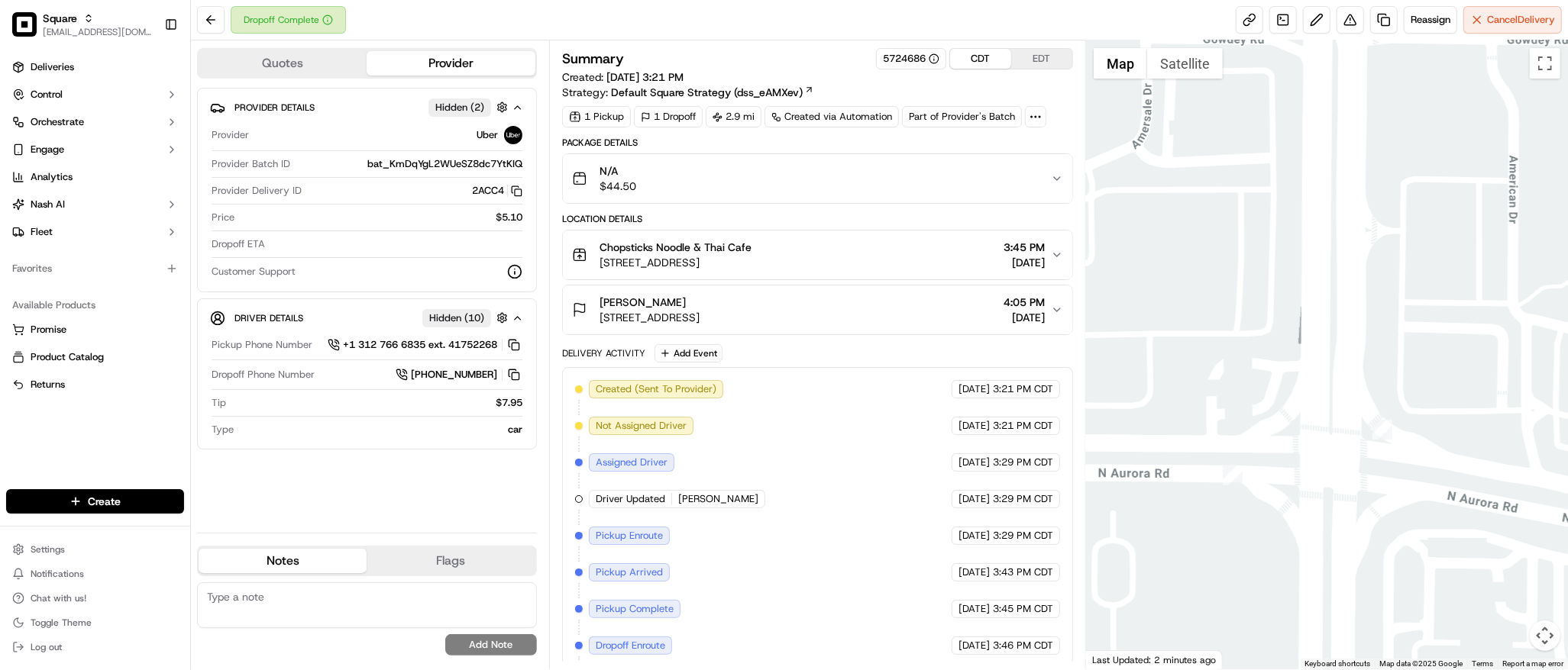
click at [752, 250] on div "Chopsticks Noodle & Thai Cafe" at bounding box center [675, 247] width 152 height 16
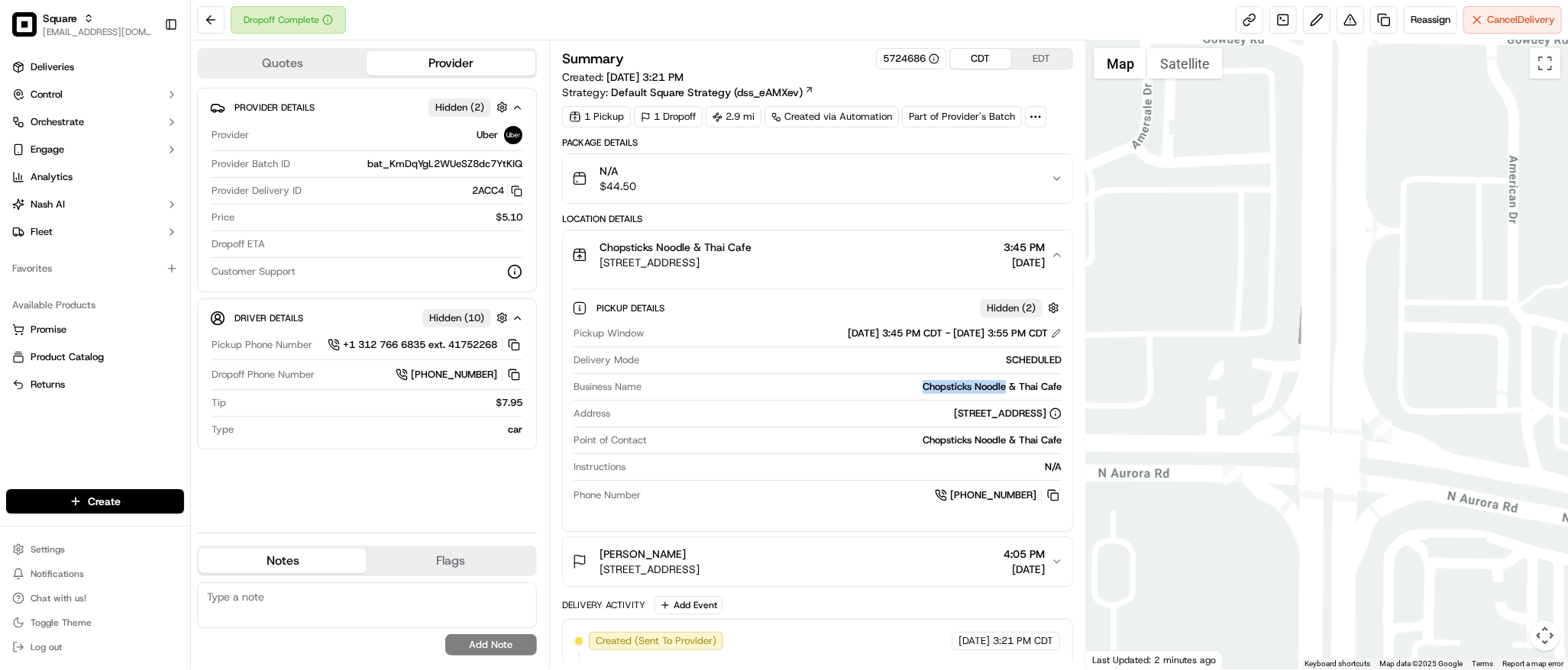
drag, startPoint x: 916, startPoint y: 386, endPoint x: 1007, endPoint y: 392, distance: 91.2
click at [1007, 392] on div "Chopsticks Noodle & Thai Cafe" at bounding box center [855, 387] width 414 height 14
copy div "Chopsticks Noodle"
click at [1320, 412] on div at bounding box center [1326, 355] width 482 height 629
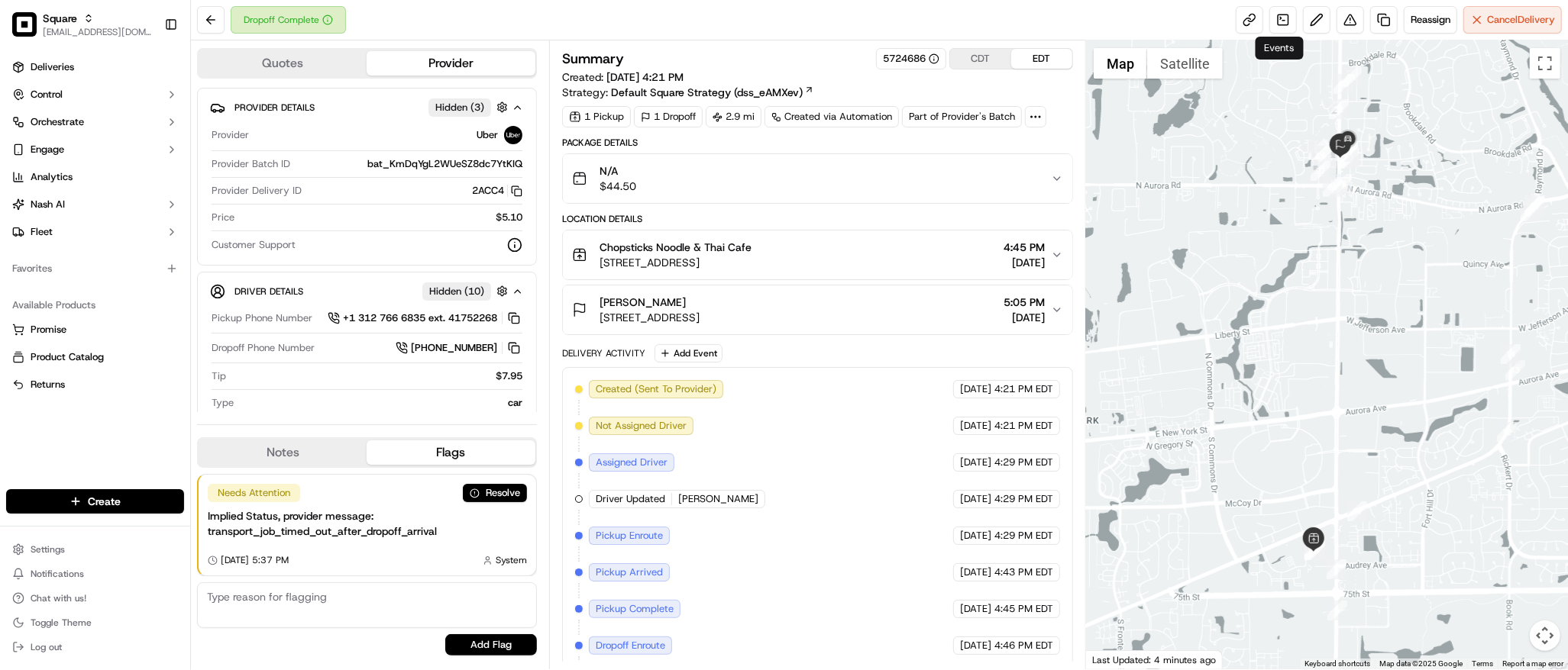
click at [1292, 49] on div "Events Events" at bounding box center [1280, 48] width 48 height 23
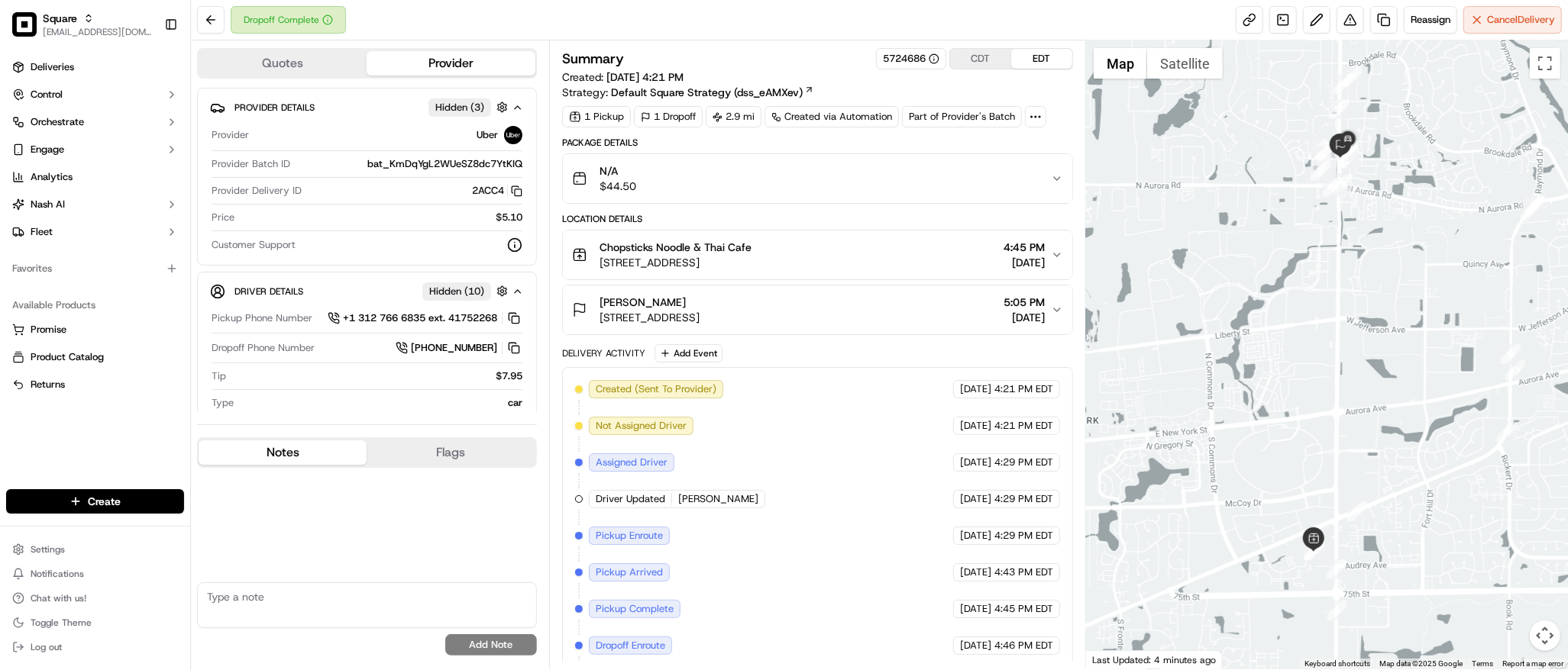
click at [315, 448] on button "Notes" at bounding box center [282, 452] width 168 height 24
click at [327, 611] on textarea at bounding box center [366, 605] width 340 height 46
paste textarea "**Caller Information: Merchant **Reason for Call: order was marked as delivered…"
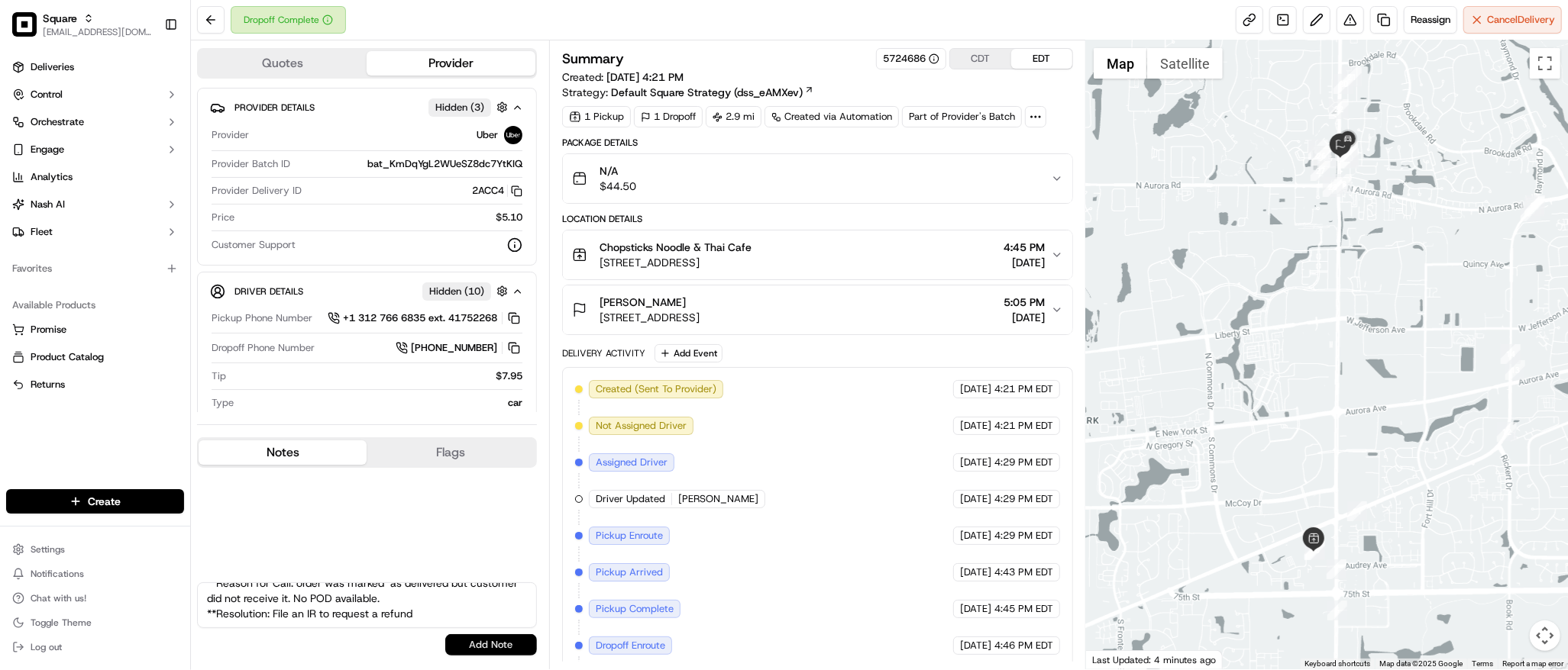
type textarea "**Caller Information: Merchant **Reason for Call: order was marked as delivered…"
click at [495, 640] on button "Add Note" at bounding box center [490, 644] width 91 height 21
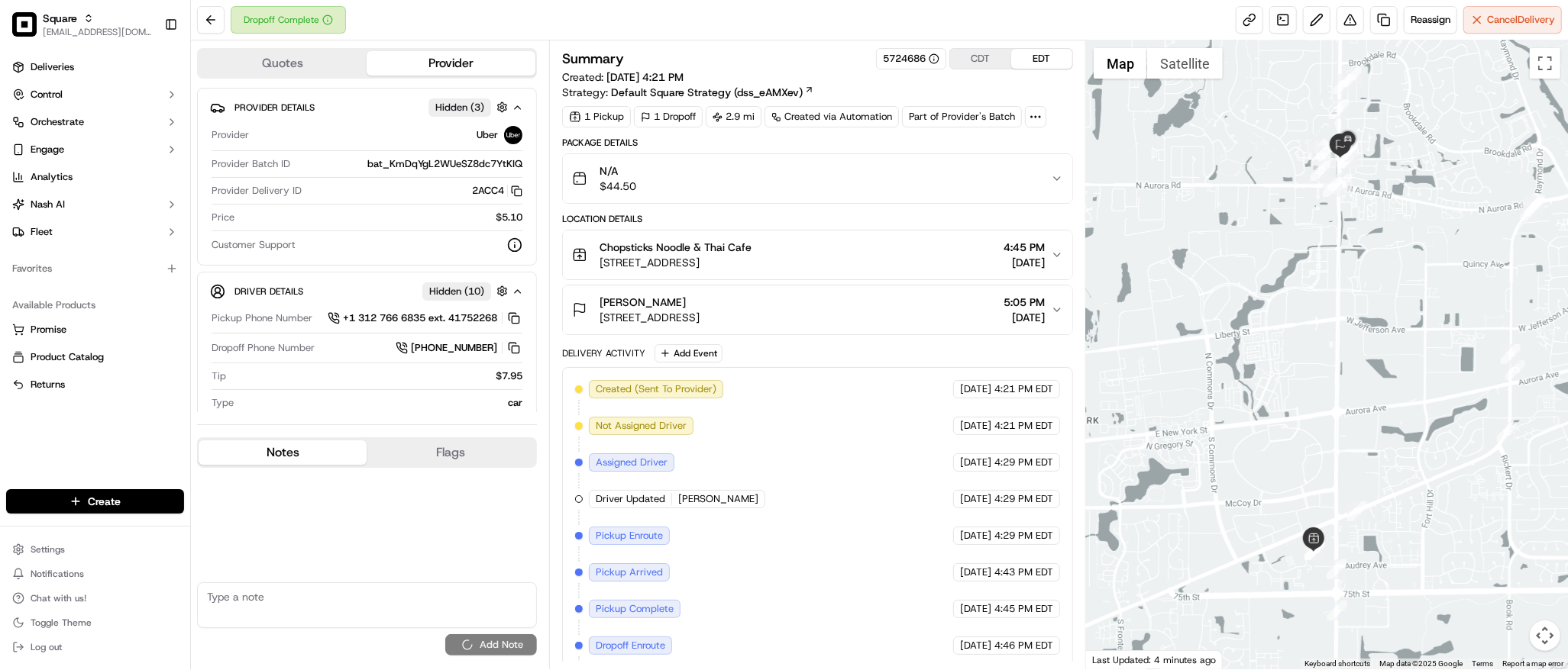
scroll to position [0, 0]
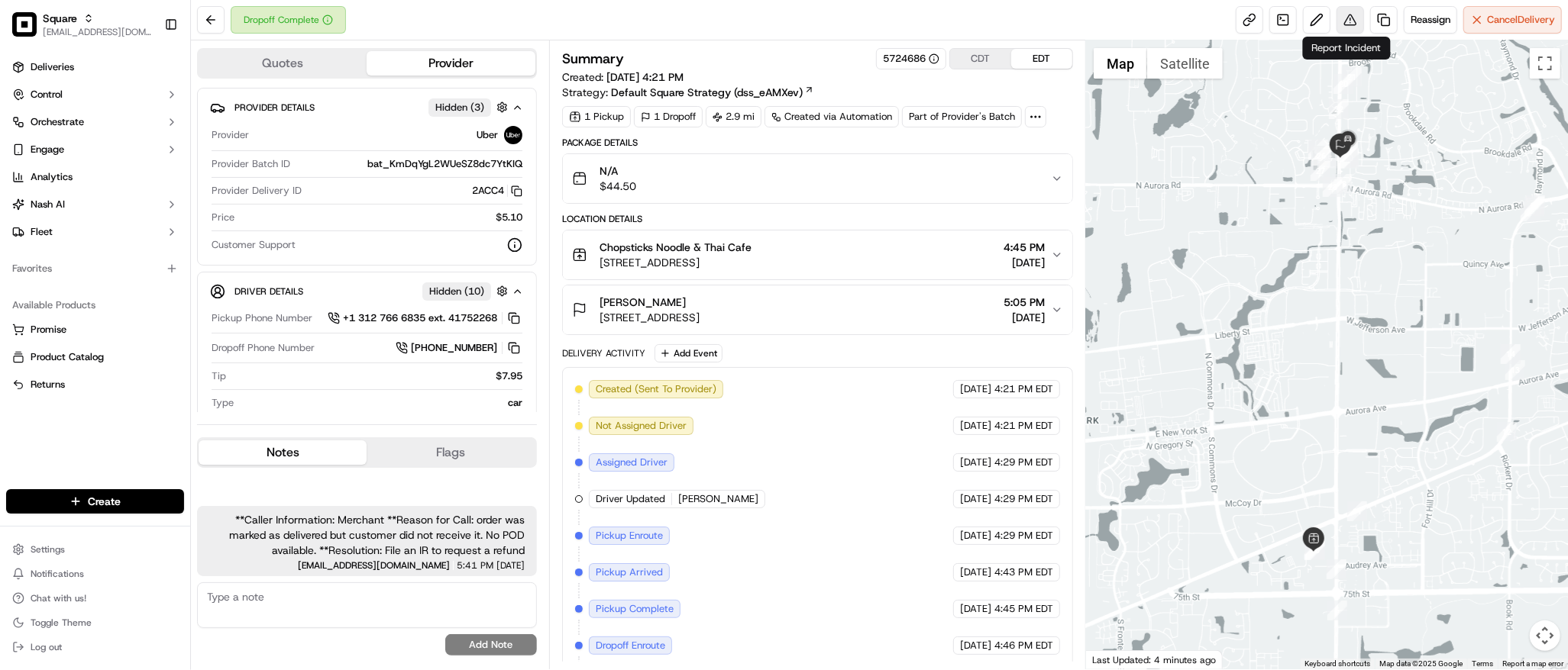
click at [1345, 12] on button at bounding box center [1349, 19] width 27 height 27
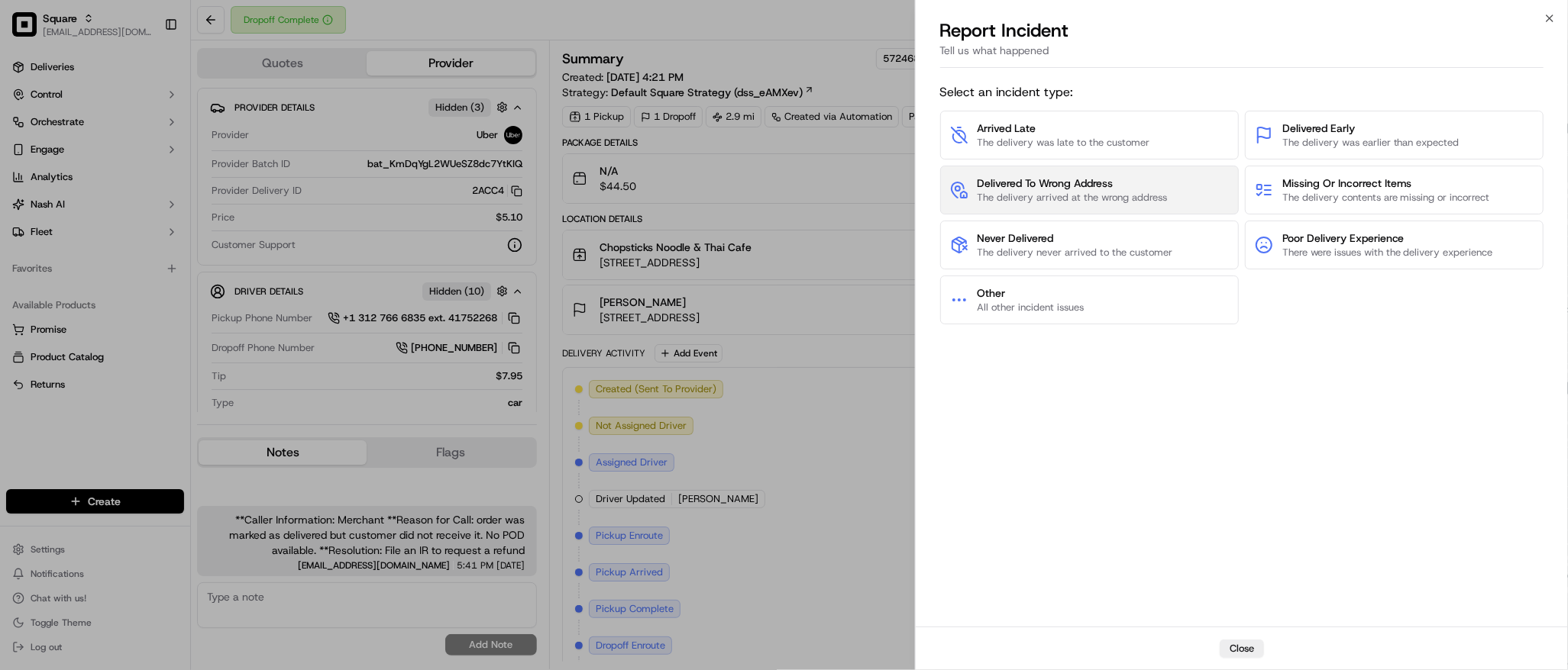
click at [1108, 200] on span "The delivery arrived at the wrong address" at bounding box center [1073, 198] width 190 height 14
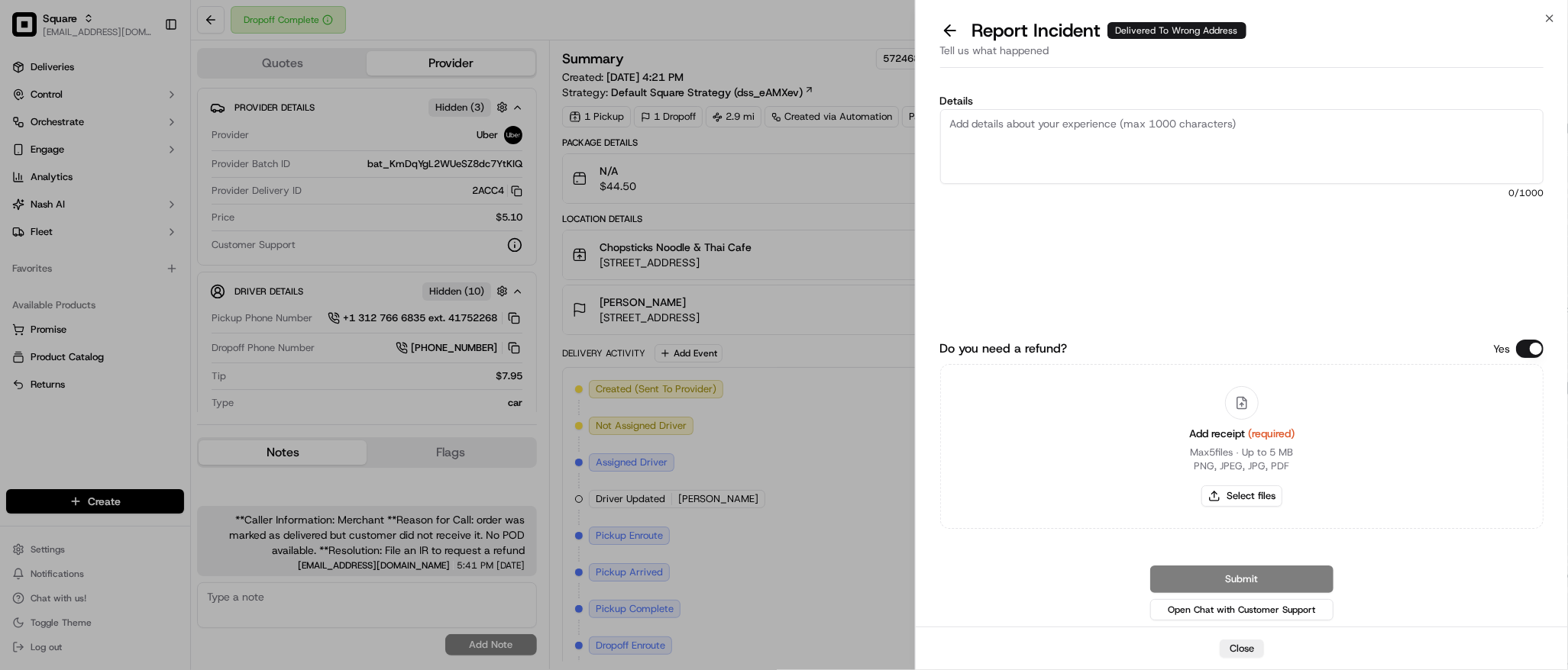
click at [1532, 349] on button "Do you need a refund?" at bounding box center [1529, 348] width 27 height 18
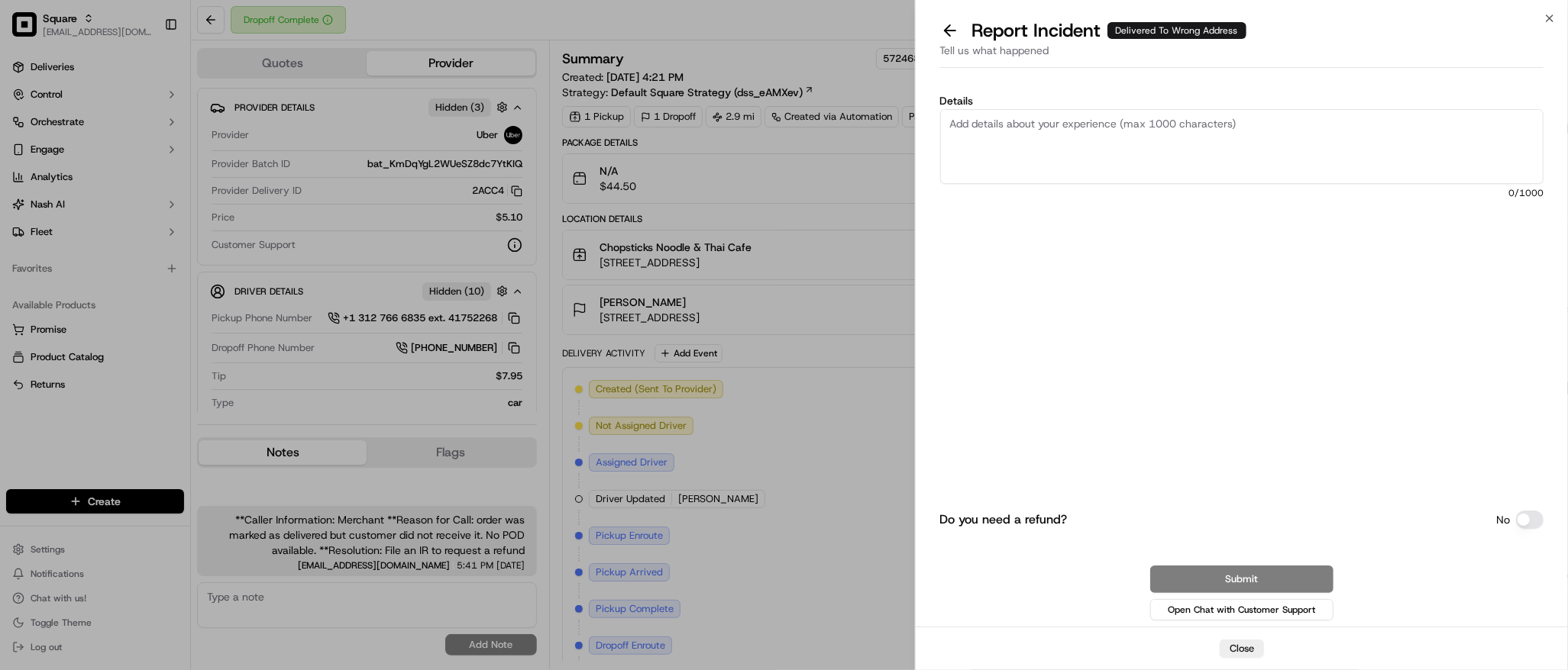
click at [1012, 126] on textarea "Details" at bounding box center [1242, 147] width 603 height 75
paste textarea "order was marked as delivered but customer did not receive it. No POD available."
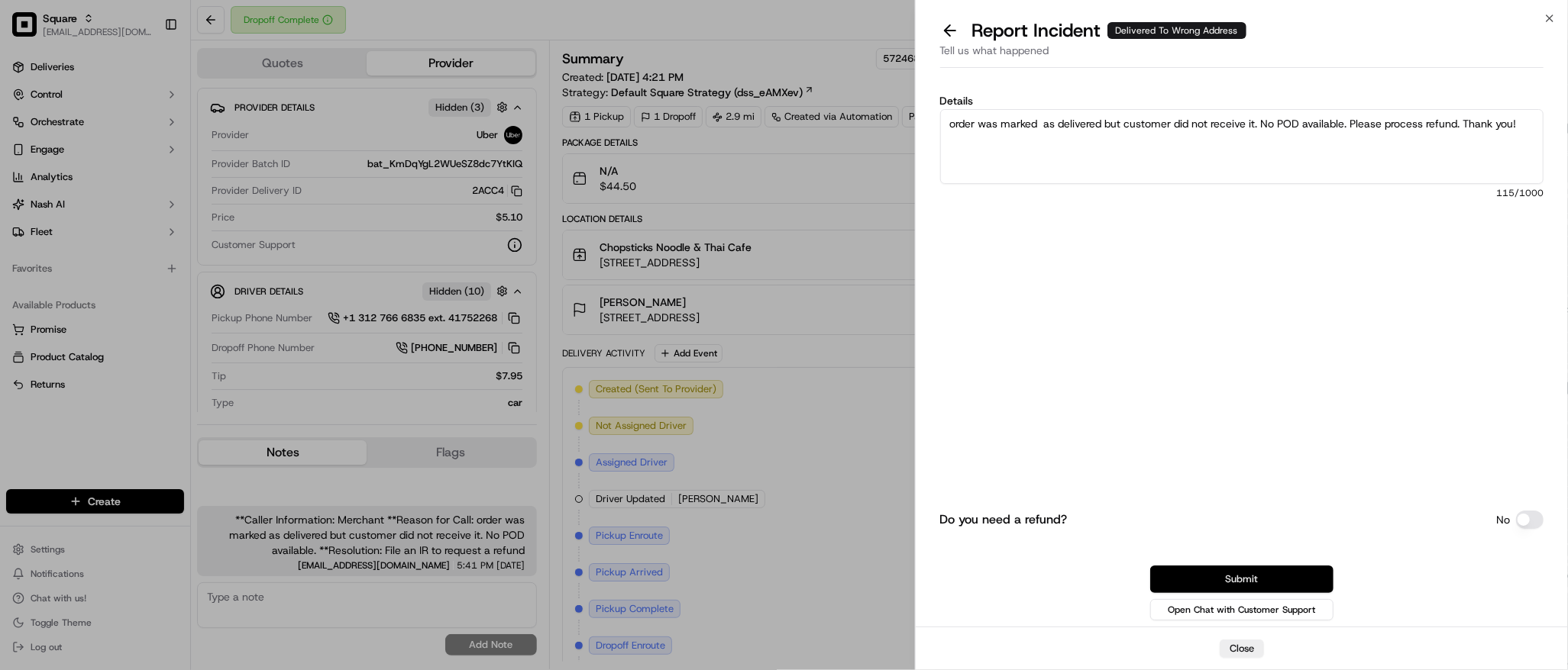
type textarea "order was marked as delivered but customer did not receive it. No POD available…"
click at [1256, 583] on button "Submit" at bounding box center [1242, 579] width 183 height 27
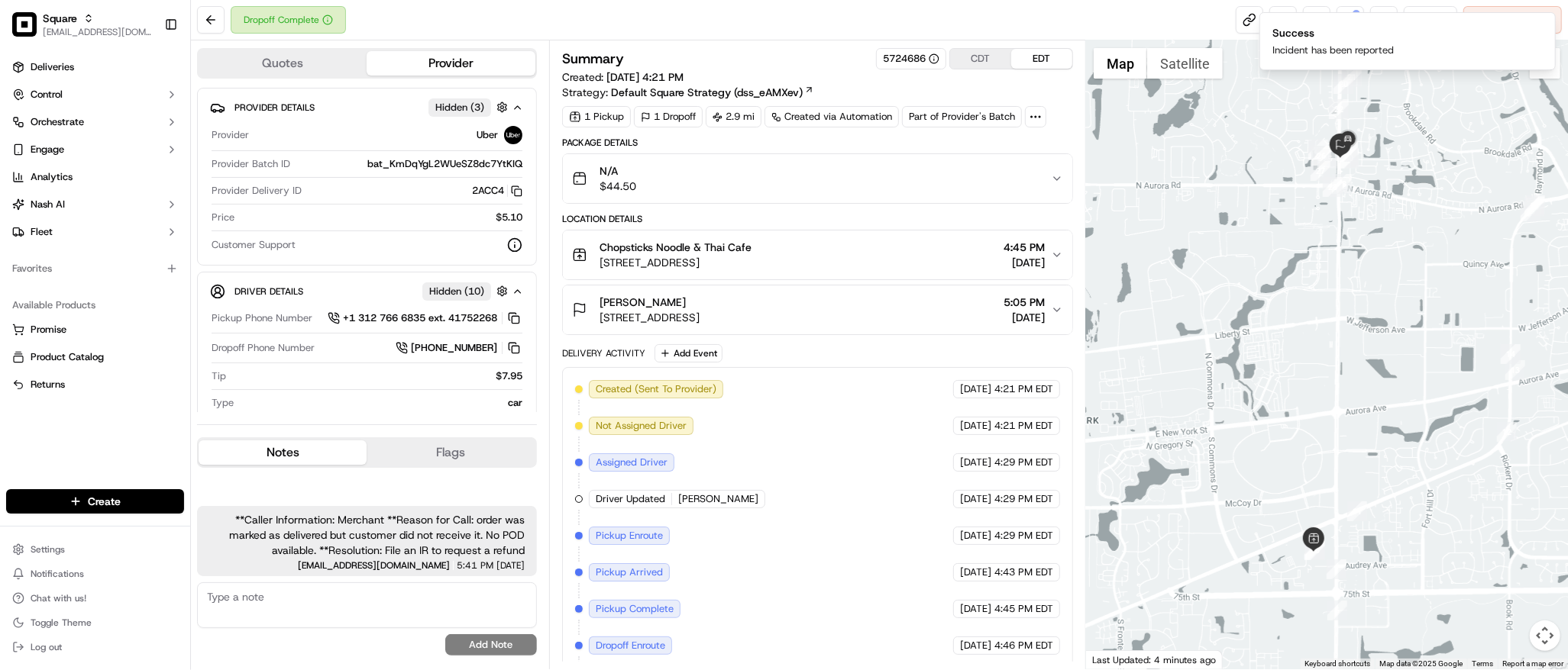
click at [1324, 293] on div at bounding box center [1326, 355] width 482 height 629
